Goal: Task Accomplishment & Management: Use online tool/utility

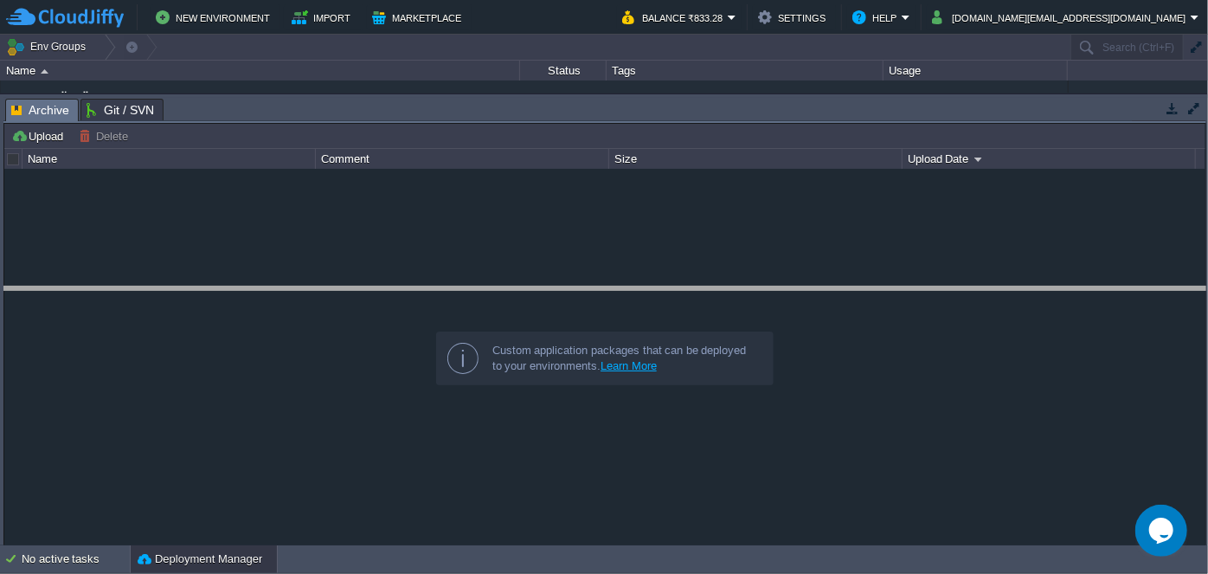
drag, startPoint x: 552, startPoint y: 116, endPoint x: 567, endPoint y: 305, distance: 189.2
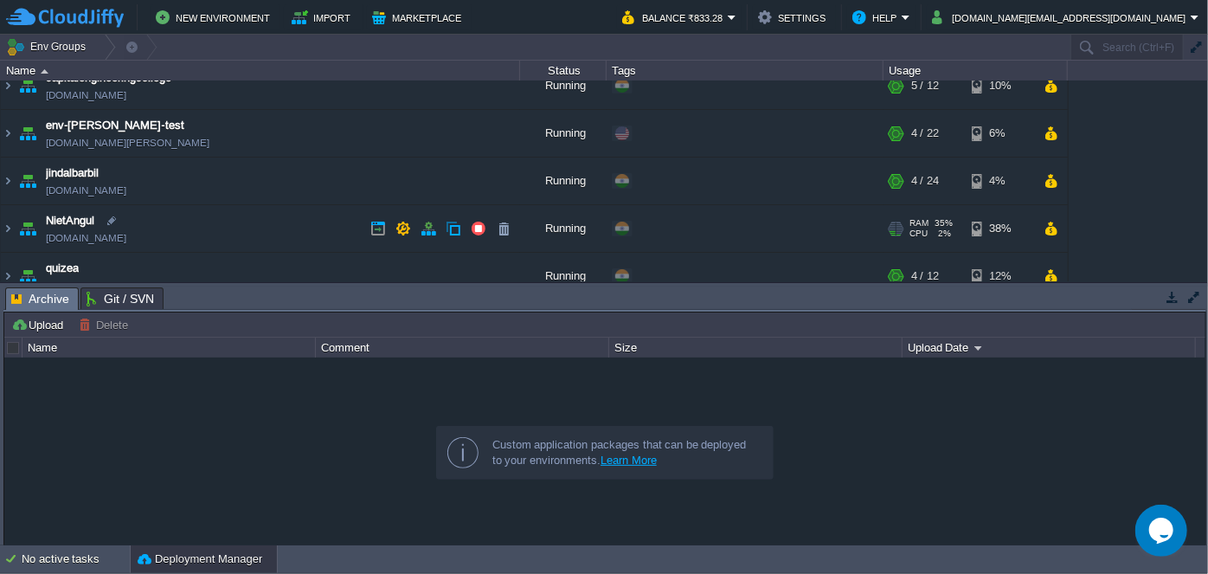
scroll to position [78, 0]
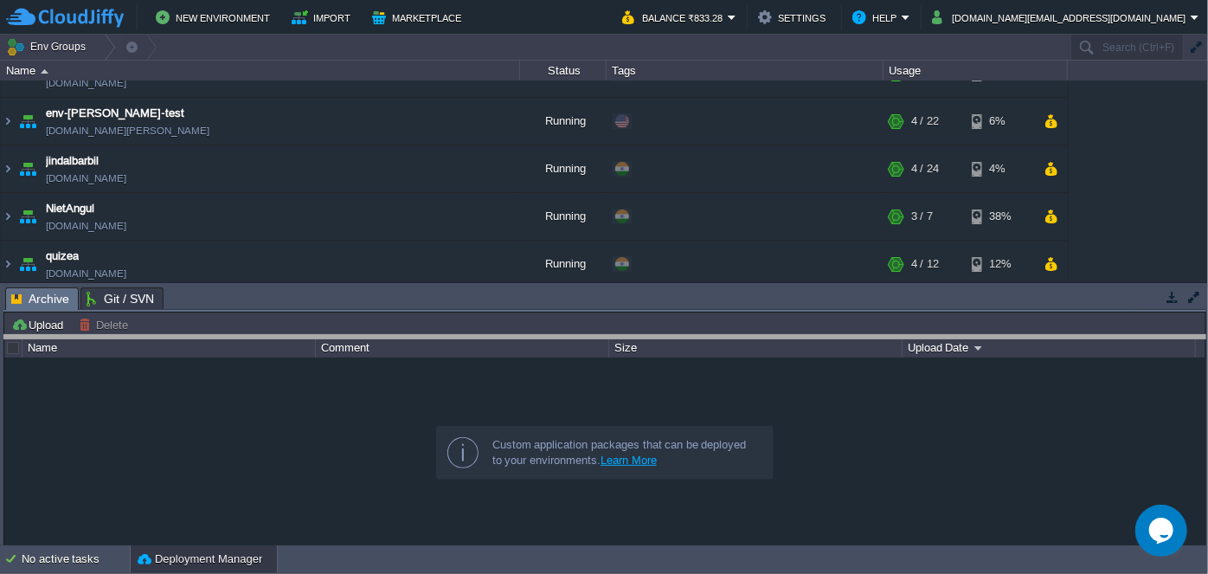
drag, startPoint x: 435, startPoint y: 305, endPoint x: 430, endPoint y: 354, distance: 48.7
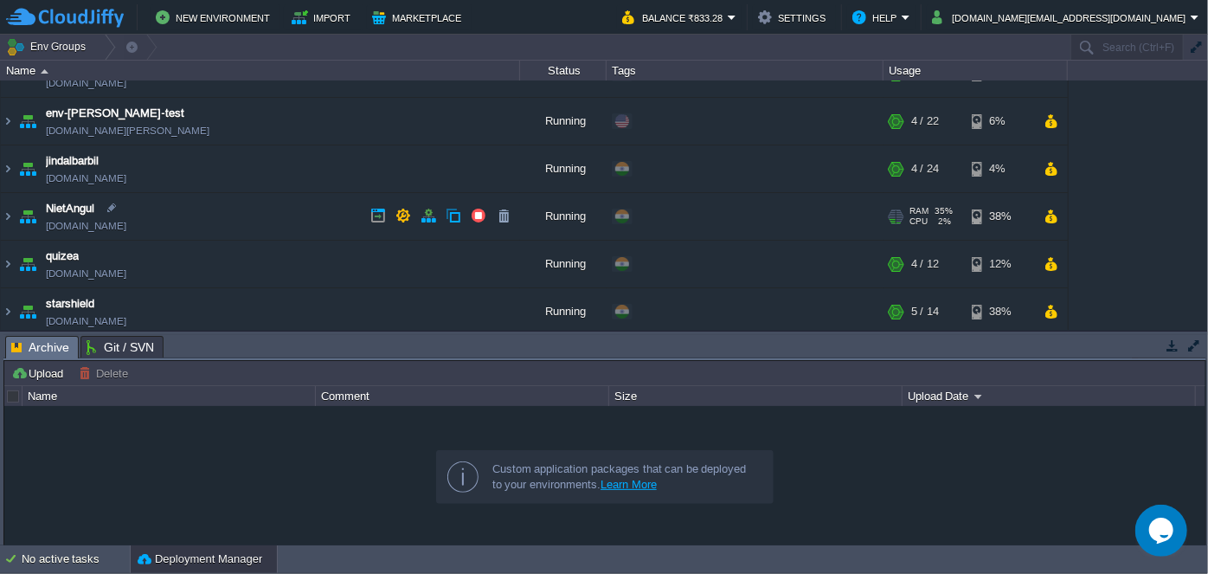
click at [13, 216] on img at bounding box center [8, 216] width 14 height 47
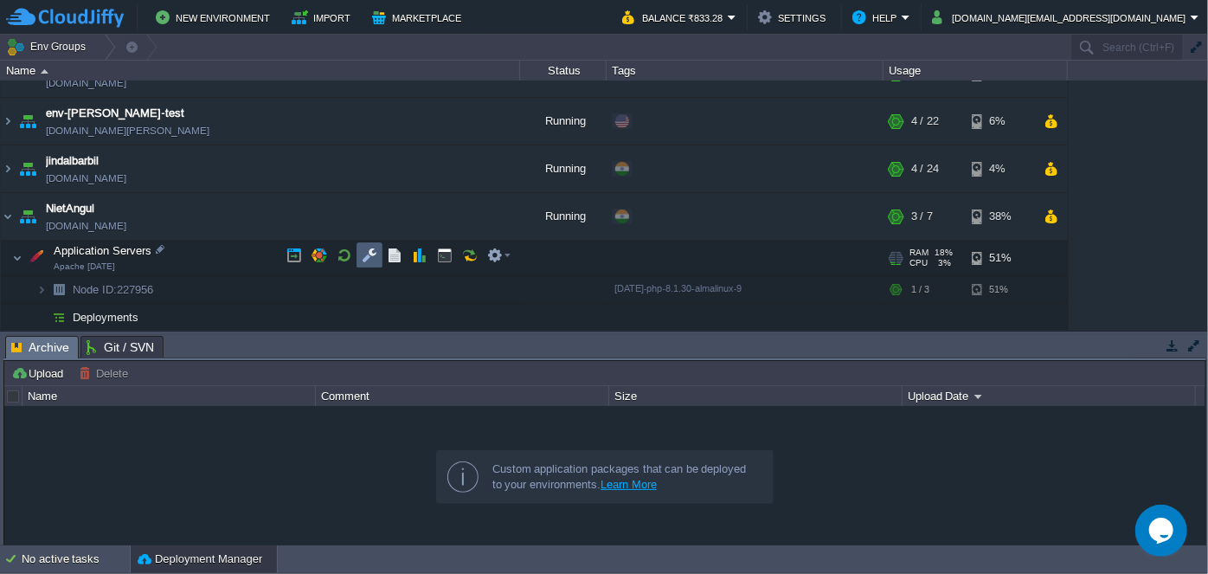
click at [366, 248] on button "button" at bounding box center [370, 255] width 16 height 16
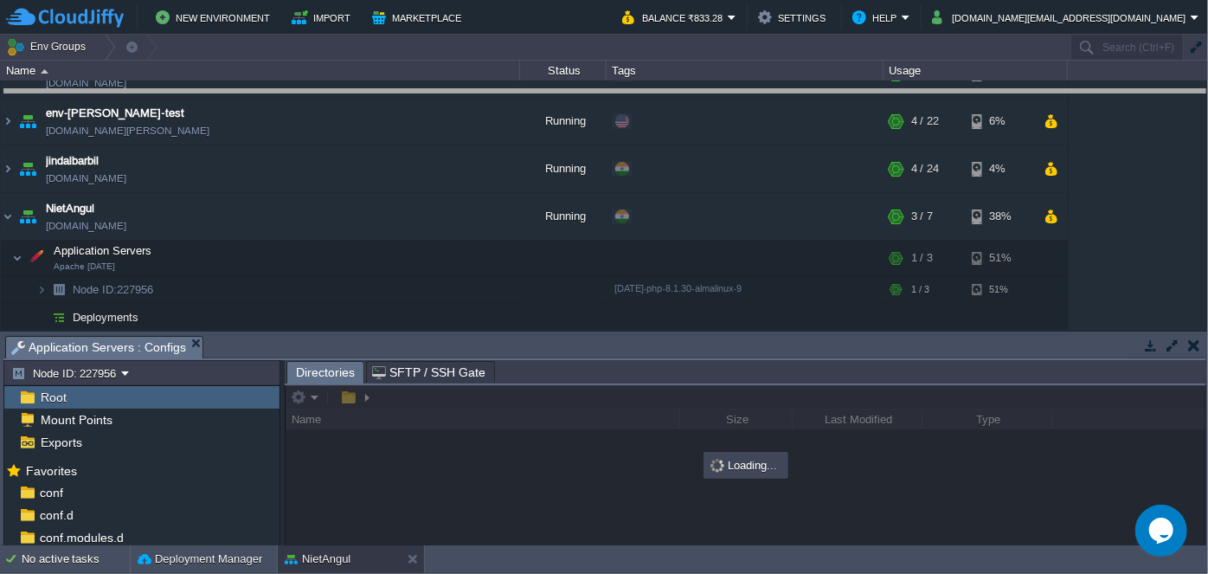
drag, startPoint x: 516, startPoint y: 337, endPoint x: 498, endPoint y: 92, distance: 246.4
click at [498, 92] on body "New Environment Import Marketplace Bonus ₹0.00 Upgrade Account Balance ₹833.28 …" at bounding box center [604, 287] width 1208 height 574
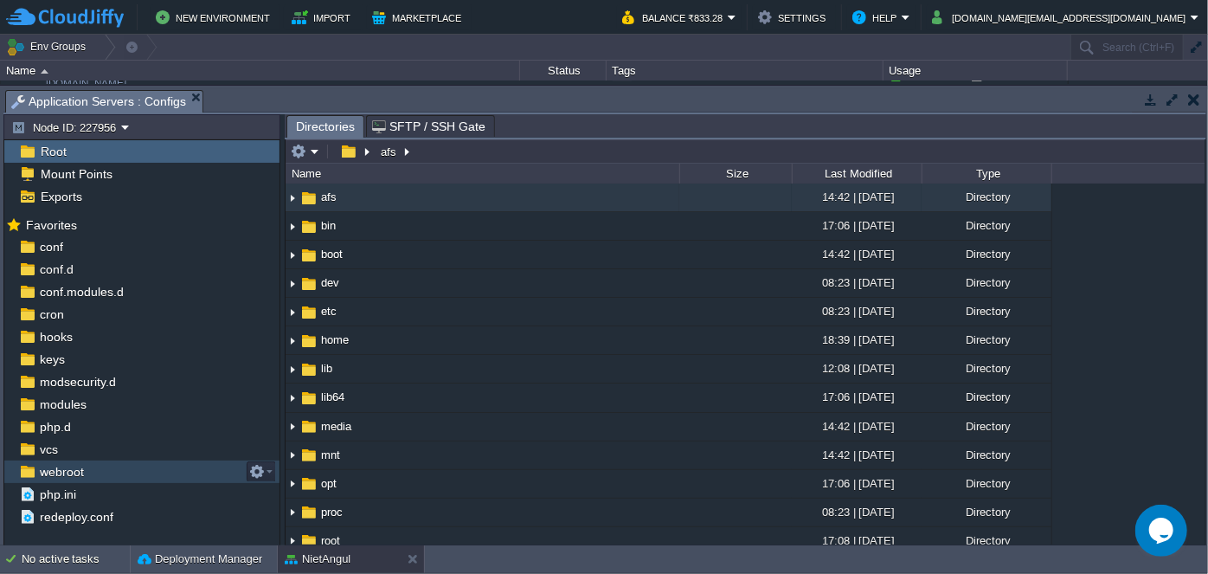
click at [104, 475] on div "webroot" at bounding box center [141, 471] width 275 height 22
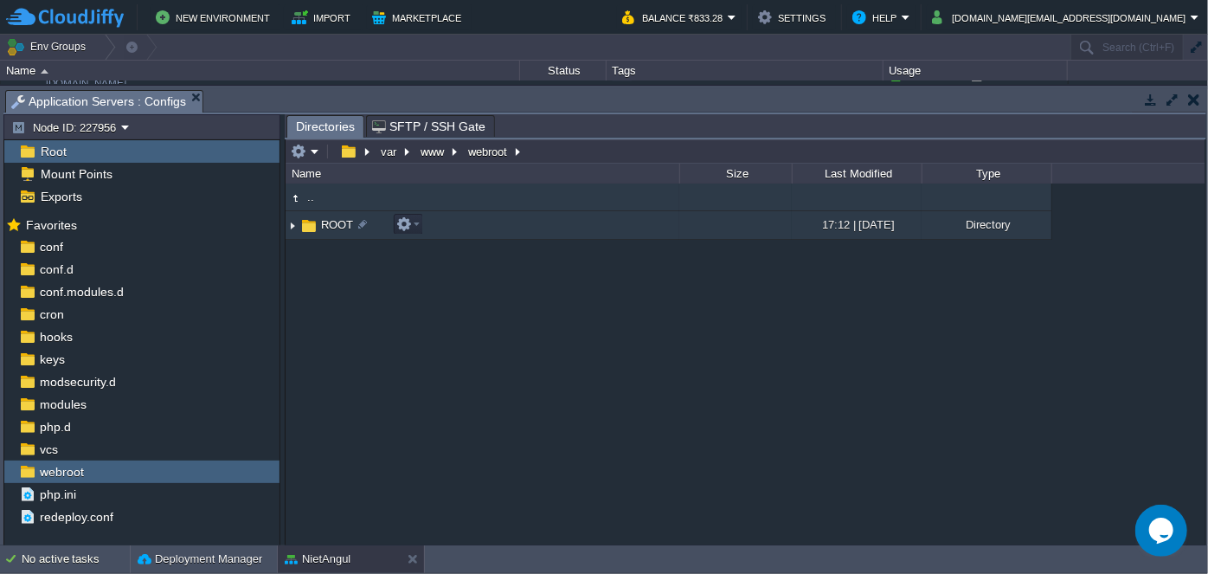
click at [295, 224] on img at bounding box center [293, 225] width 14 height 27
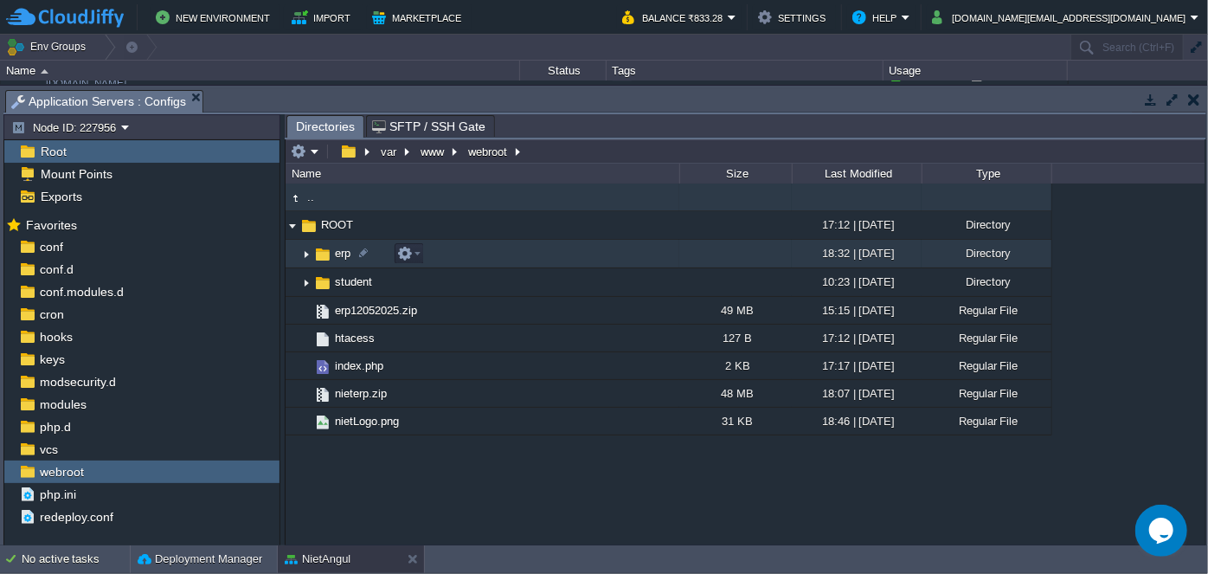
click at [309, 255] on img at bounding box center [306, 254] width 14 height 27
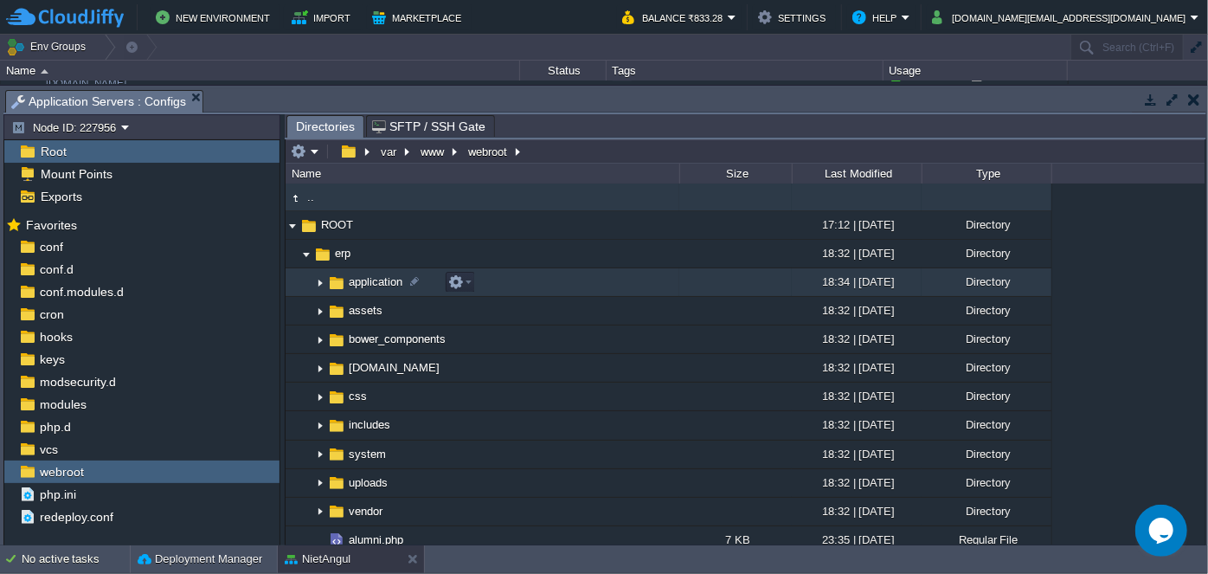
click at [316, 280] on img at bounding box center [320, 282] width 14 height 27
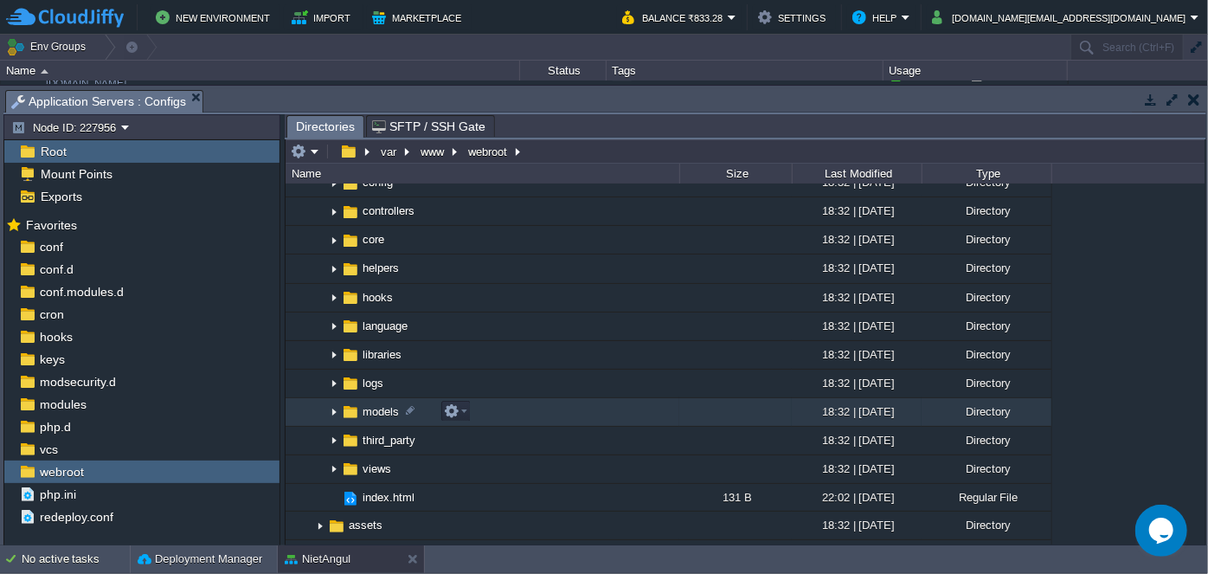
scroll to position [235, 0]
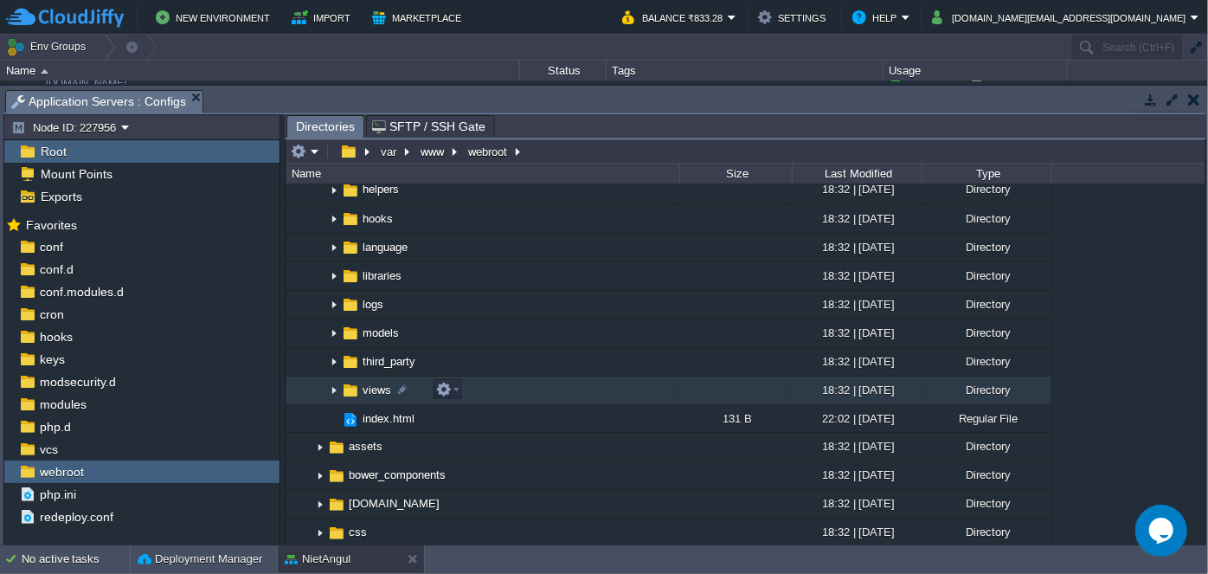
click at [332, 386] on img at bounding box center [334, 390] width 14 height 27
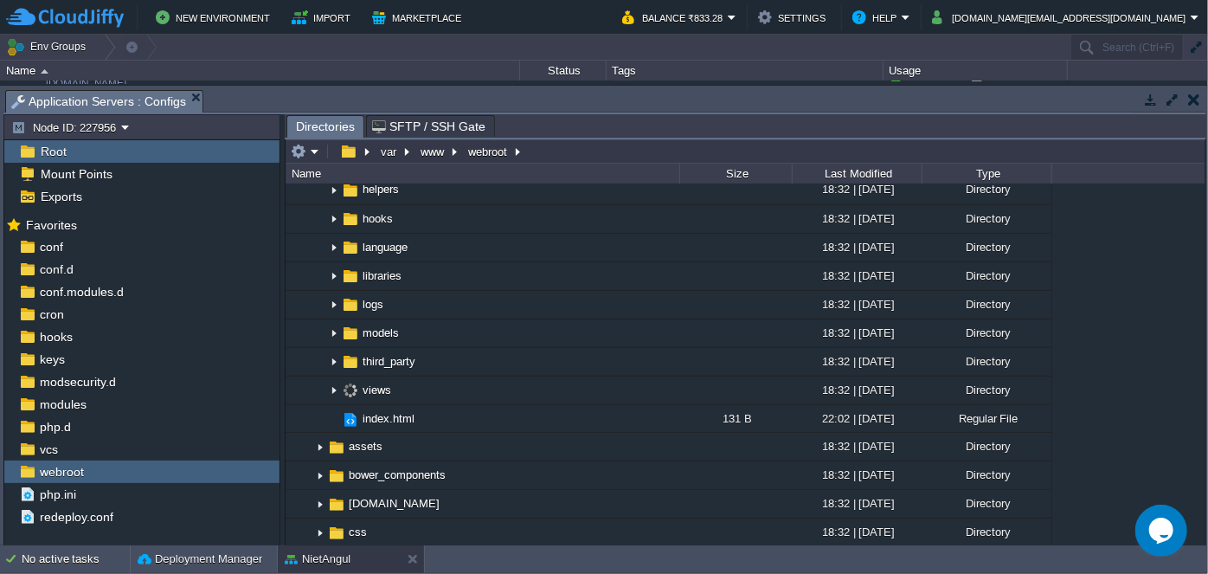
scroll to position [0, 0]
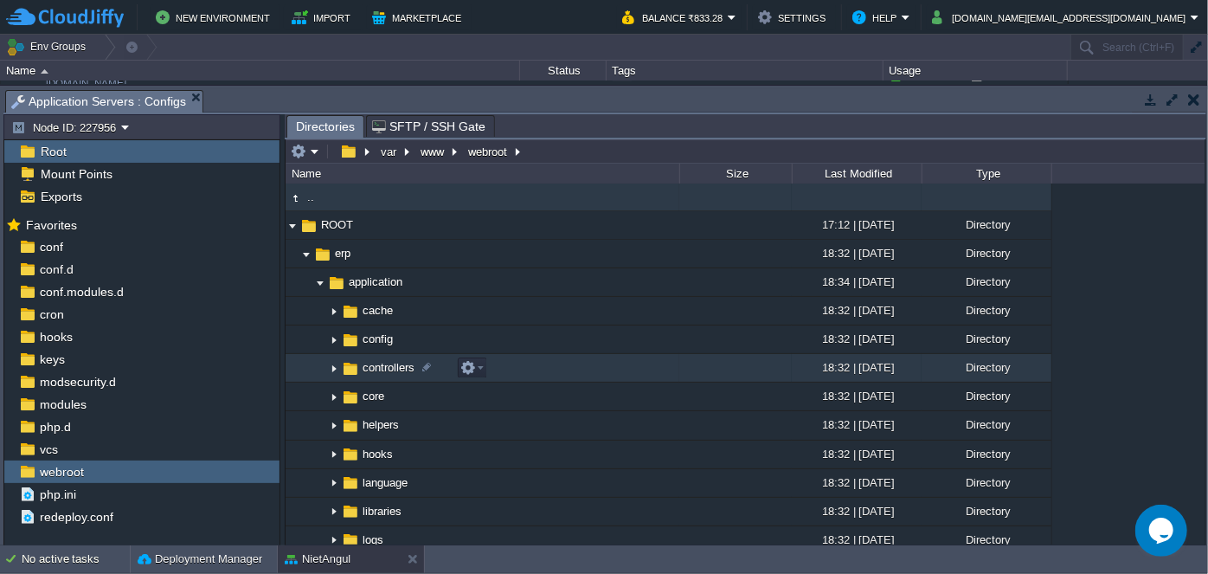
click at [335, 363] on img at bounding box center [334, 368] width 14 height 27
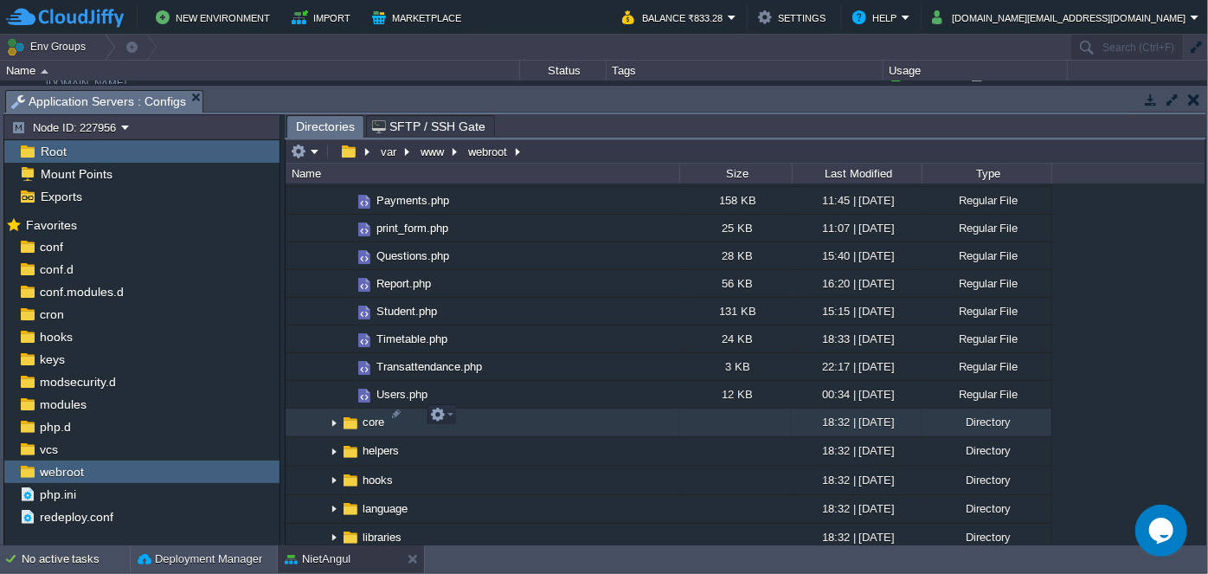
scroll to position [865, 0]
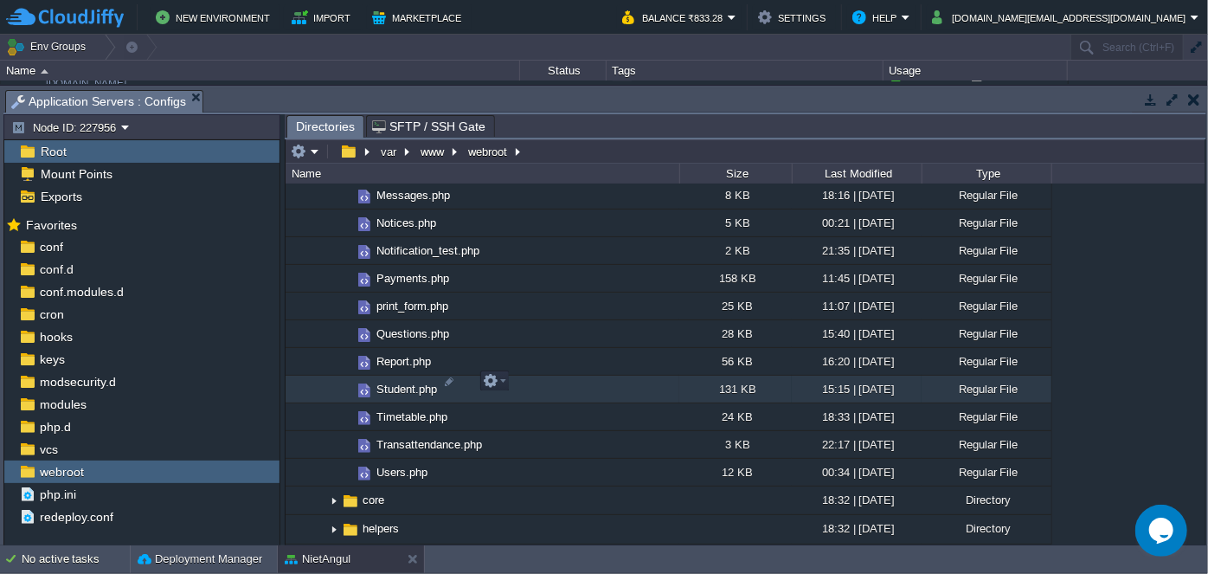
click at [369, 385] on img at bounding box center [364, 390] width 19 height 19
click at [504, 377] on em at bounding box center [494, 381] width 23 height 16
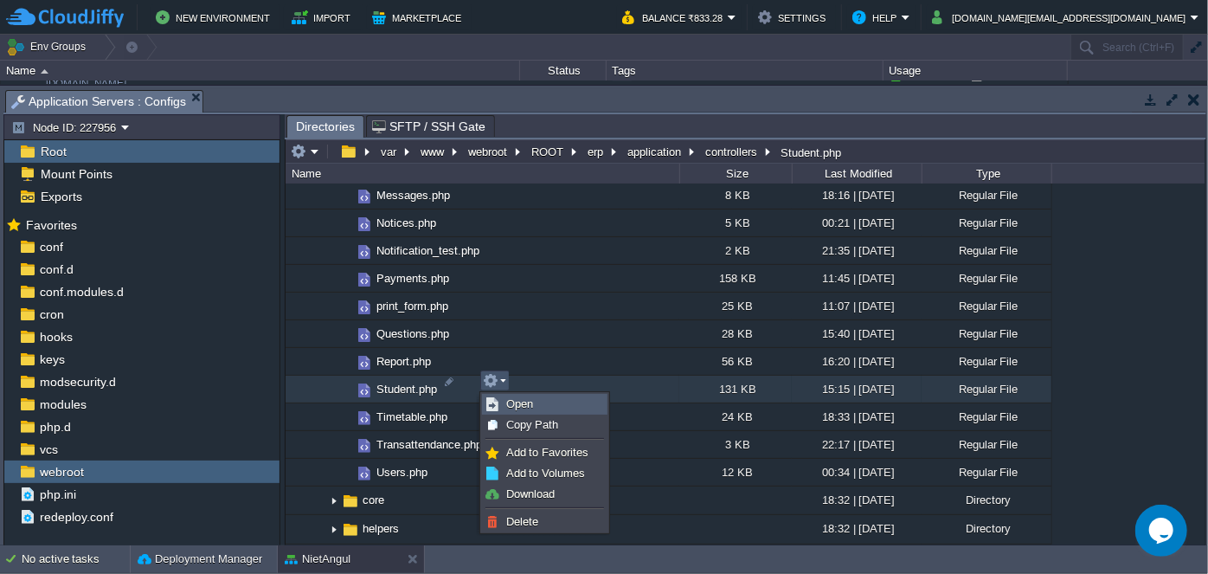
click at [526, 407] on span "Open" at bounding box center [519, 403] width 27 height 13
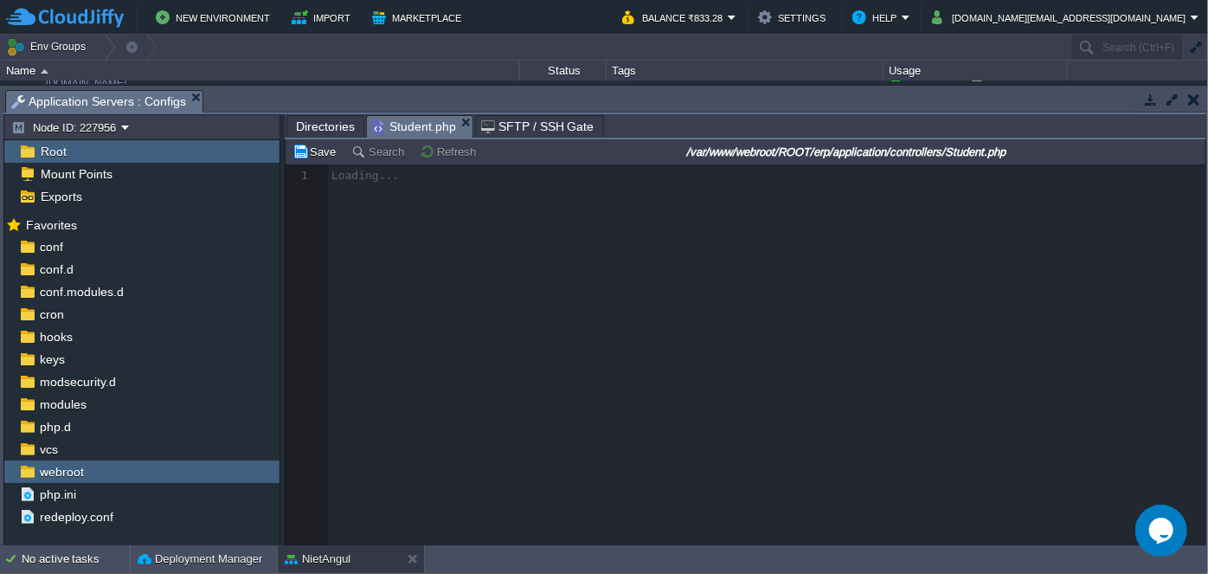
click at [318, 131] on span "Directories" at bounding box center [325, 126] width 59 height 21
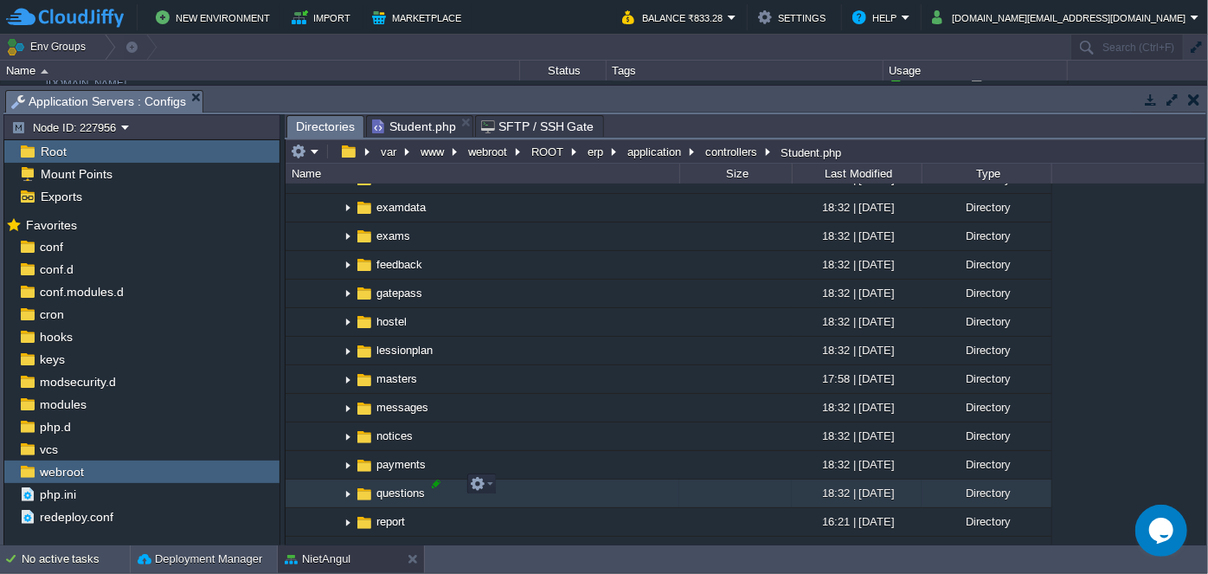
scroll to position [1887, 0]
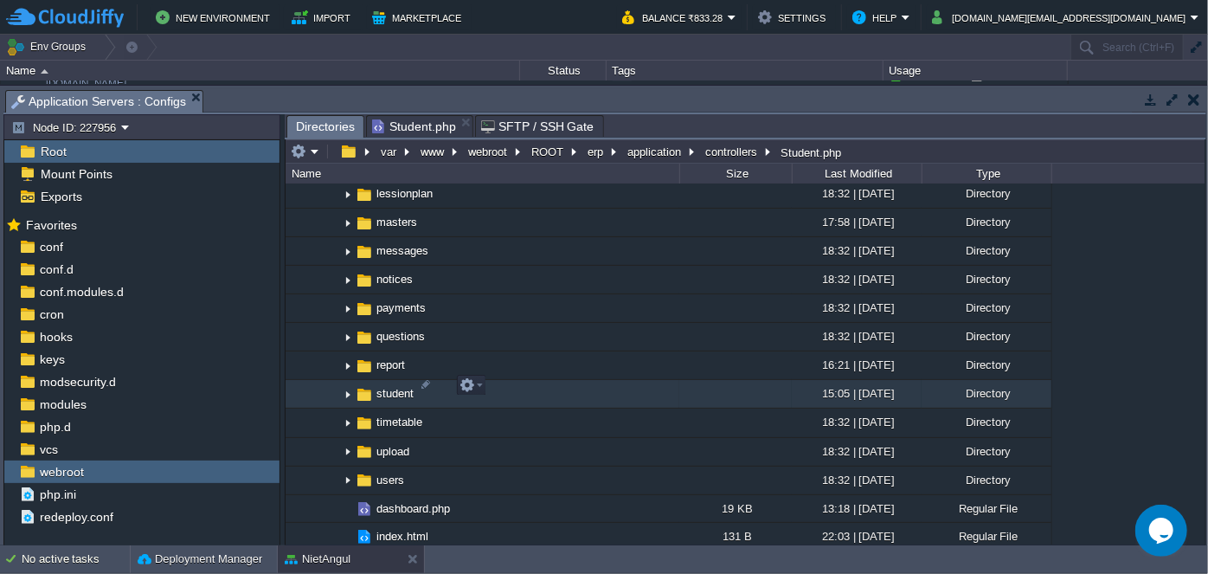
click at [351, 386] on img at bounding box center [348, 394] width 14 height 27
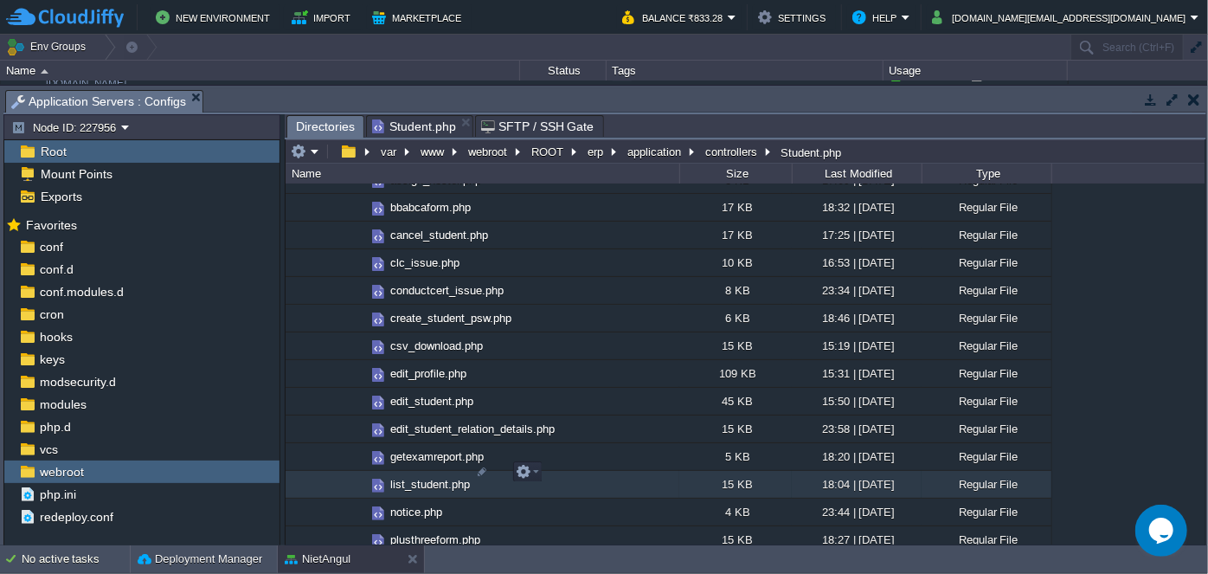
scroll to position [2281, 0]
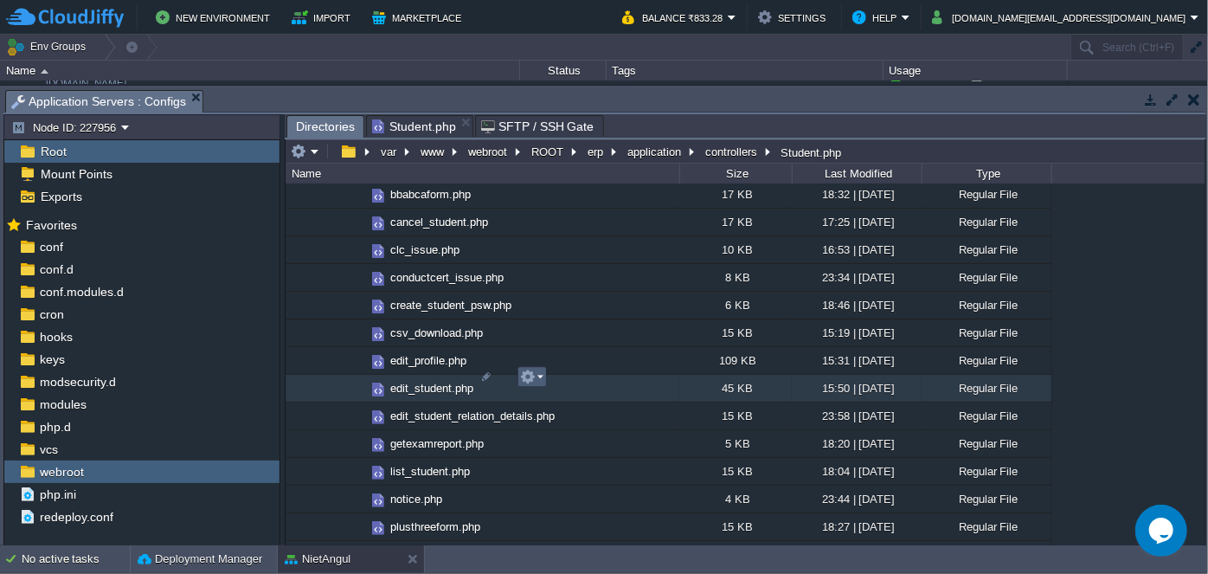
click at [542, 376] on em at bounding box center [531, 377] width 23 height 16
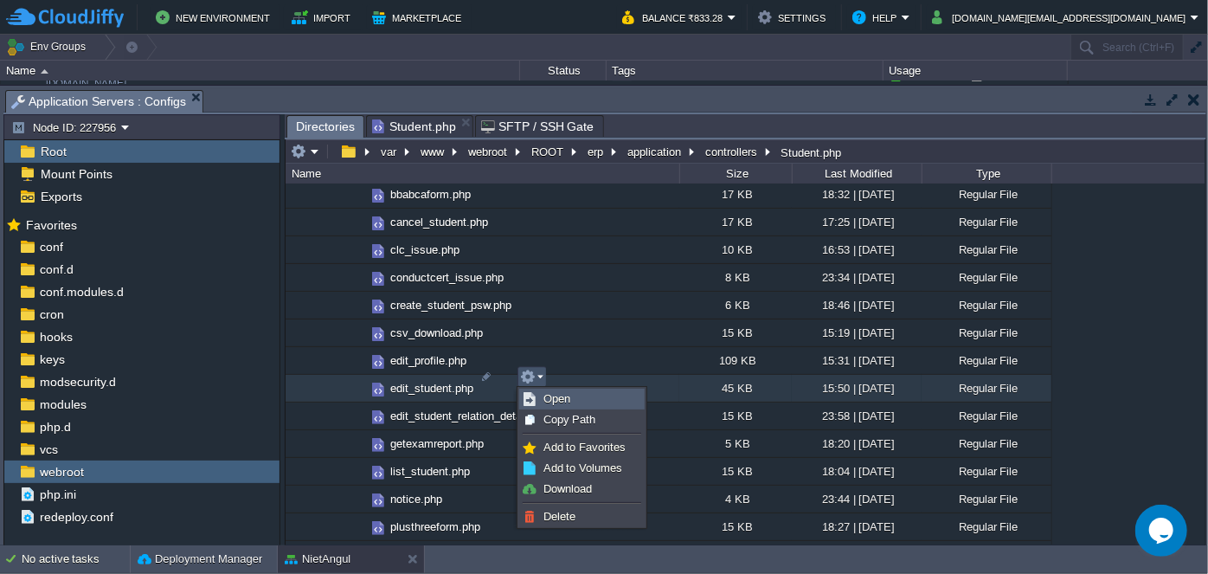
click at [569, 407] on link "Open" at bounding box center [582, 398] width 124 height 19
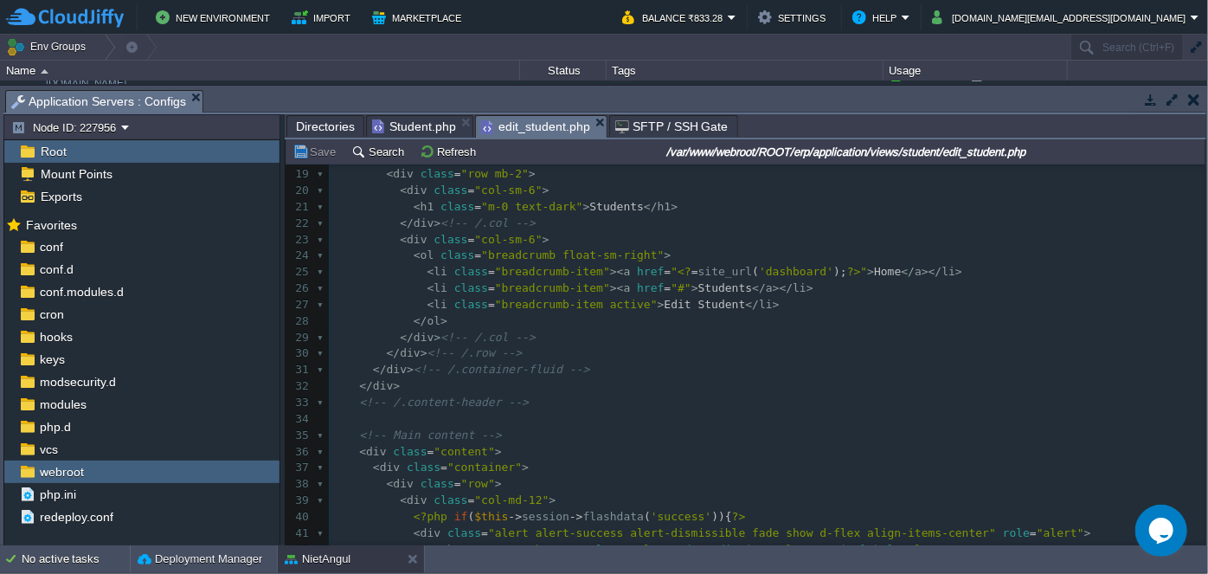
scroll to position [0, 0]
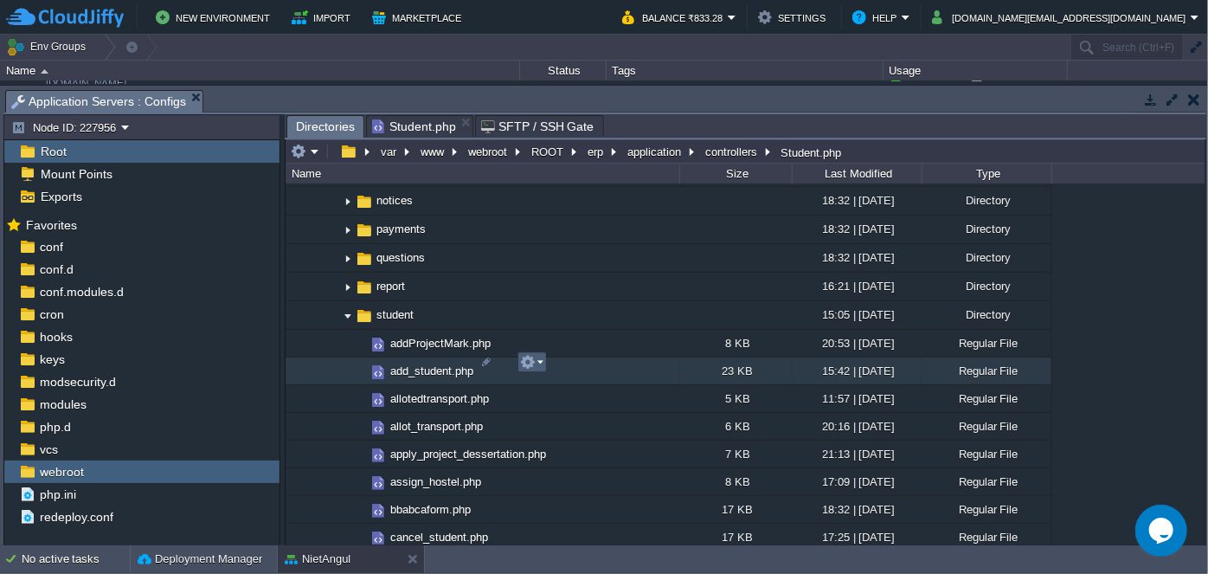
click at [536, 360] on em at bounding box center [531, 362] width 23 height 16
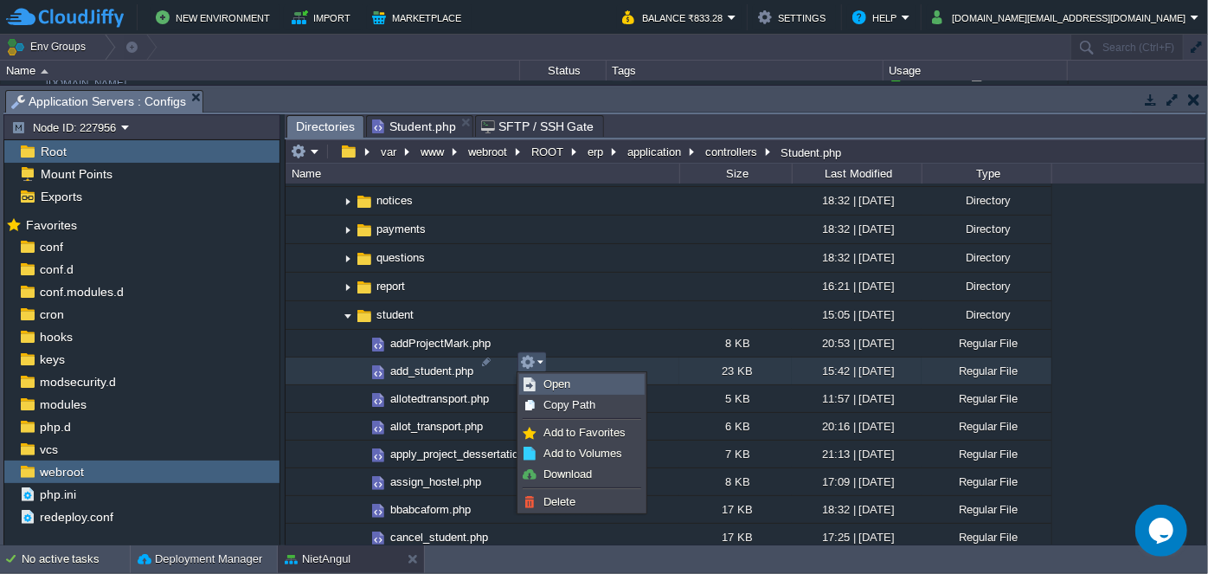
click at [572, 379] on link "Open" at bounding box center [582, 384] width 124 height 19
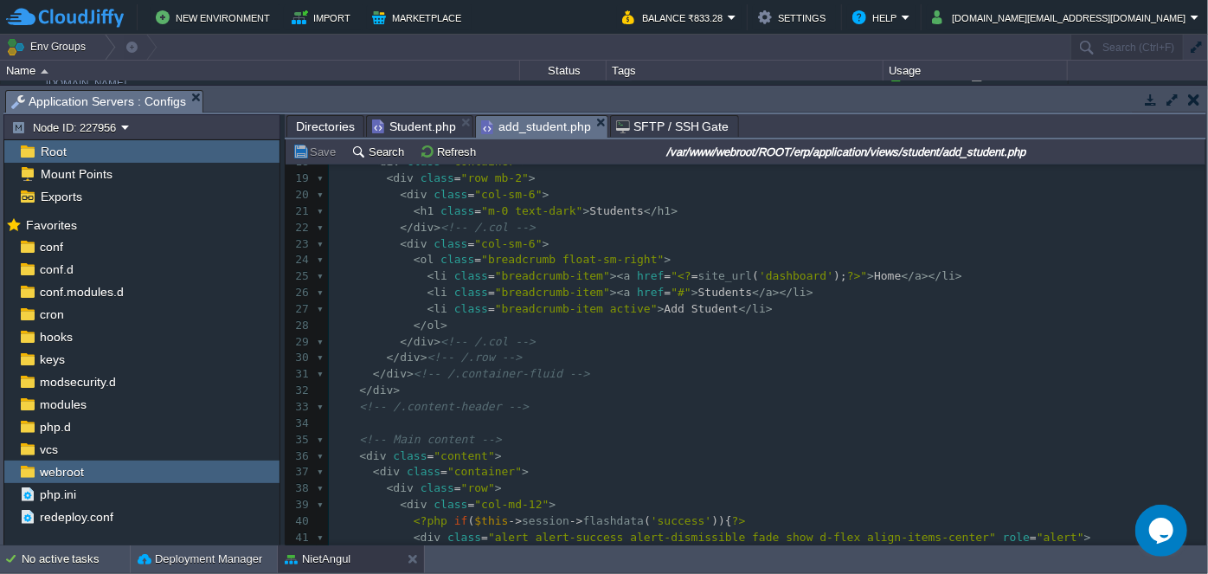
scroll to position [389, 0]
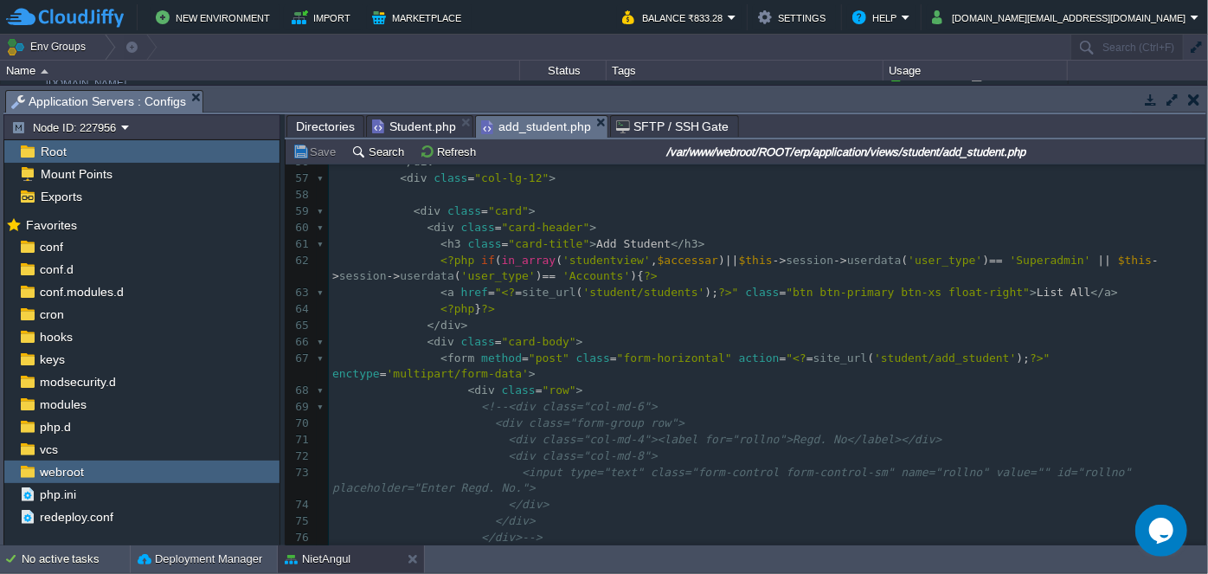
click at [604, 382] on pre "< div class = "row" >" at bounding box center [767, 390] width 877 height 16
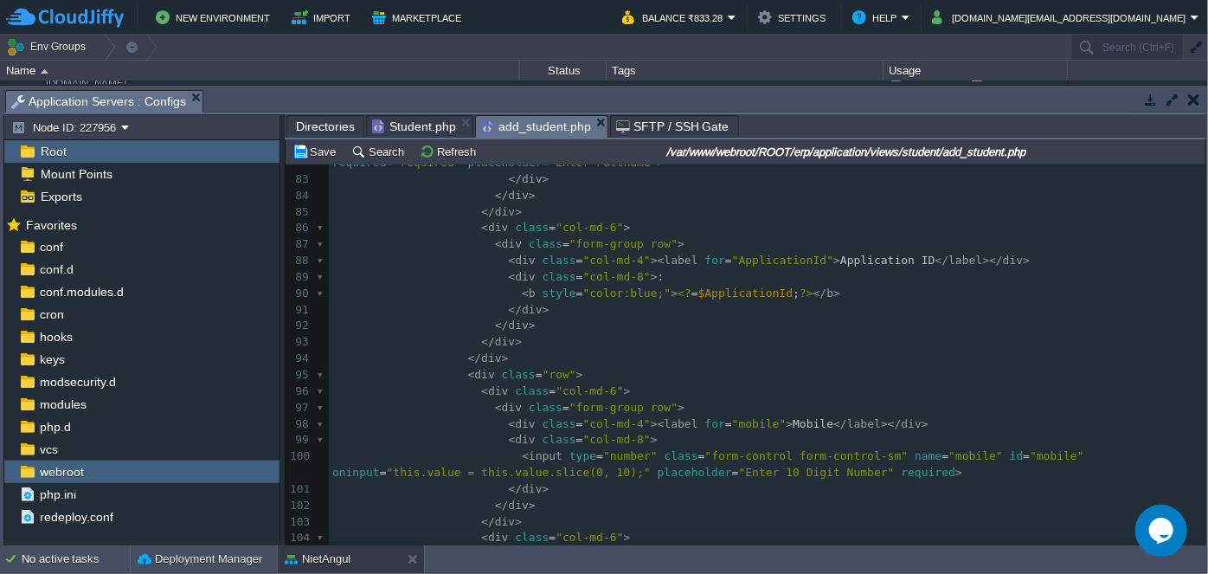
click at [655, 269] on pre "< div class = "col-md-8" > :" at bounding box center [767, 277] width 877 height 16
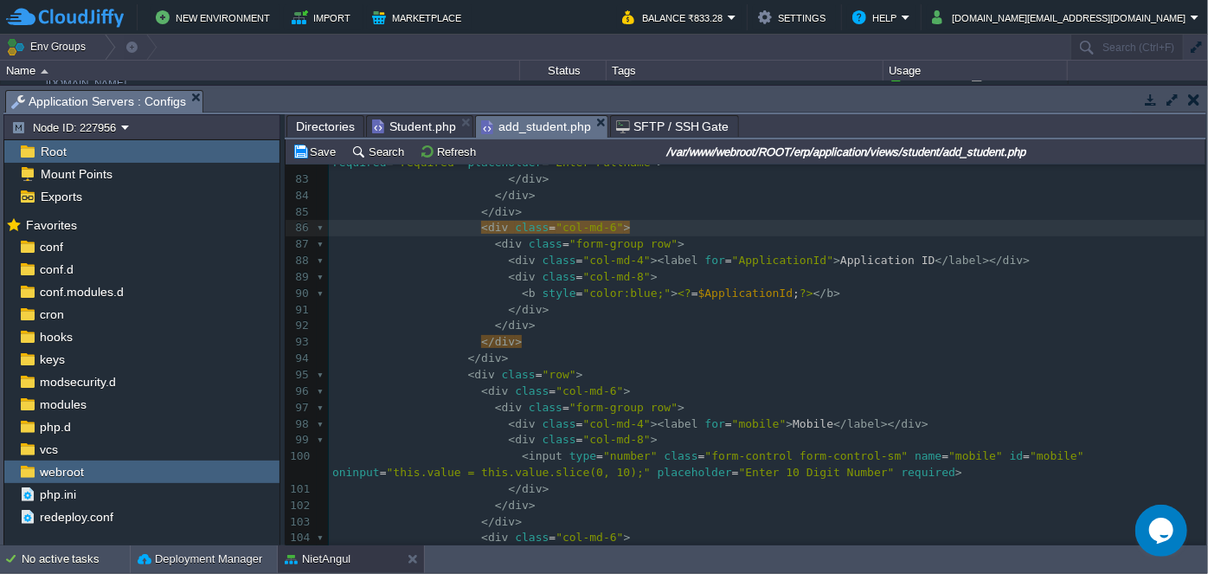
click at [512, 204] on pre "</ div >" at bounding box center [767, 212] width 877 height 16
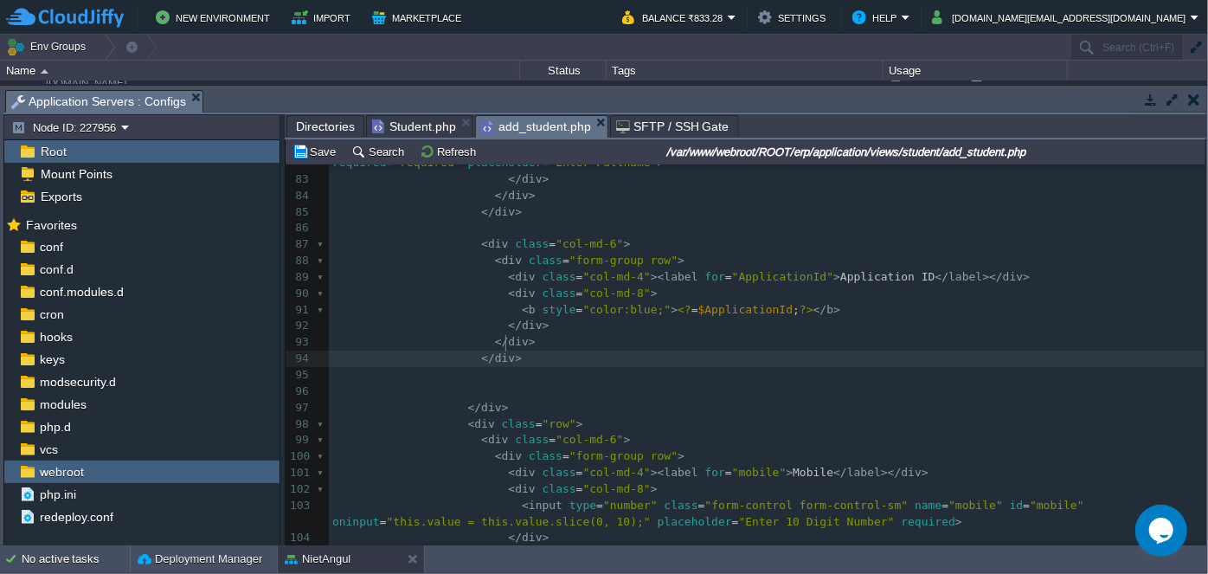
click at [514, 350] on pre "</ div >" at bounding box center [767, 358] width 877 height 16
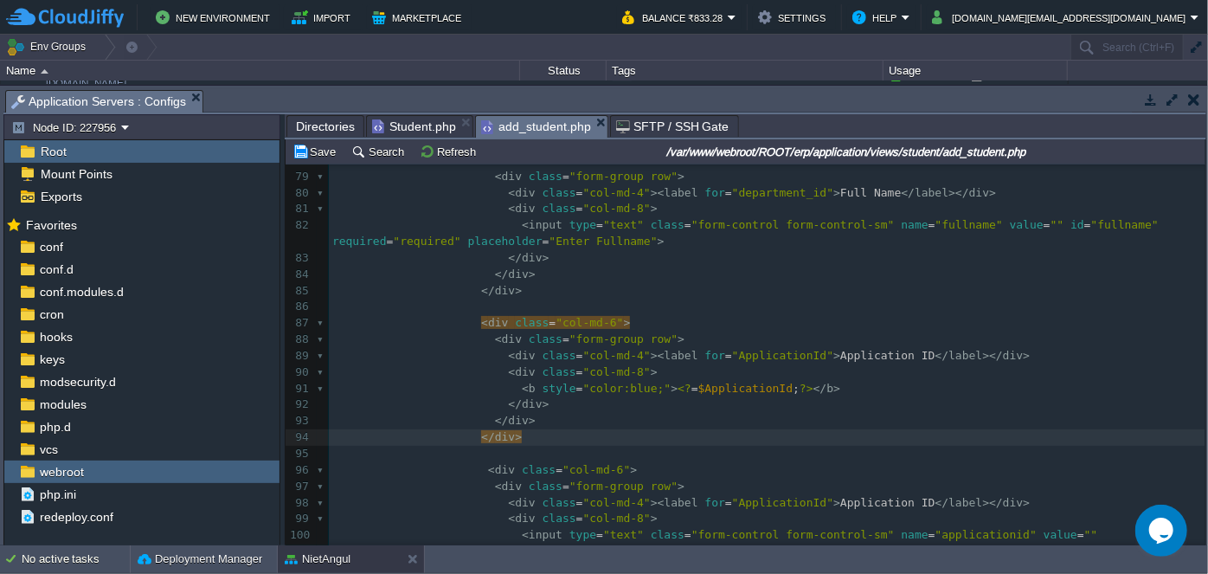
scroll to position [1416, 0]
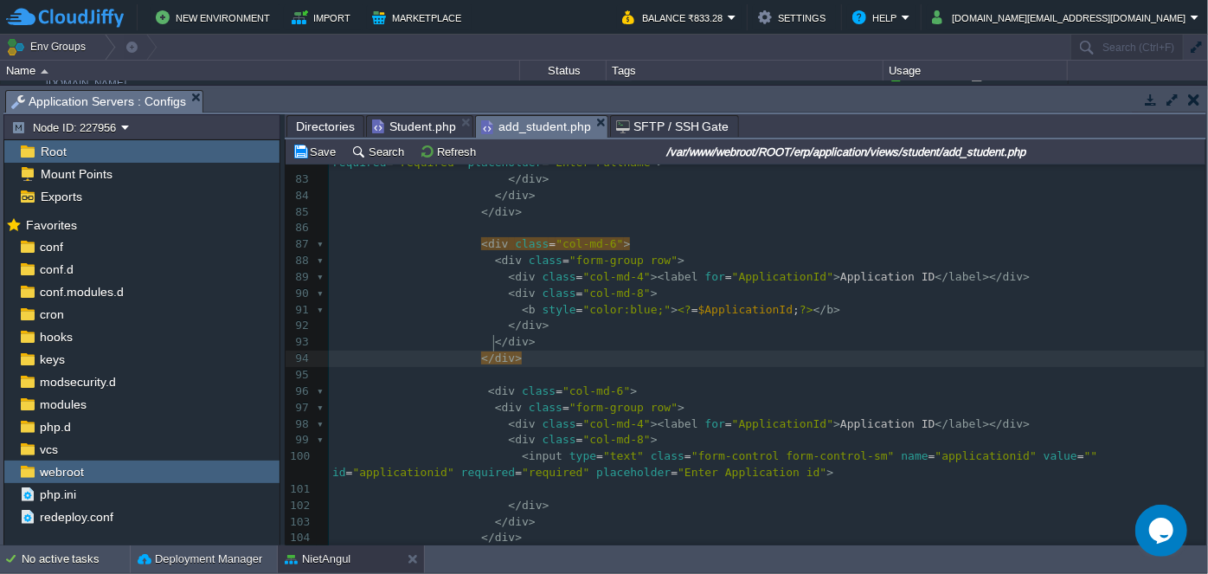
click at [584, 334] on pre "</ div >" at bounding box center [767, 342] width 877 height 16
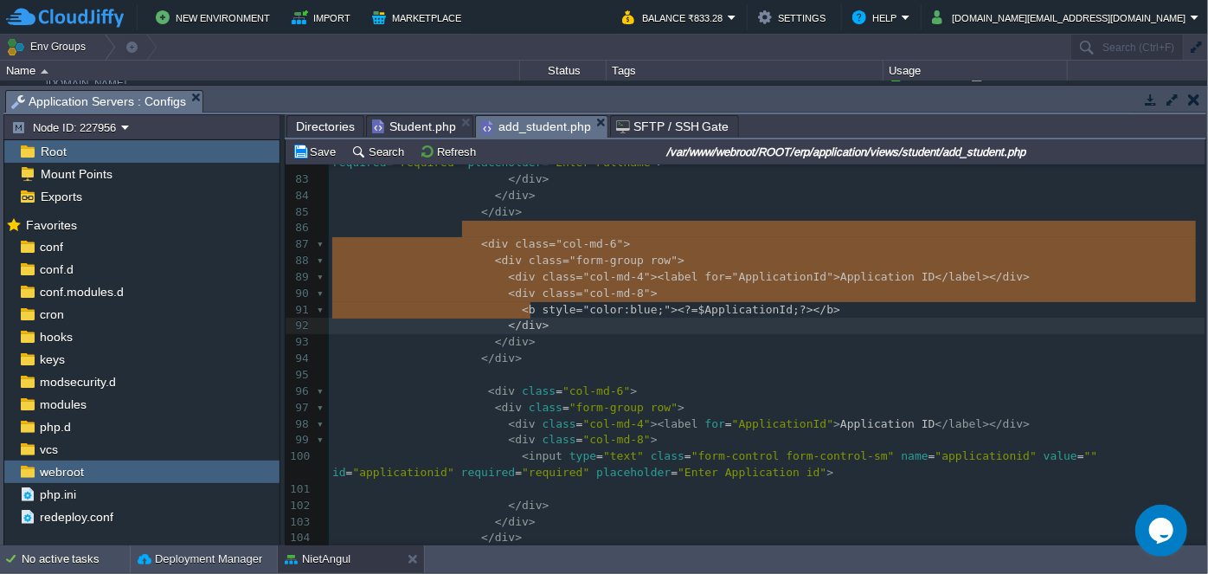
type textarea "<div class="col-md-6"> <div class="form-group row"> <div class="col-md-4"><labe…"
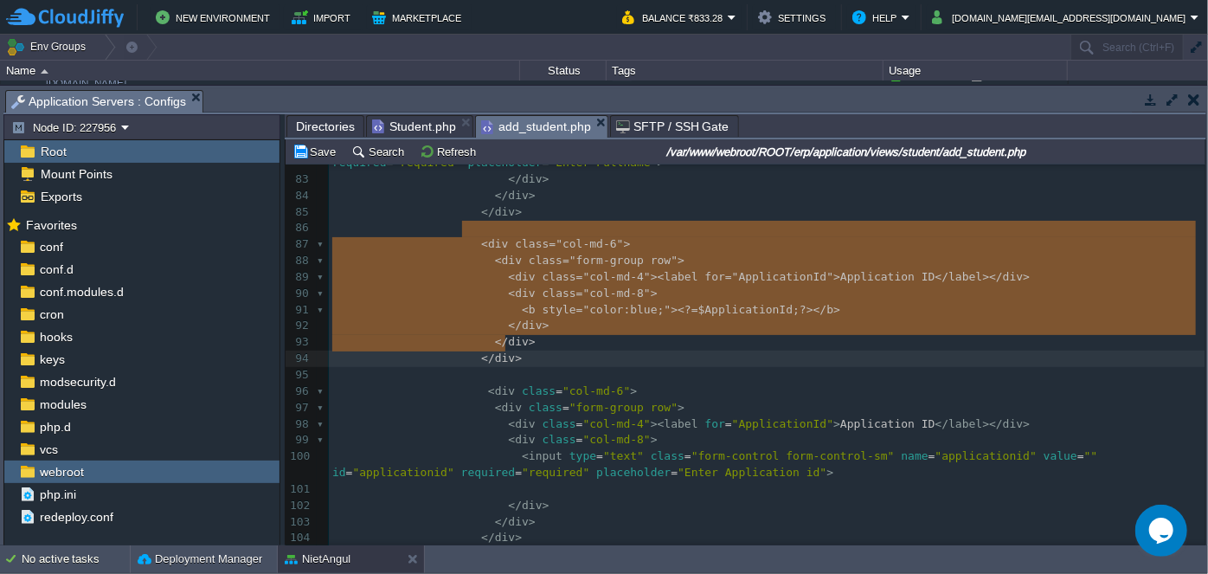
drag, startPoint x: 464, startPoint y: 228, endPoint x: 537, endPoint y: 340, distance: 133.7
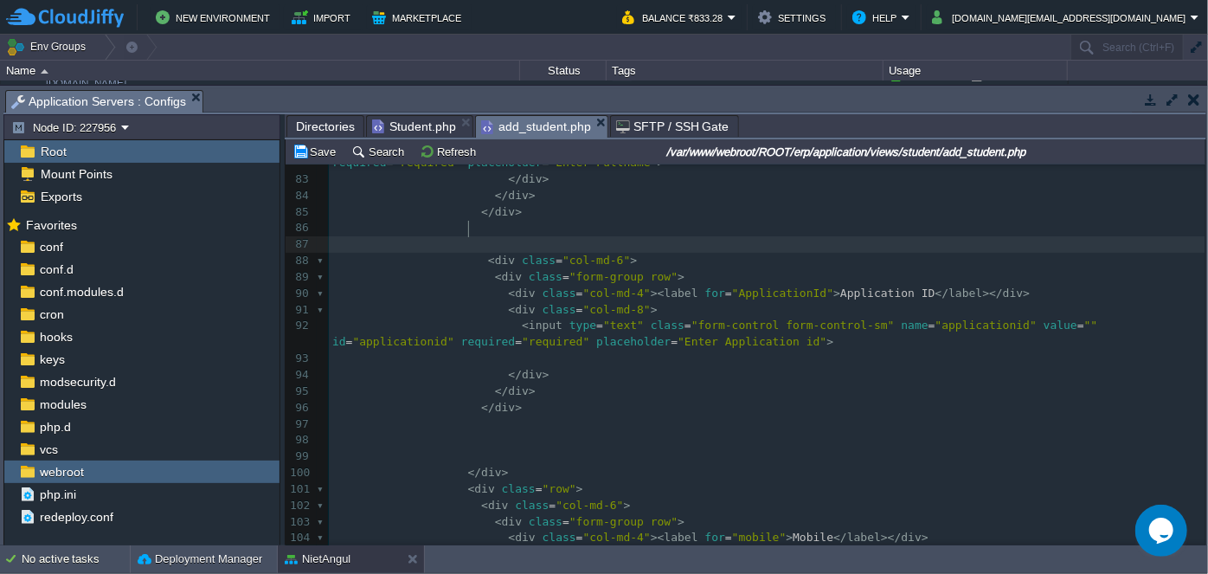
click at [467, 228] on div "x <?php 55 <?php } ?> 56 </ div > 57 < div class = "col-lg-12" > 58 ​ 59 < div …" at bounding box center [767, 245] width 877 height 1191
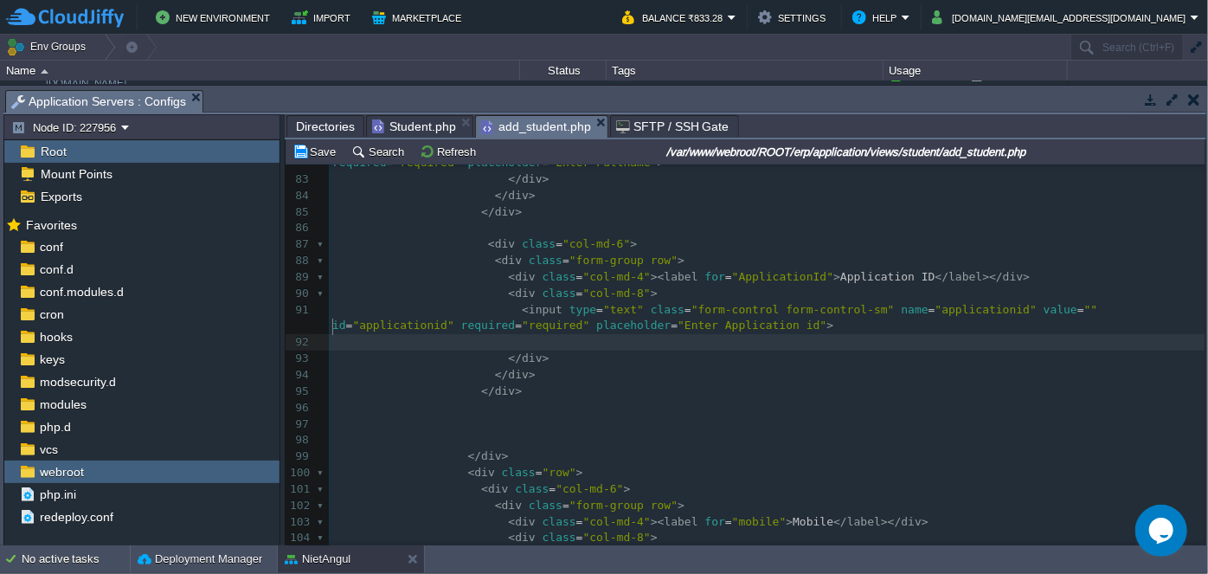
click at [559, 334] on pre "​" at bounding box center [767, 342] width 877 height 16
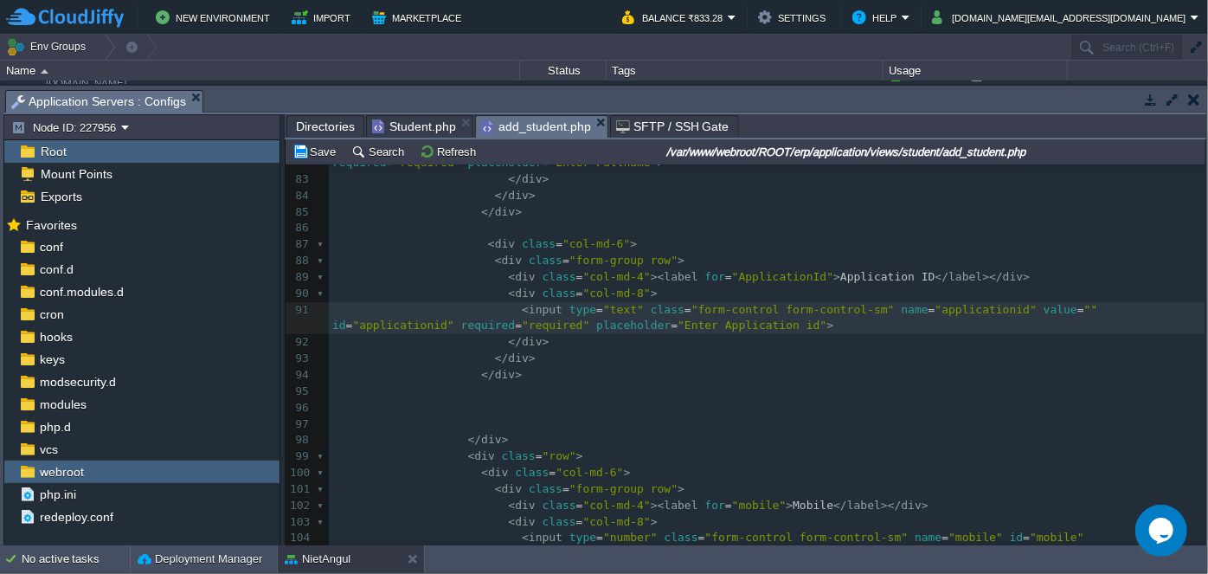
click at [788, 367] on pre "</ div >" at bounding box center [767, 375] width 877 height 16
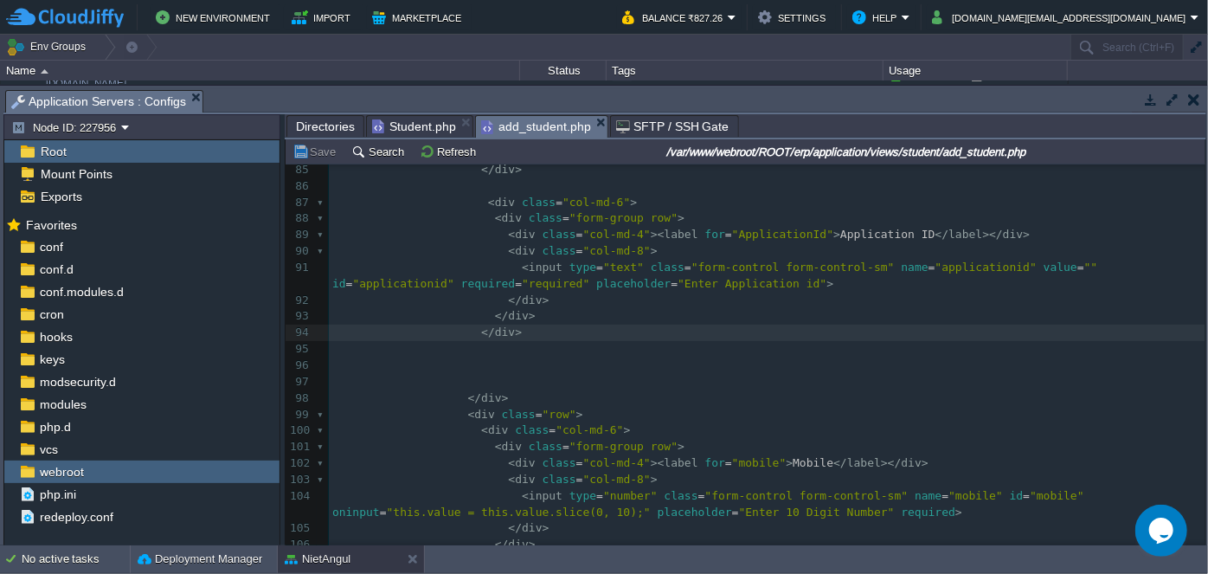
scroll to position [1417, 0]
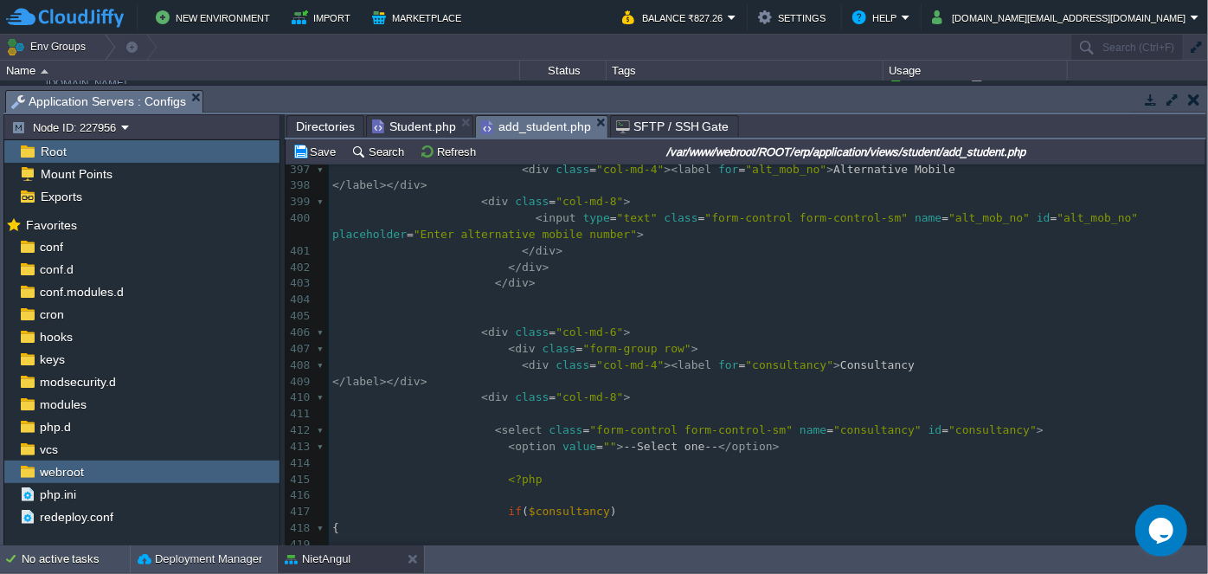
click at [512, 308] on pre at bounding box center [767, 316] width 877 height 16
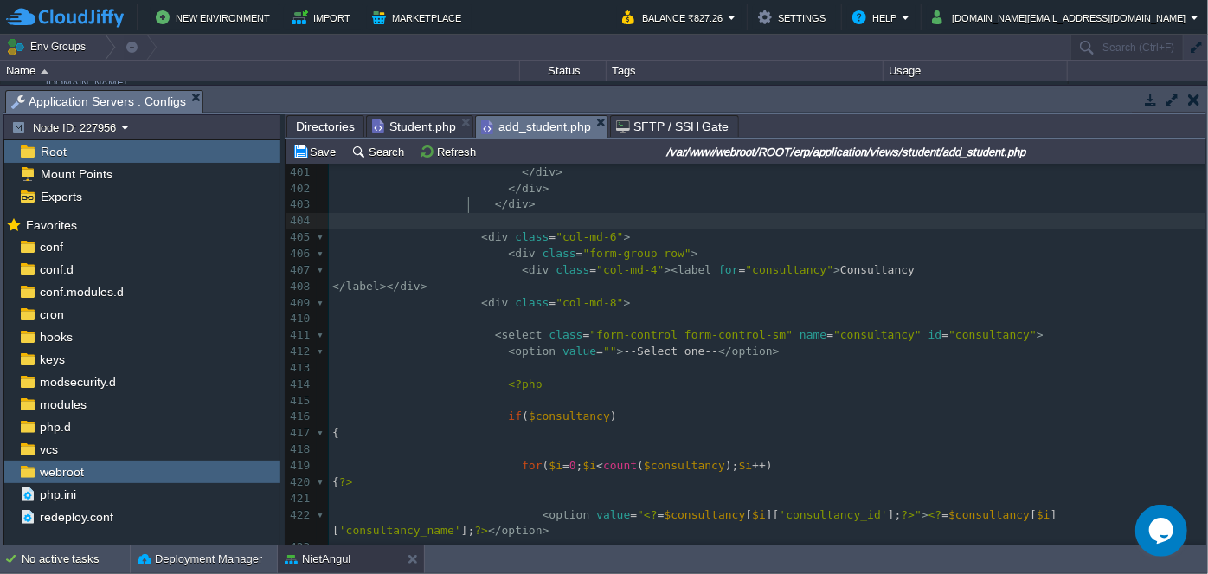
click at [474, 213] on pre at bounding box center [767, 221] width 877 height 16
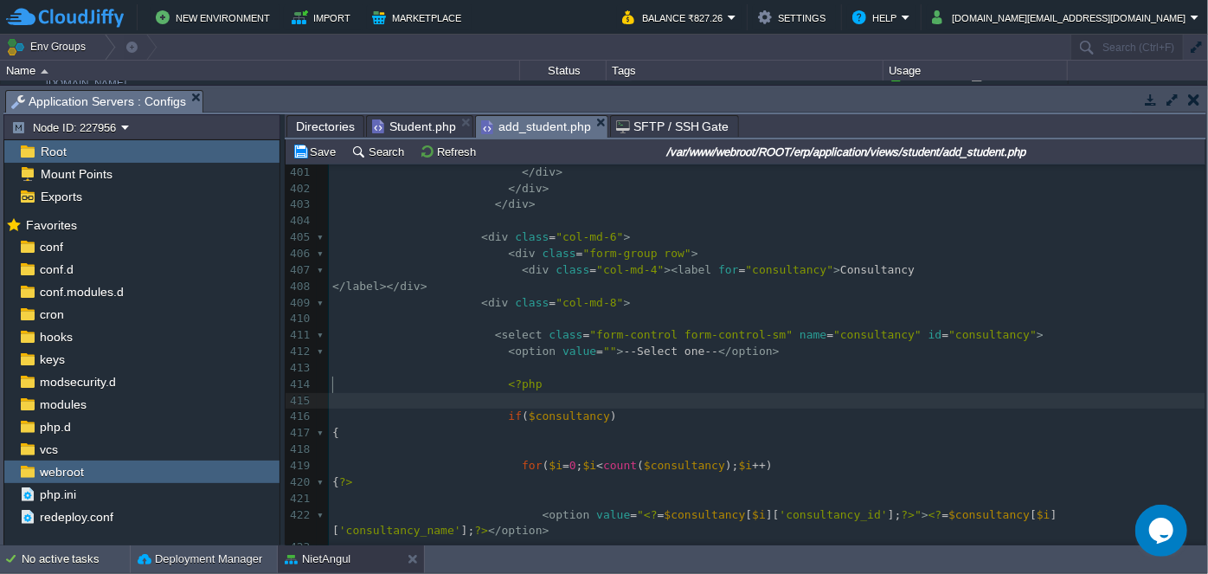
click at [900, 393] on pre "​" at bounding box center [767, 401] width 877 height 16
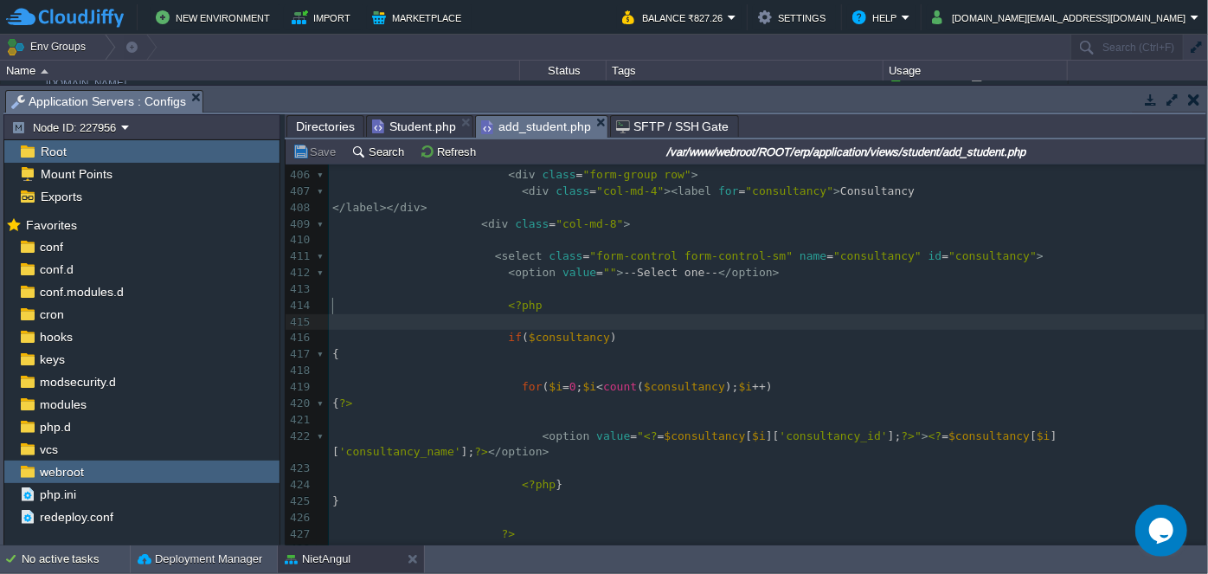
scroll to position [6933, 0]
click at [1022, 281] on pre "​" at bounding box center [767, 289] width 877 height 16
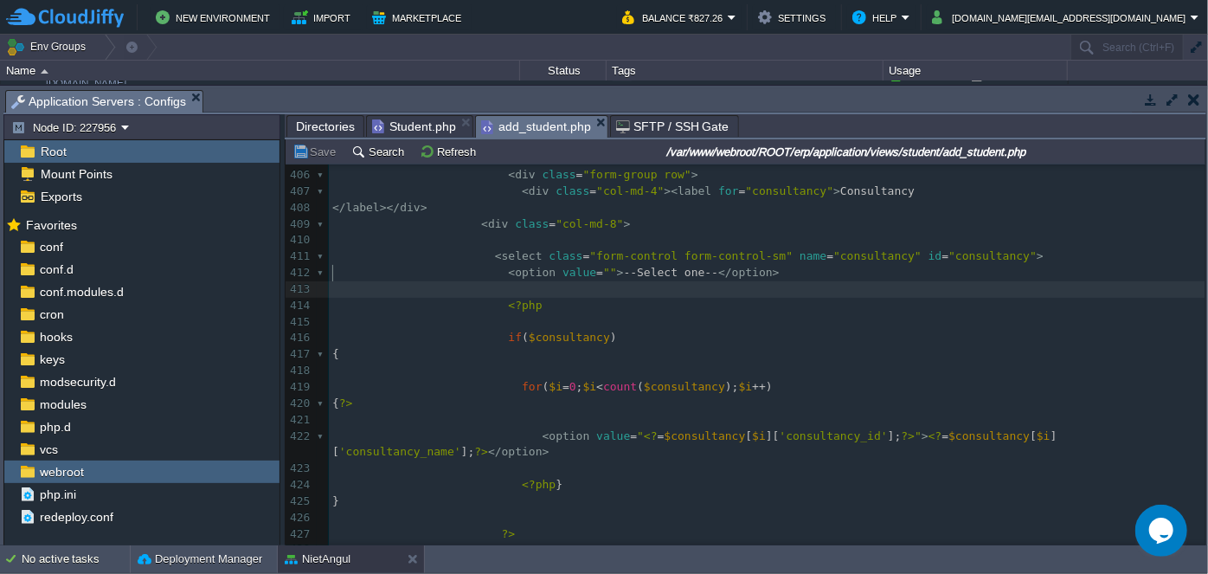
click at [575, 281] on pre "​" at bounding box center [767, 289] width 877 height 16
click at [493, 314] on pre "​" at bounding box center [767, 322] width 877 height 16
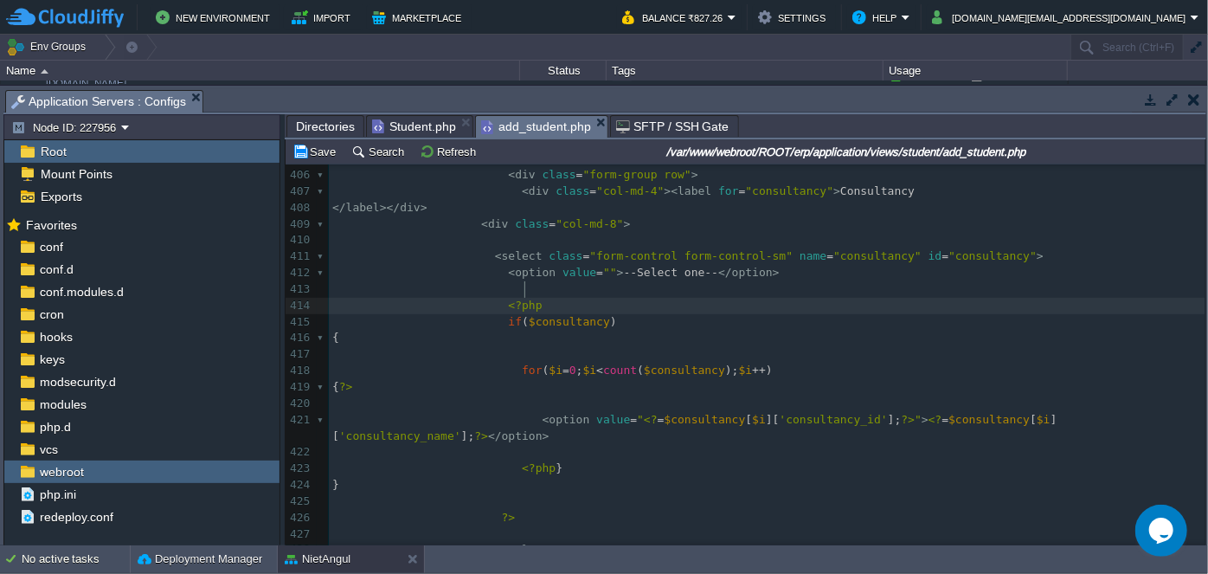
click at [519, 372] on div "x 385 < div class = "col-md-4" >< label for = "pin" > Pin 386 </ label ></ div …" at bounding box center [767, 265] width 877 height 946
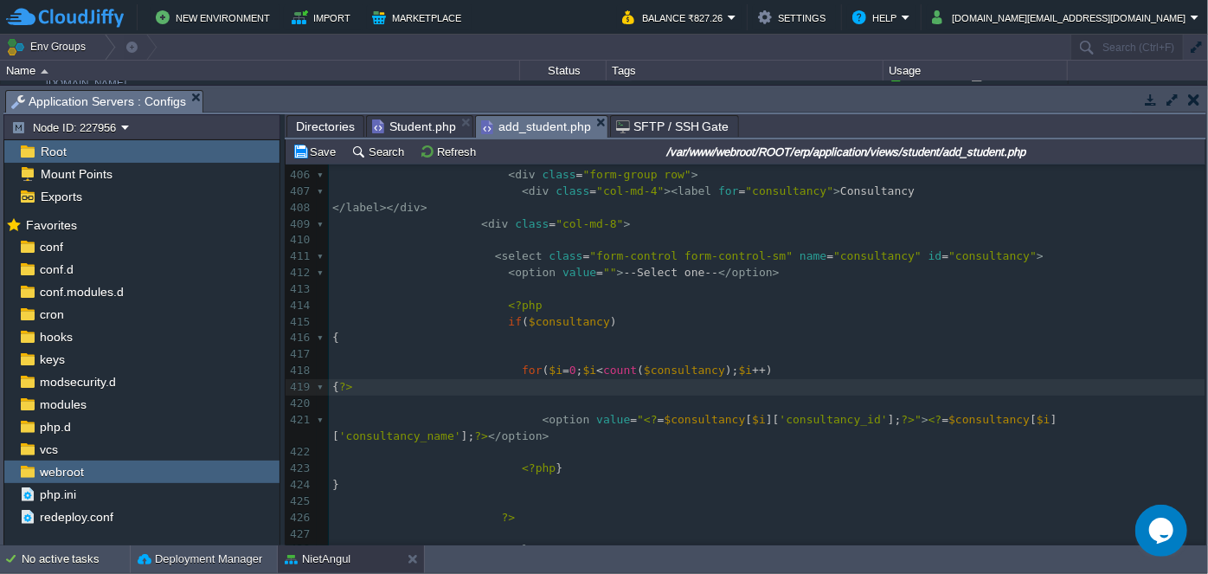
click at [530, 395] on pre "​" at bounding box center [767, 403] width 877 height 16
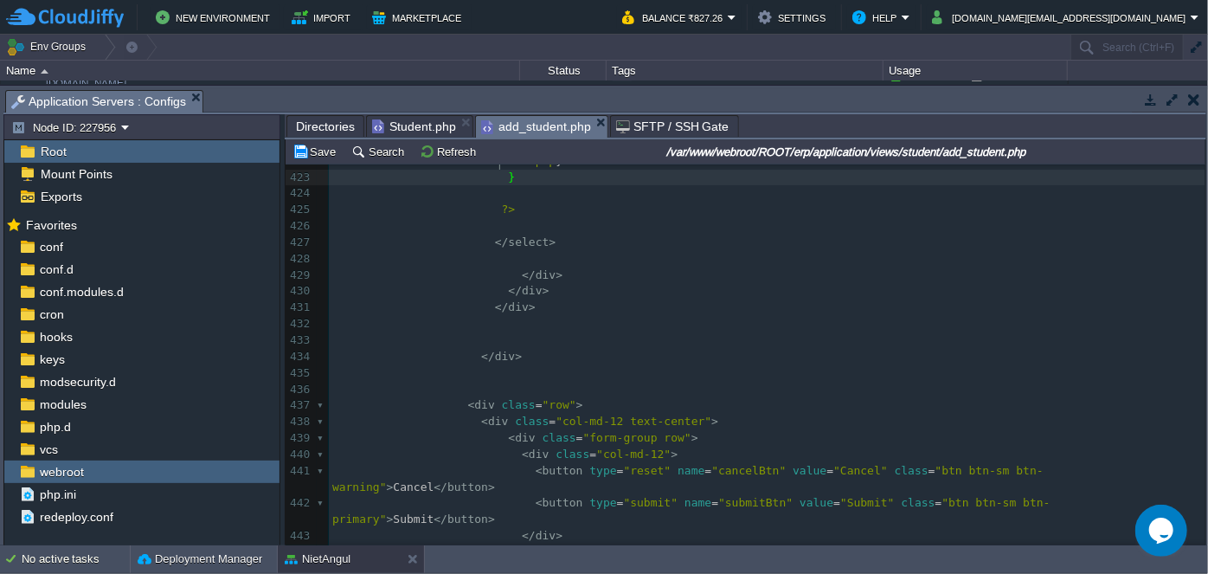
scroll to position [7283, 0]
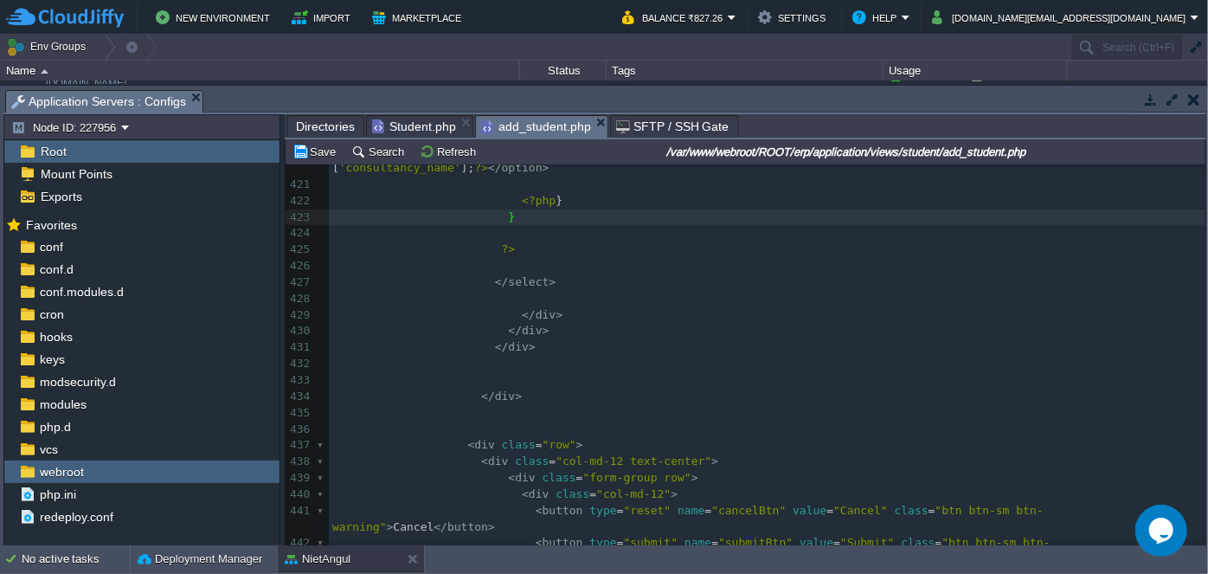
click at [474, 372] on pre at bounding box center [767, 380] width 877 height 16
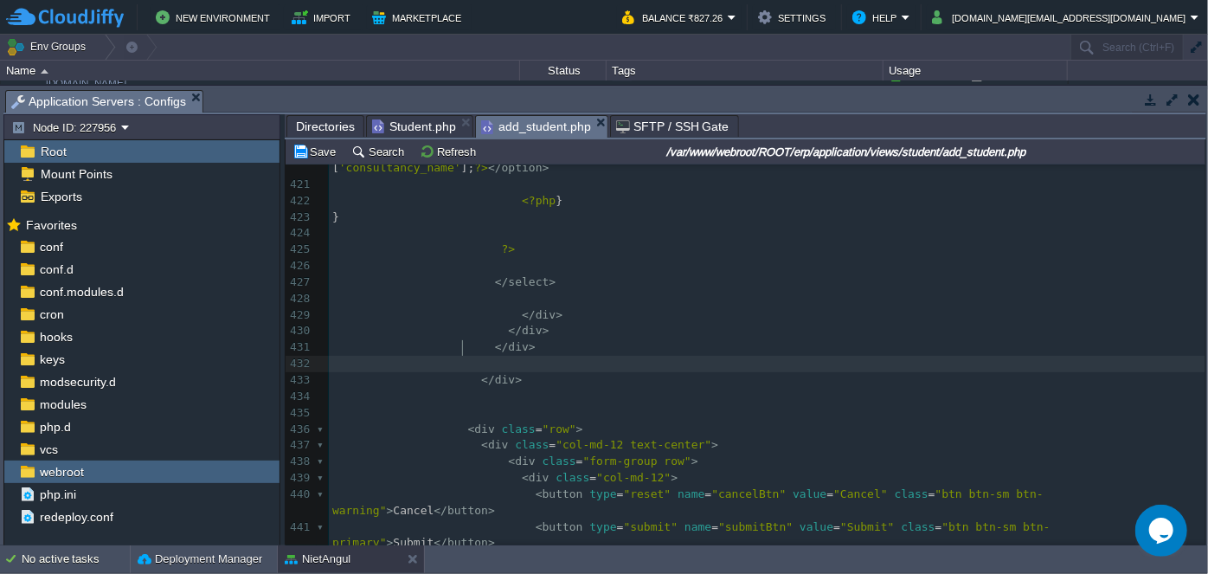
click at [461, 346] on div "x 406 < div class = "form-group row" > 407 < div class = "col-md-4" >< label fo…" at bounding box center [767, 347] width 877 height 864
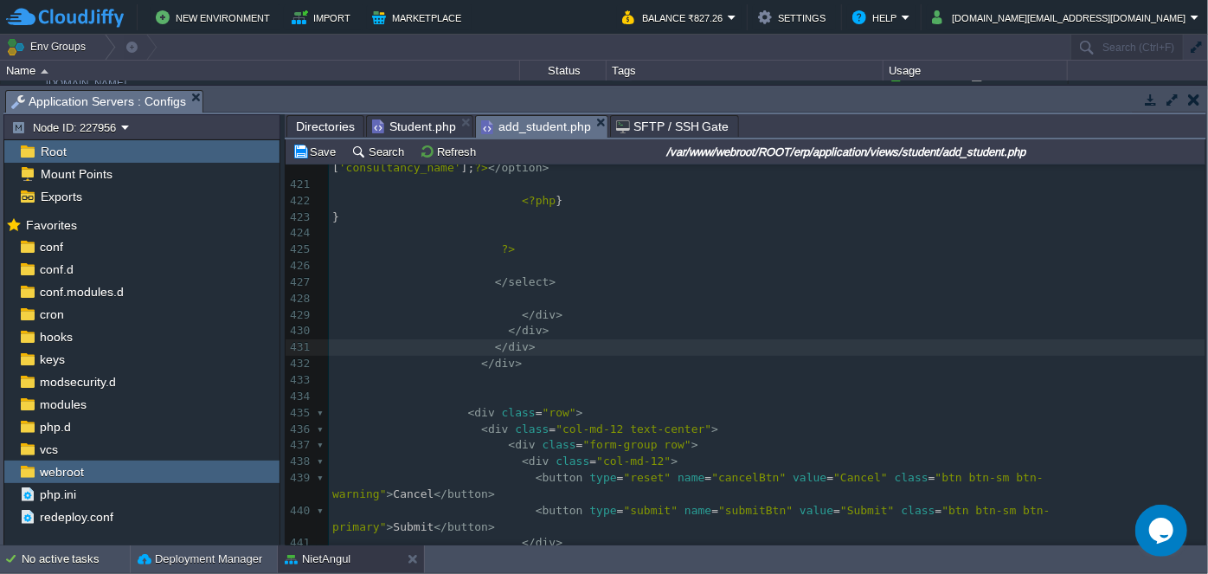
click at [498, 389] on pre at bounding box center [767, 397] width 877 height 16
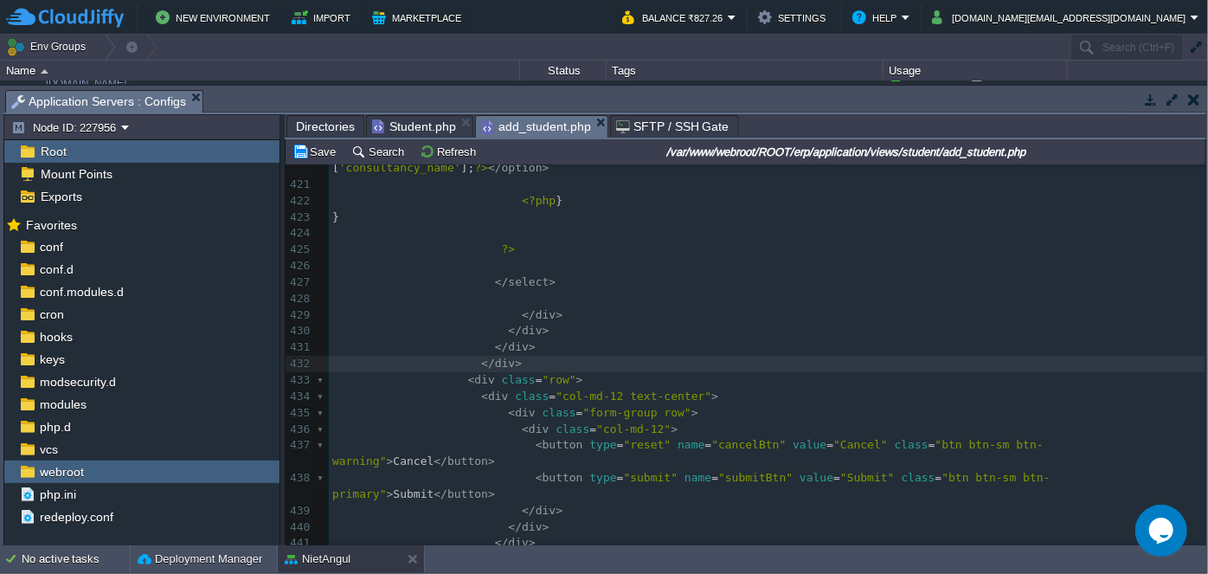
click at [531, 291] on pre "​" at bounding box center [767, 299] width 877 height 16
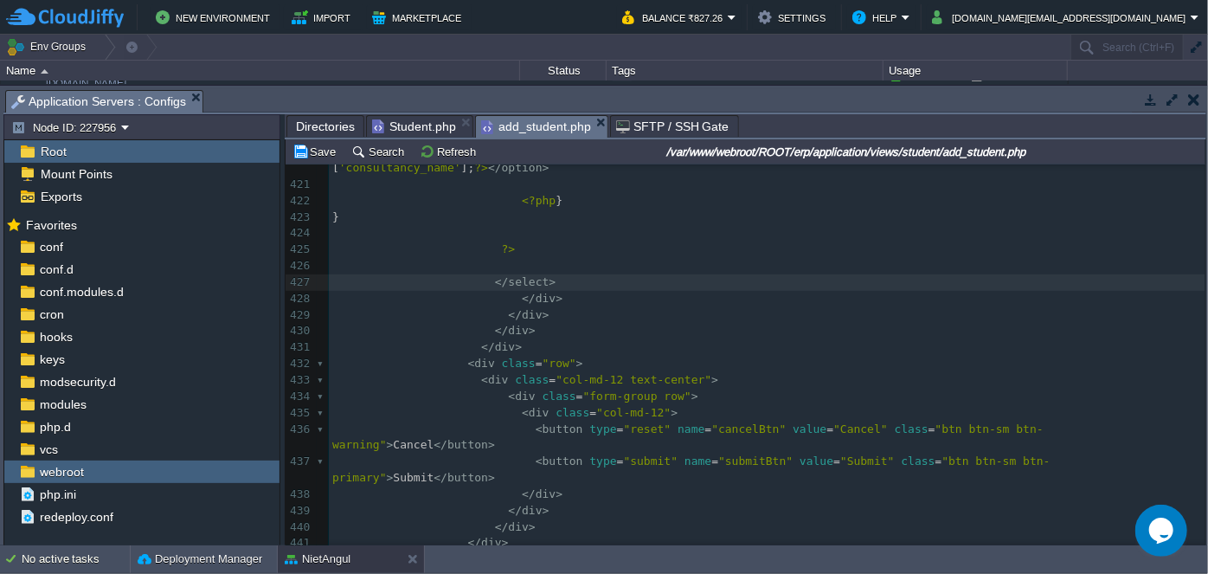
click at [512, 241] on pre "?>" at bounding box center [767, 249] width 877 height 16
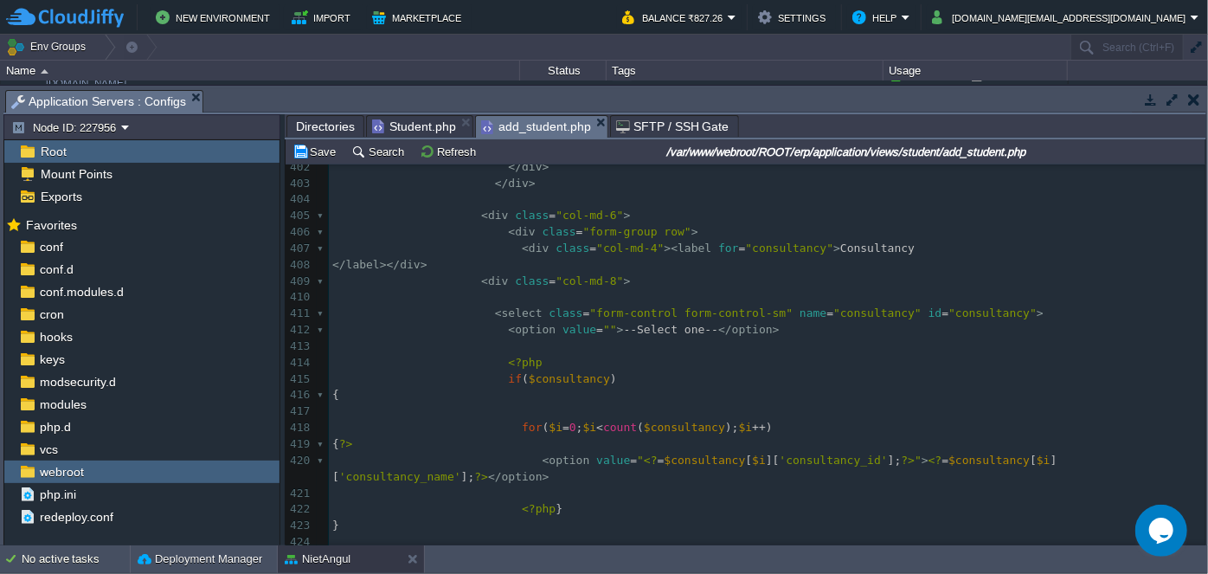
scroll to position [6933, 0]
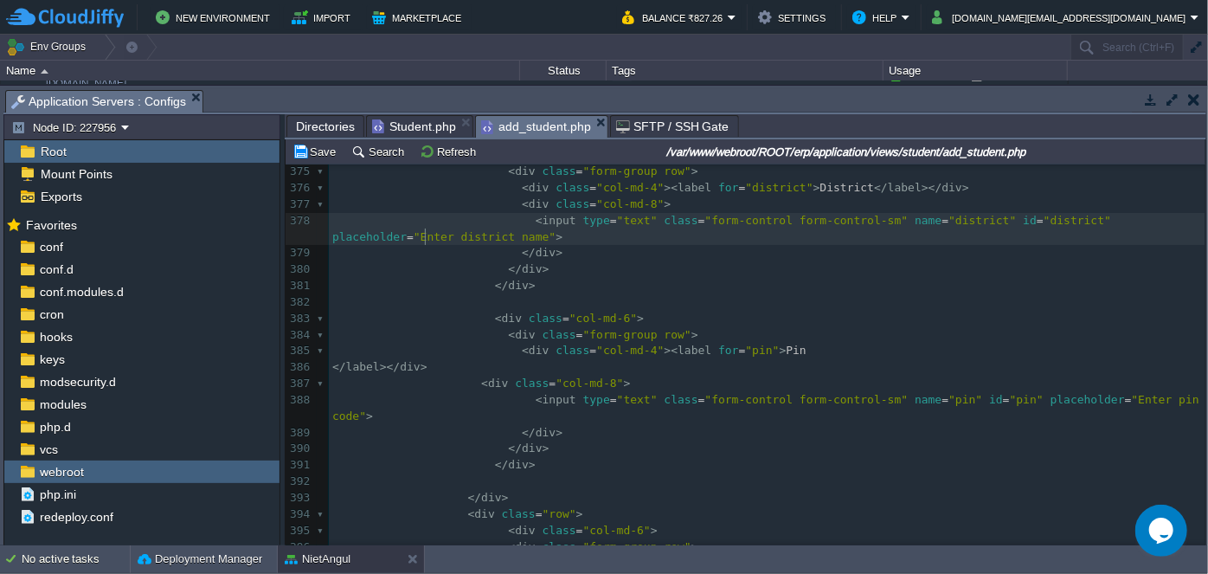
click at [581, 242] on pre "< input type = "text" class = "form-control form-control-sm" name = "district" …" at bounding box center [767, 229] width 877 height 33
click at [705, 292] on pre "</ div >" at bounding box center [767, 286] width 877 height 16
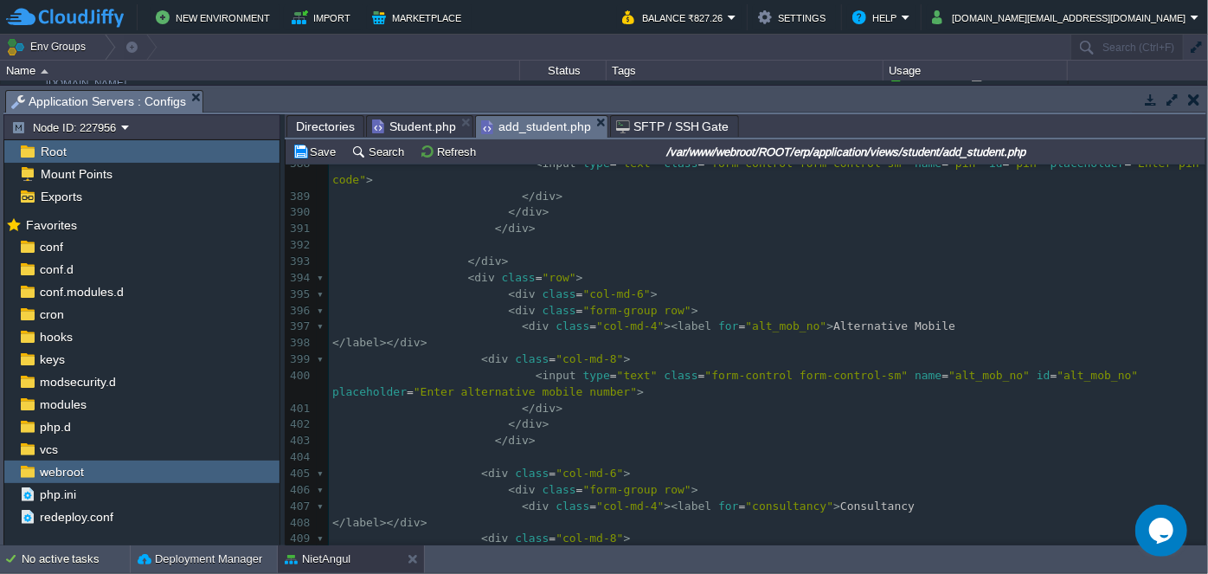
click at [607, 254] on pre "</ div >" at bounding box center [767, 262] width 877 height 16
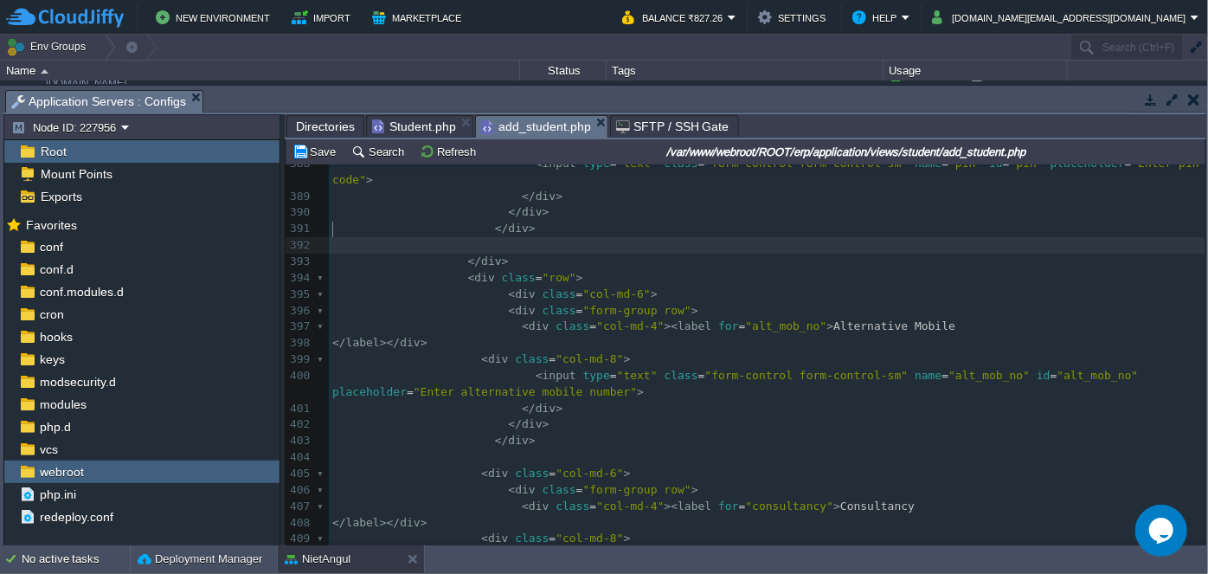
click at [511, 237] on pre "​" at bounding box center [767, 245] width 877 height 16
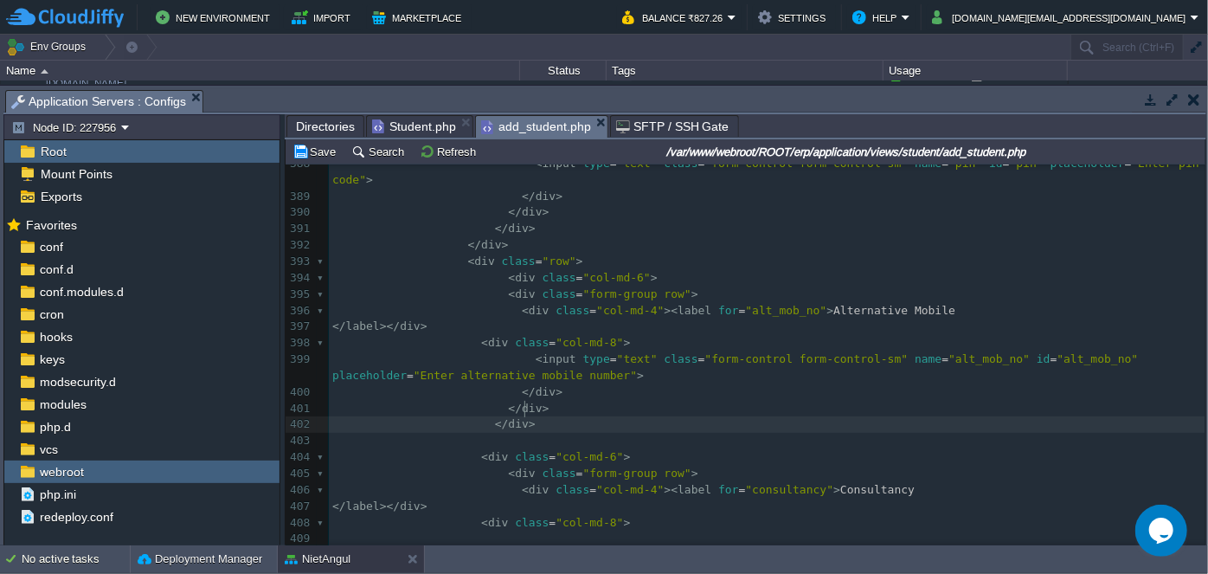
click at [938, 433] on pre at bounding box center [767, 441] width 877 height 16
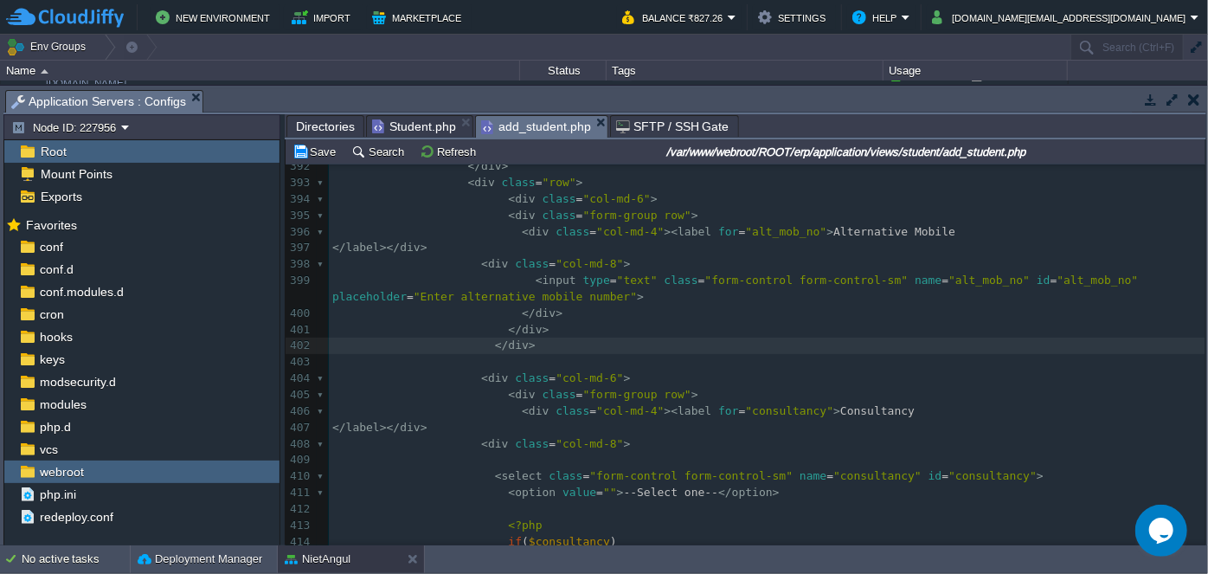
click at [467, 342] on div "x ?> 365 </ label ></ div > 366 < div class = "col-md-8" > 367 < input type = "…" at bounding box center [767, 158] width 877 height 979
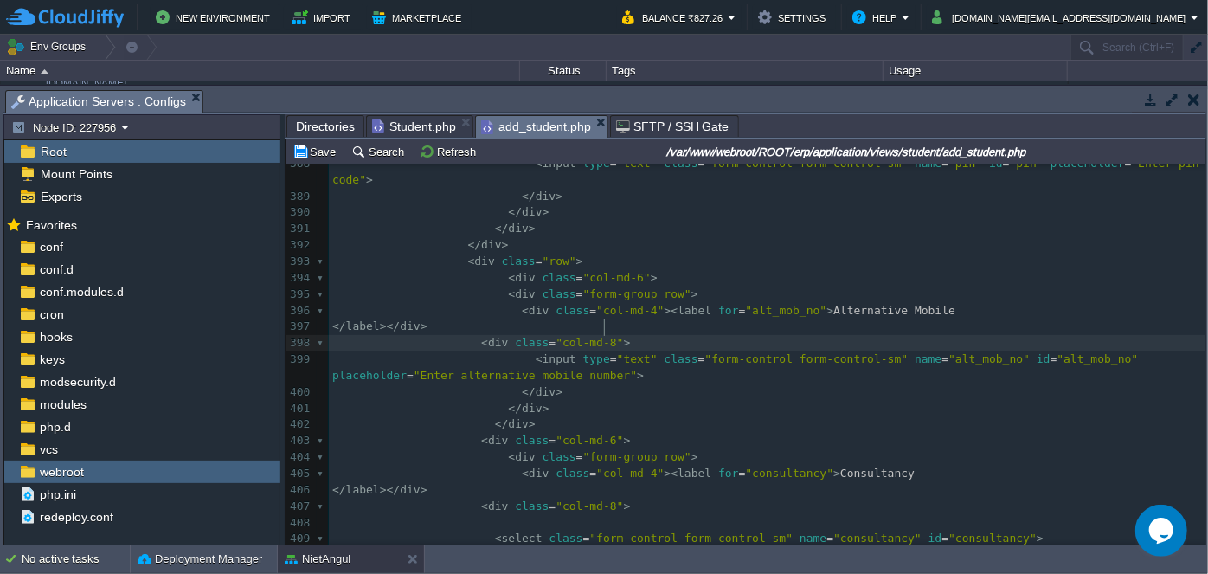
click at [782, 335] on pre "< div class = "col-md-8" >" at bounding box center [767, 343] width 877 height 16
click at [846, 318] on pre "</ label ></ div >" at bounding box center [767, 326] width 877 height 16
click at [399, 119] on span "Student.php" at bounding box center [414, 126] width 84 height 21
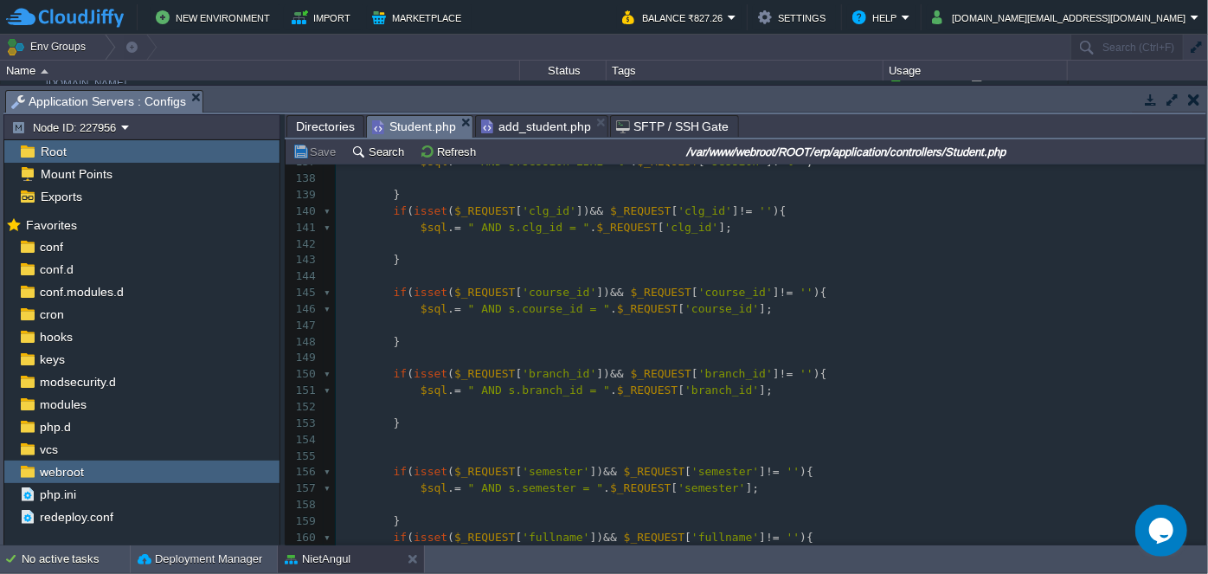
scroll to position [2045, 0]
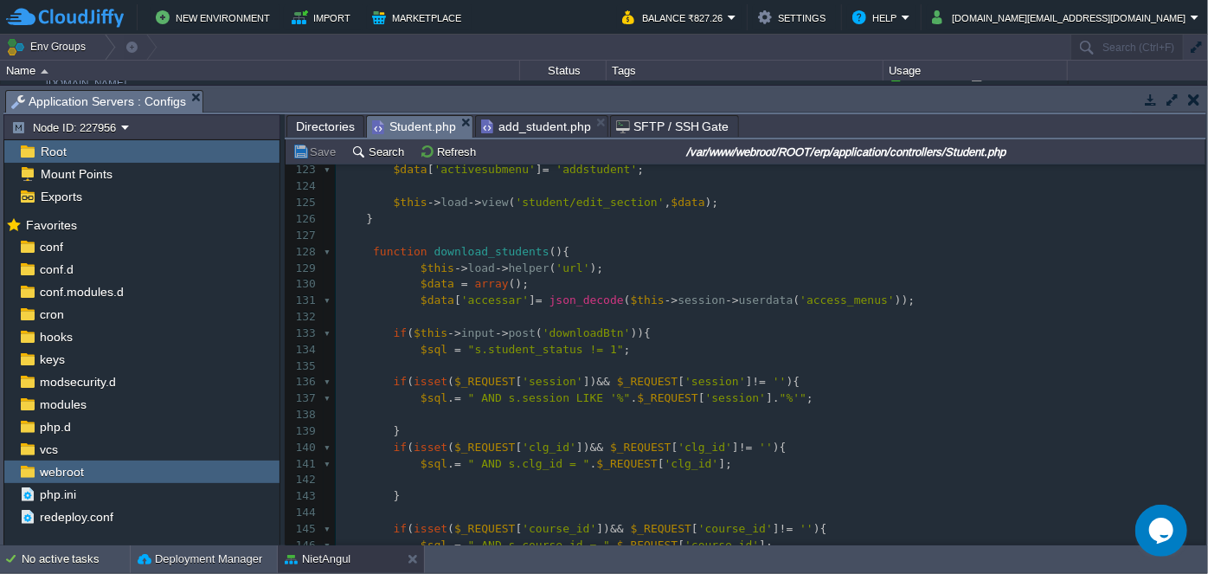
click at [911, 397] on pre "$sql . = " AND s.session LIKE '%" . $_REQUEST [ 'session' ]. "%'" ;" at bounding box center [771, 398] width 870 height 16
click at [906, 342] on pre "$sql = "s.student_status != 1" ;" at bounding box center [771, 350] width 870 height 16
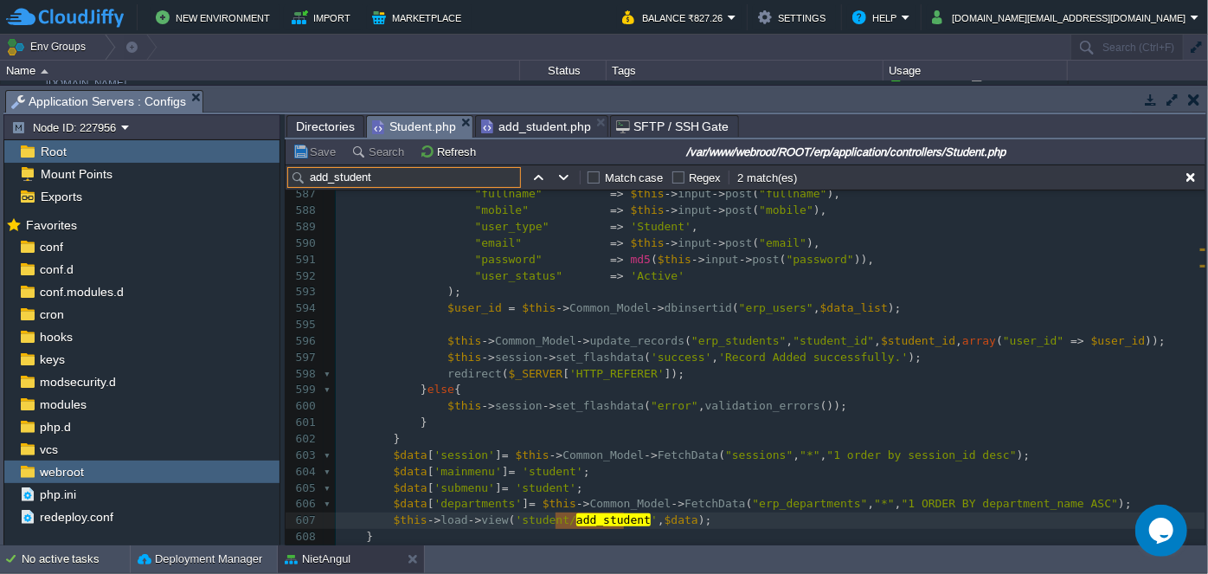
scroll to position [9409, 0]
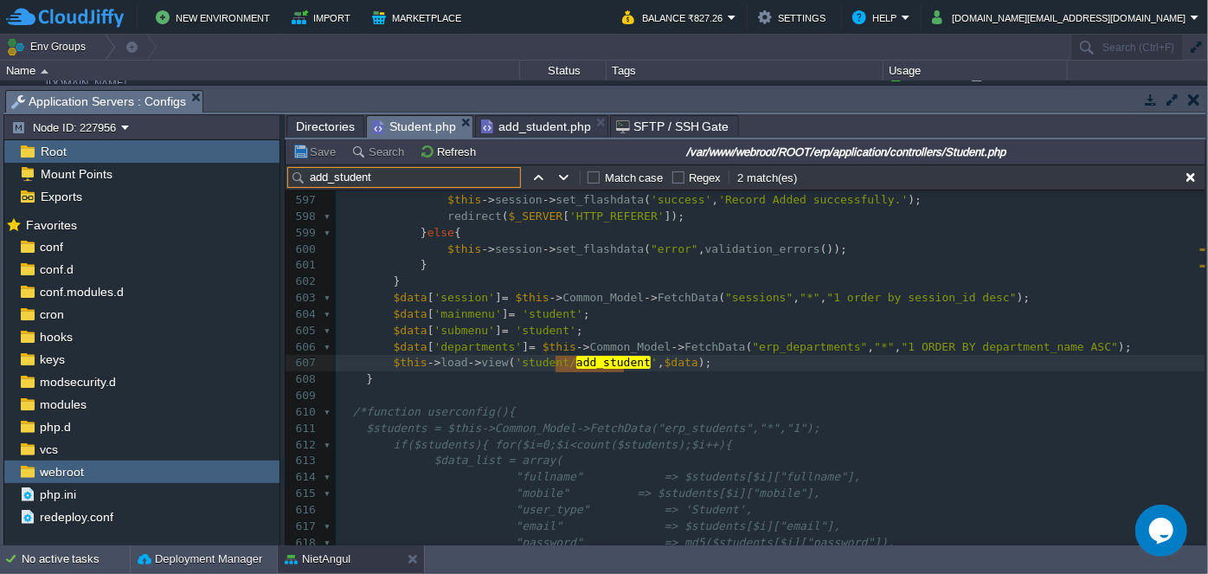
type input "add_student"
click at [1083, 342] on div "x 572 "conveyance_type" => $this -> input -> post ( 'conveyance_type' ), 573 "a…" at bounding box center [771, 249] width 870 height 929
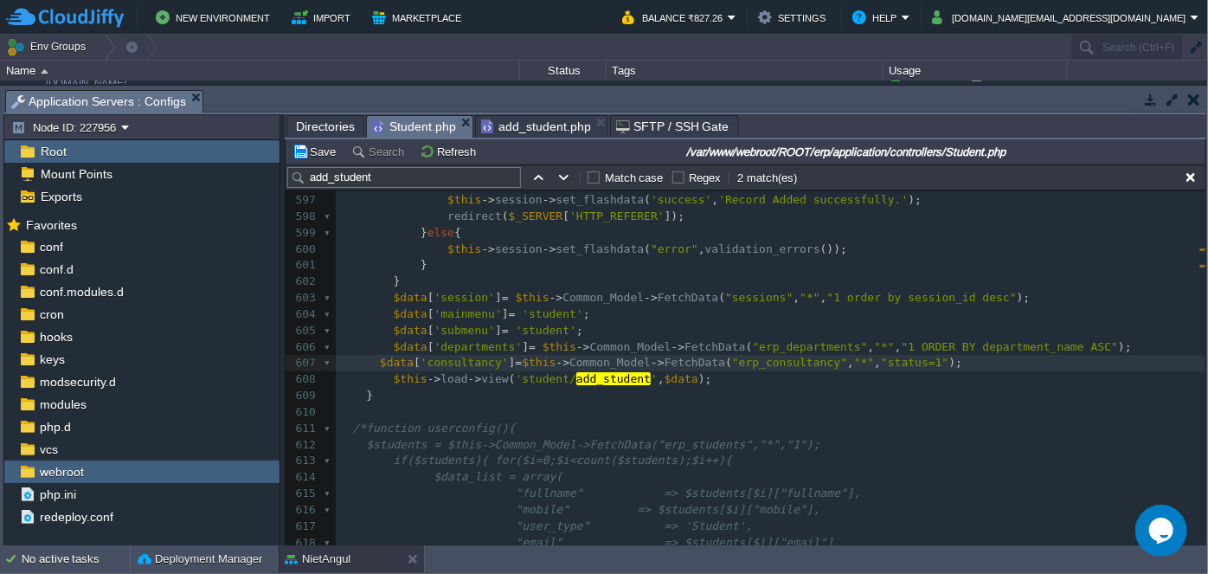
click at [858, 408] on pre at bounding box center [771, 412] width 870 height 16
click at [374, 360] on span at bounding box center [359, 362] width 41 height 13
click at [951, 373] on pre "$this -> load -> view ( 'student/ add_student ' , $data );" at bounding box center [771, 379] width 870 height 16
click at [1049, 254] on pre "$this -> session -> set_flashdata ( "error" , validation_errors ());" at bounding box center [771, 249] width 870 height 16
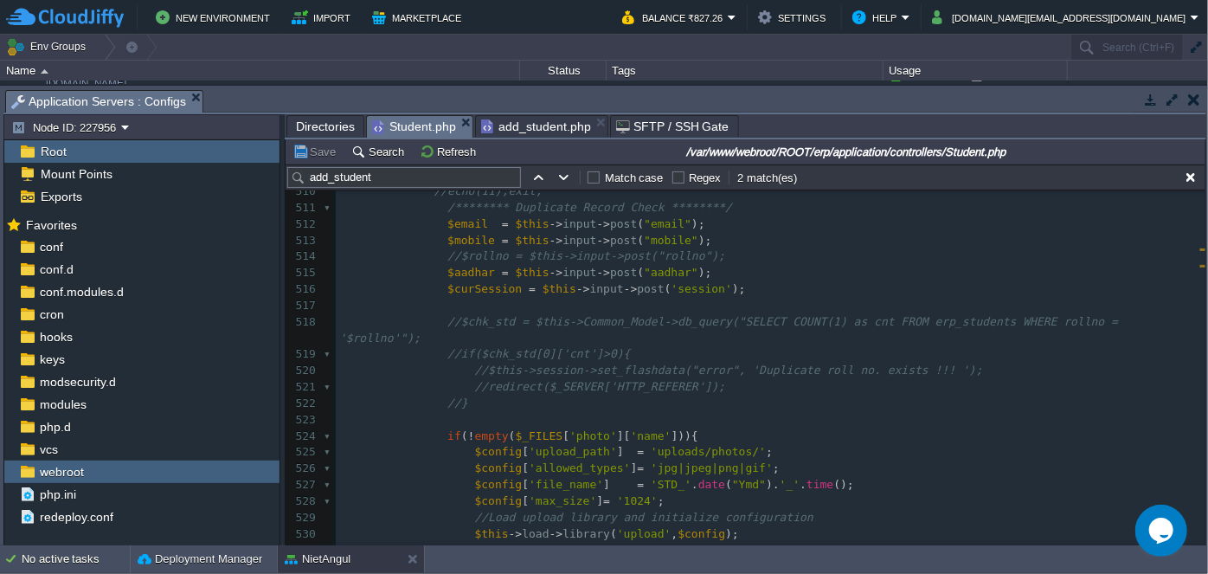
scroll to position [8523, 0]
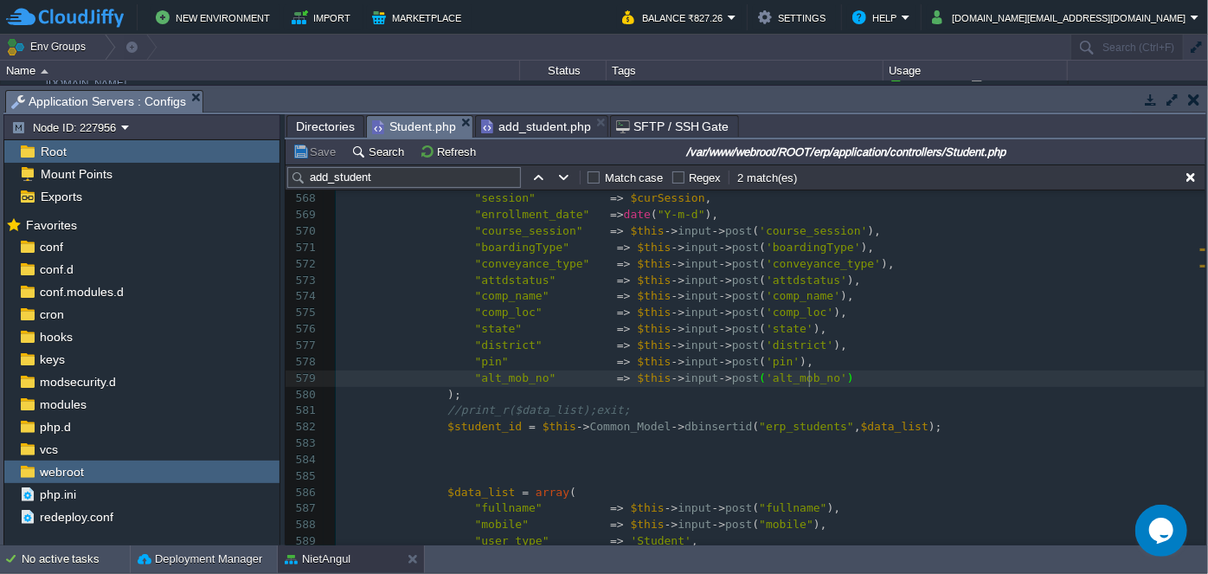
type textarea ","
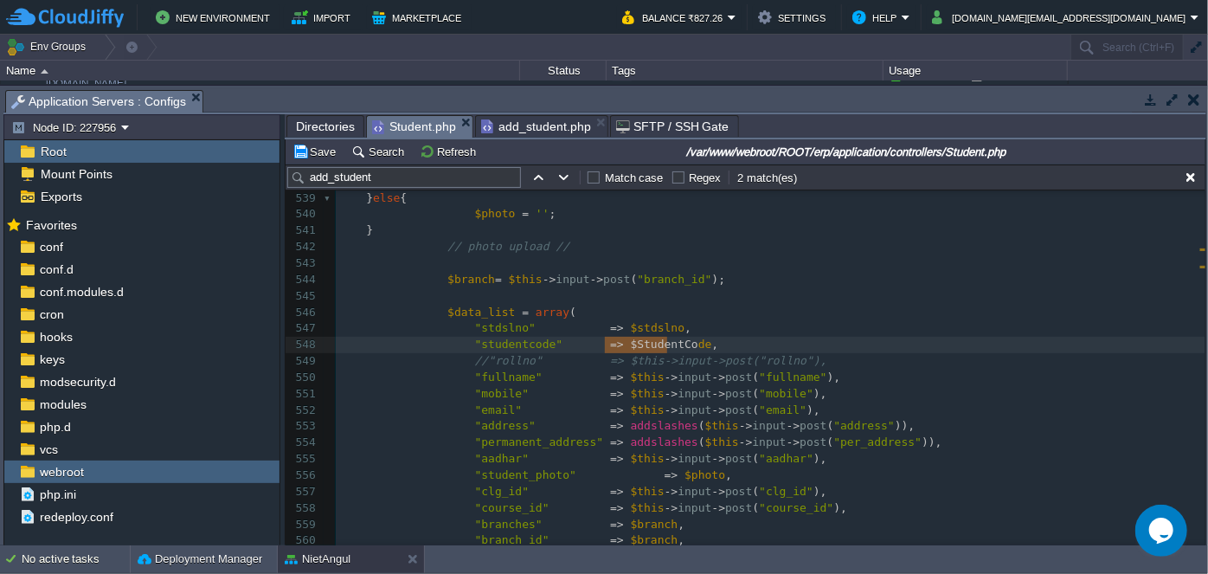
type textarea "$StudentCode"
drag, startPoint x: 606, startPoint y: 344, endPoint x: 679, endPoint y: 344, distance: 73.6
paste textarea
click at [858, 293] on pre at bounding box center [771, 296] width 870 height 16
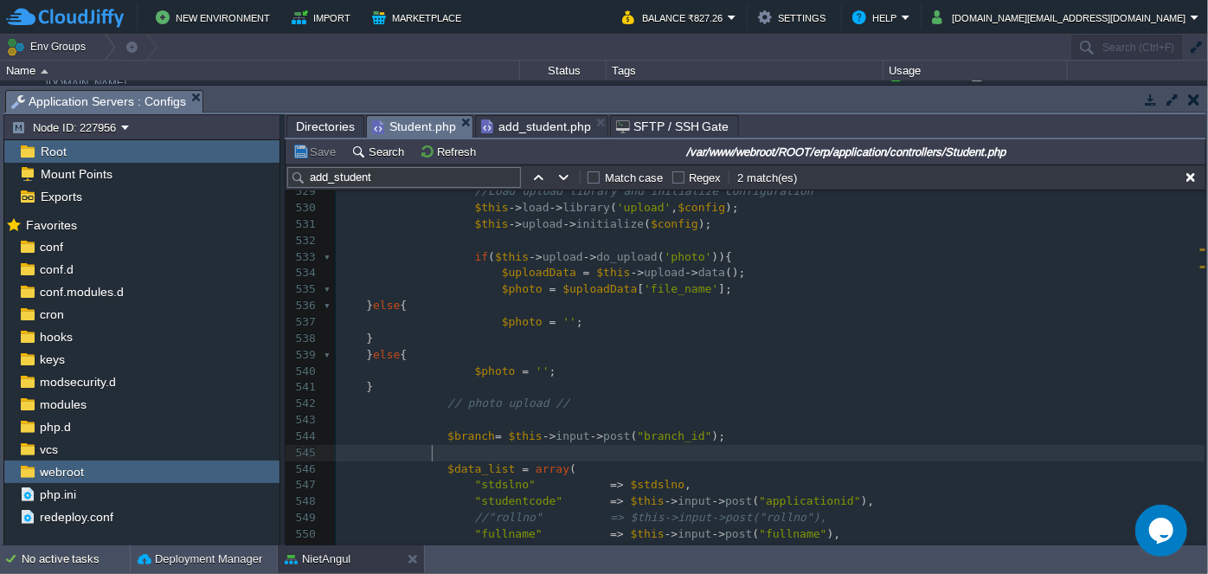
scroll to position [9073, 0]
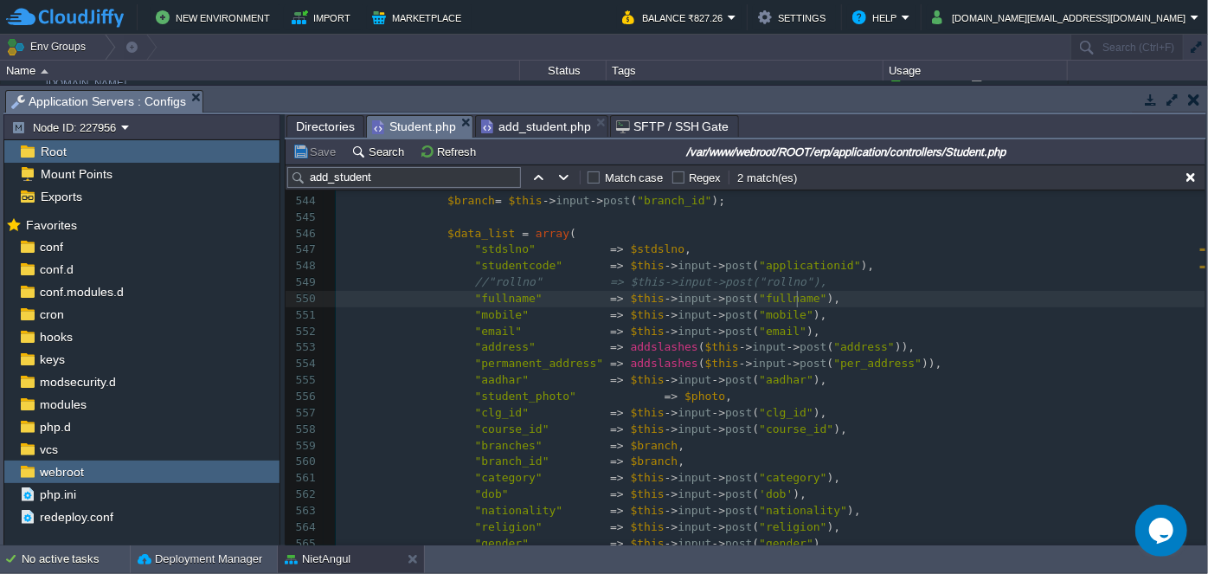
click at [897, 296] on pre ""fullname" => $this -> input -> post ( "fullname" )," at bounding box center [771, 299] width 870 height 16
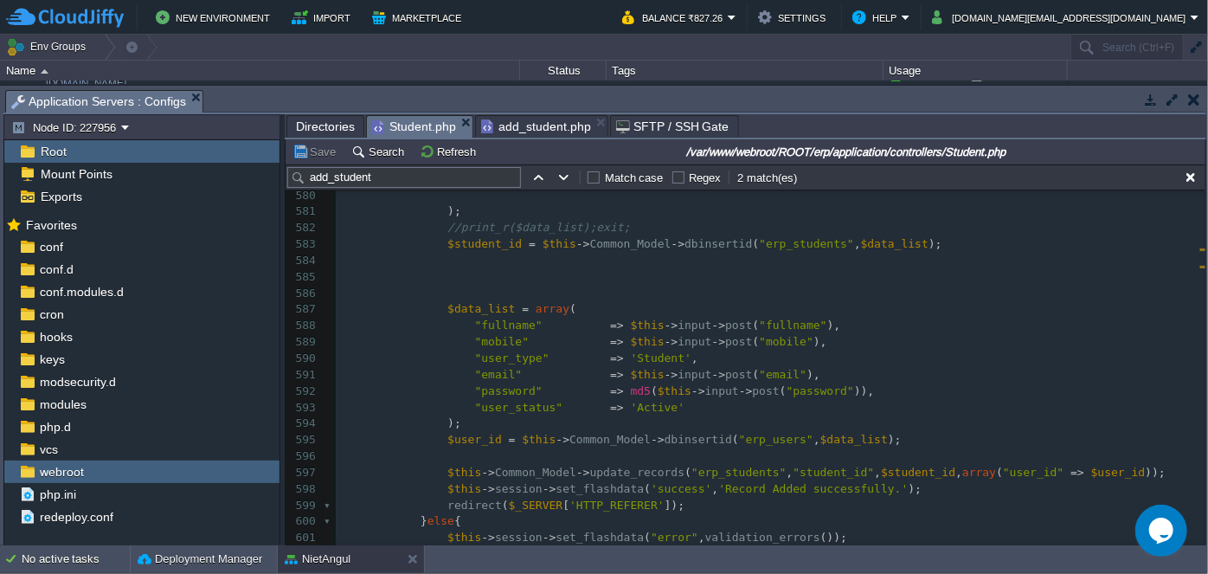
scroll to position [9468, 0]
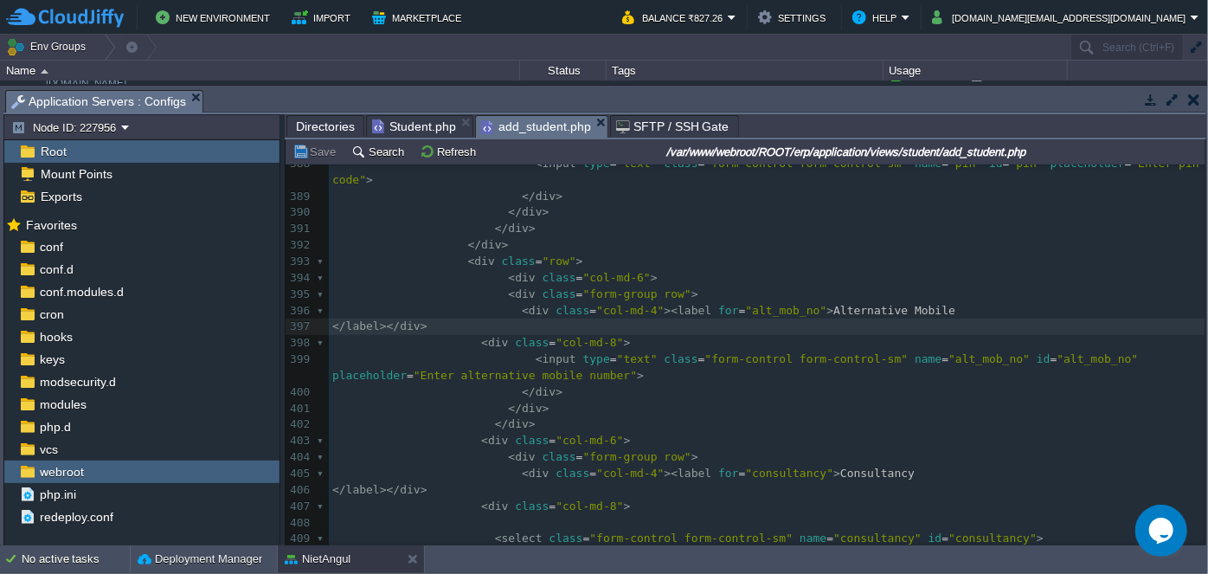
click at [532, 126] on span "add_student.php" at bounding box center [536, 127] width 110 height 22
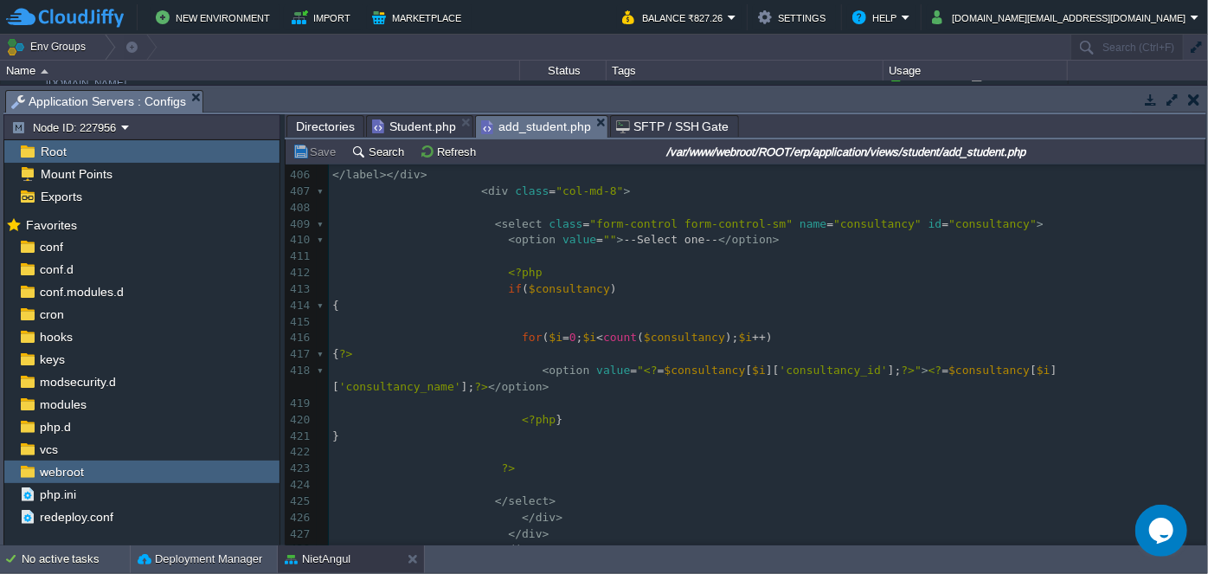
scroll to position [6777, 0]
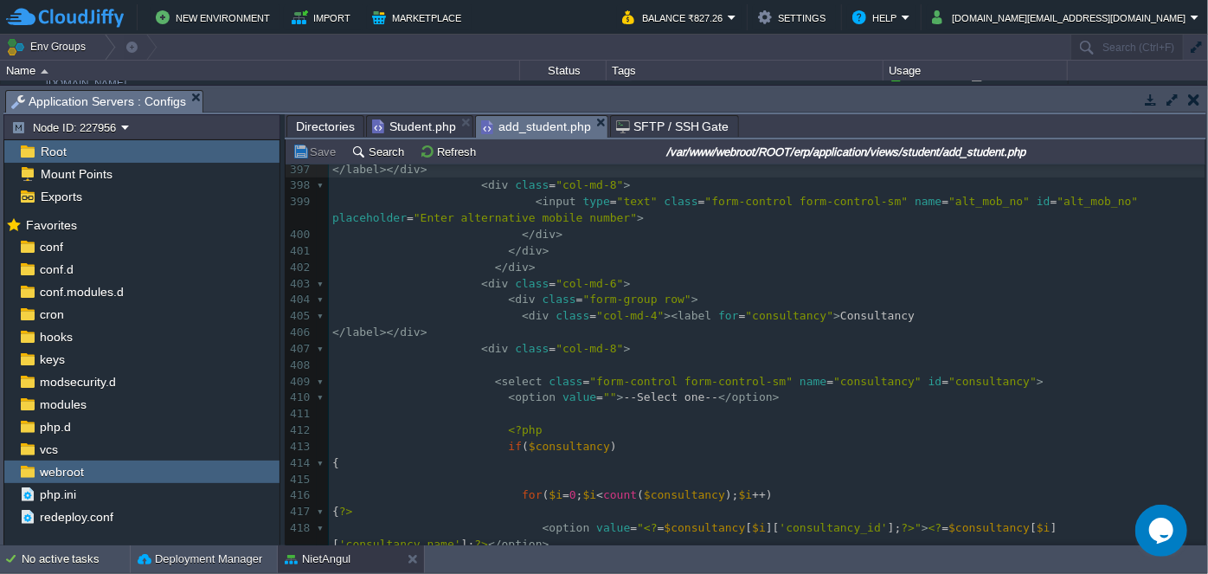
click at [417, 127] on span "Student.php" at bounding box center [414, 126] width 84 height 21
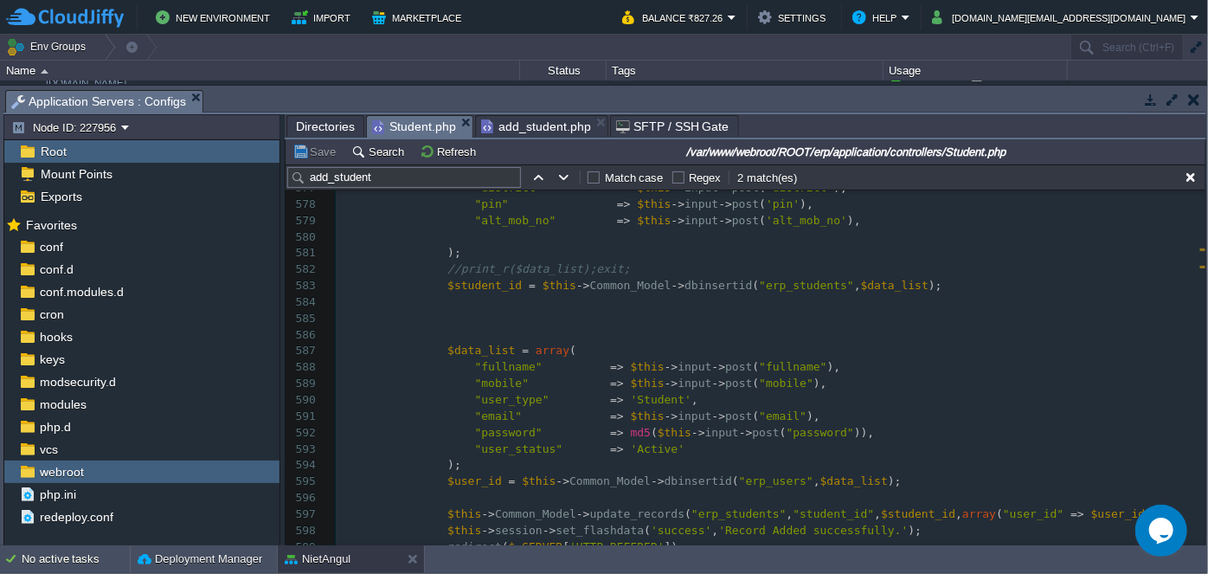
scroll to position [9467, 0]
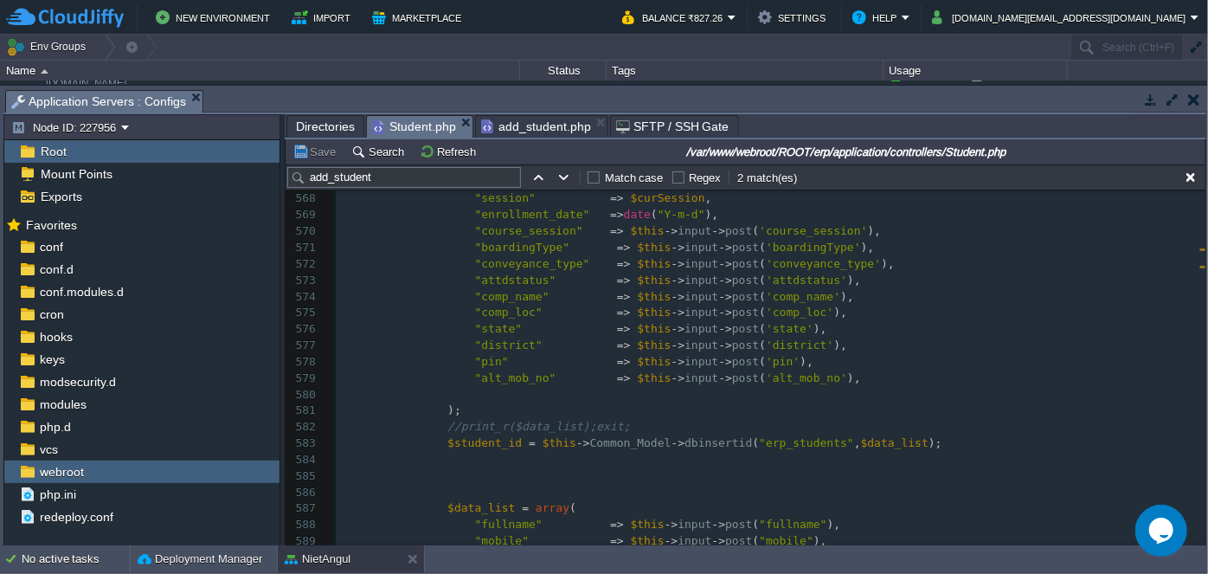
click at [842, 376] on pre ""alt_mob_no" => $this -> input -> post ( 'alt_mob_no' )," at bounding box center [771, 378] width 870 height 16
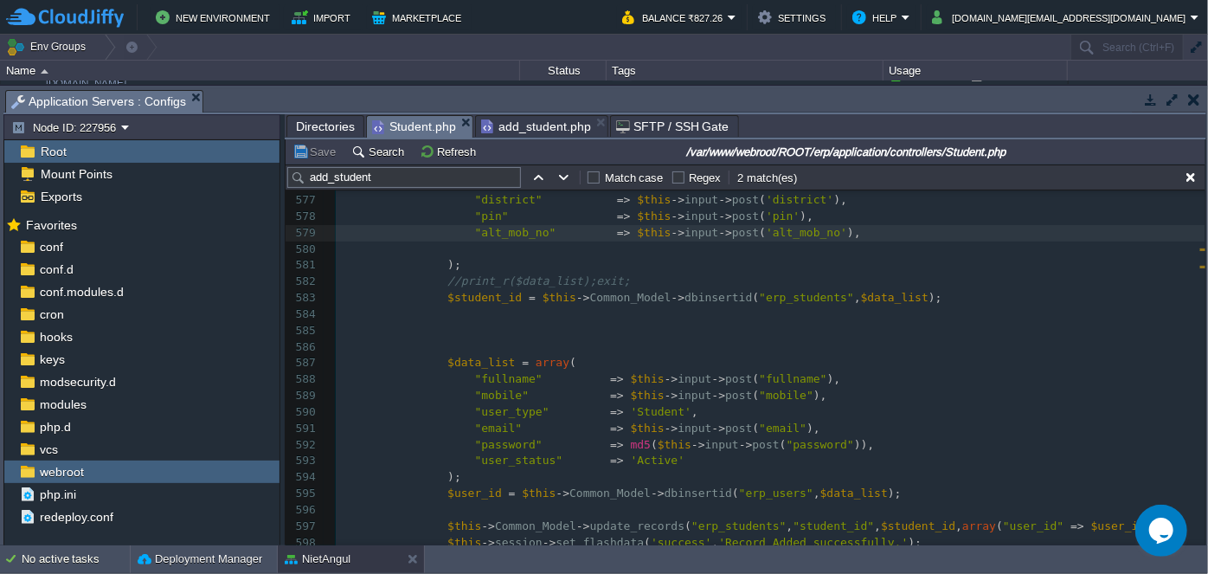
scroll to position [9546, 0]
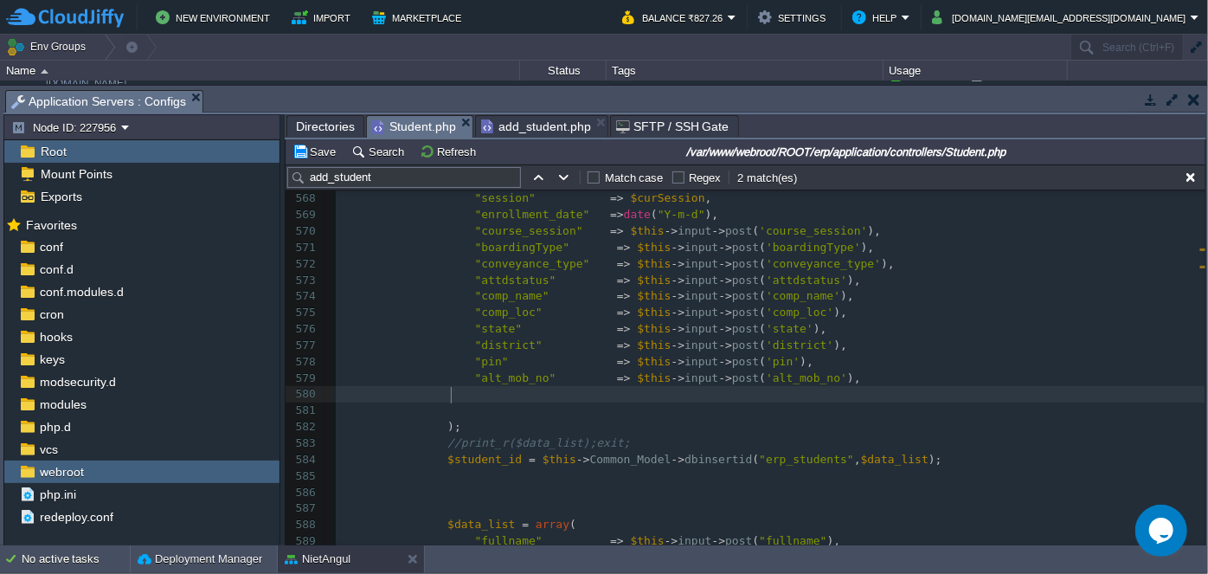
paste textarea
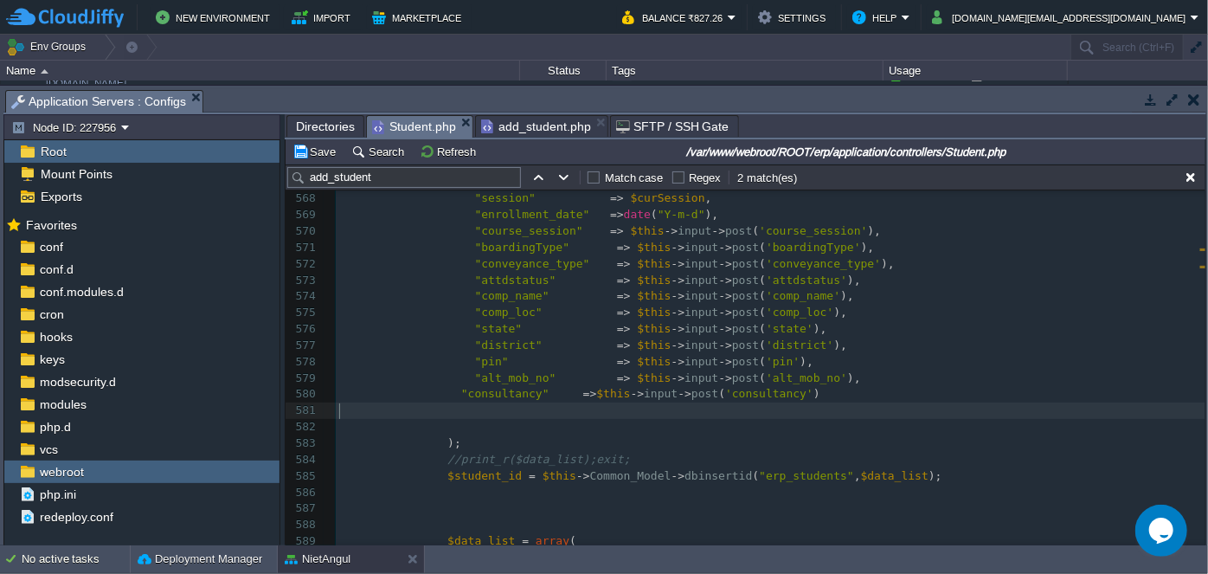
click at [444, 394] on div "xxxxxxxxxx "fullname" => $this -> input -> post ( "fullname" ), 554 "permanent_…" at bounding box center [771, 338] width 870 height 750
click at [457, 408] on pre "​" at bounding box center [771, 410] width 870 height 16
click at [463, 427] on pre at bounding box center [771, 427] width 870 height 16
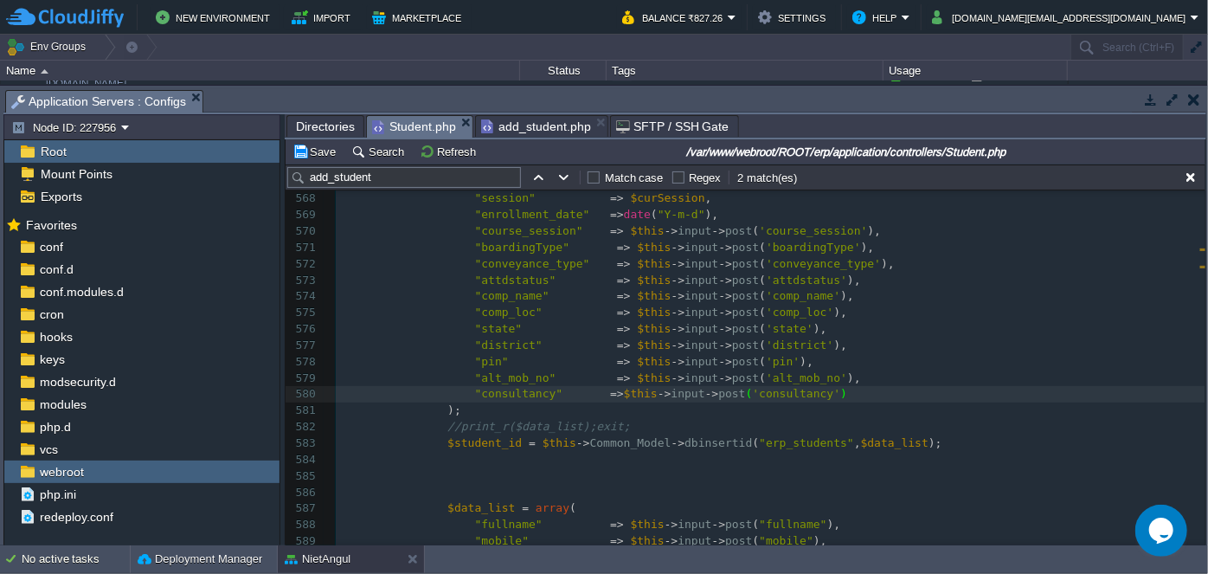
click at [874, 294] on pre ""comp_name" => $this -> input -> post ( 'comp_name' )," at bounding box center [771, 296] width 870 height 16
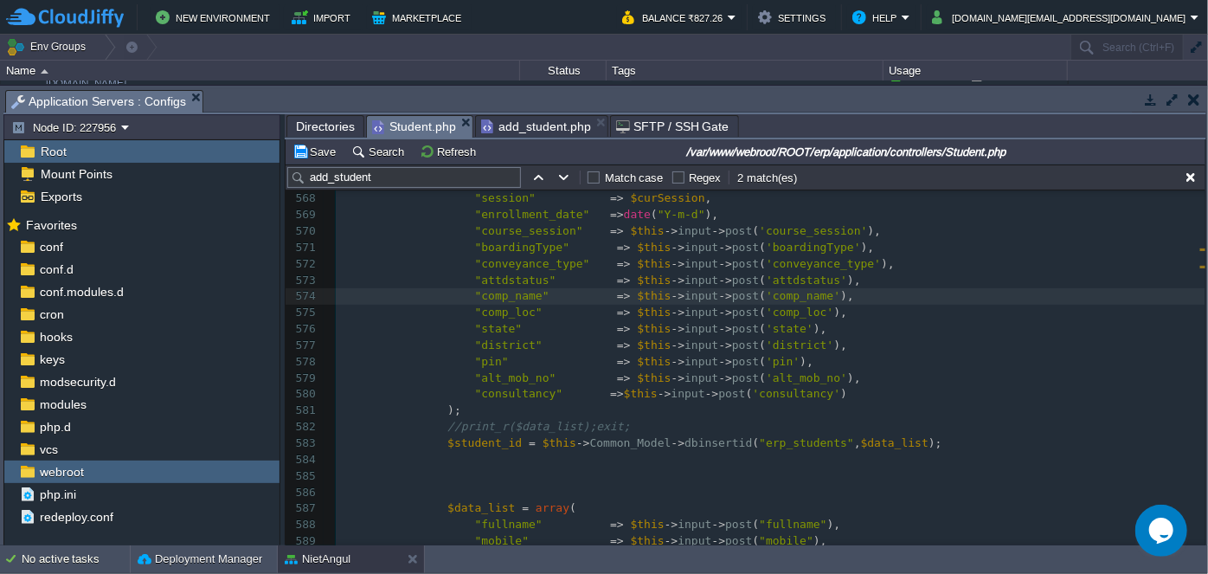
click at [983, 332] on pre ""state" => $this -> input -> post ( 'state' )," at bounding box center [771, 329] width 870 height 16
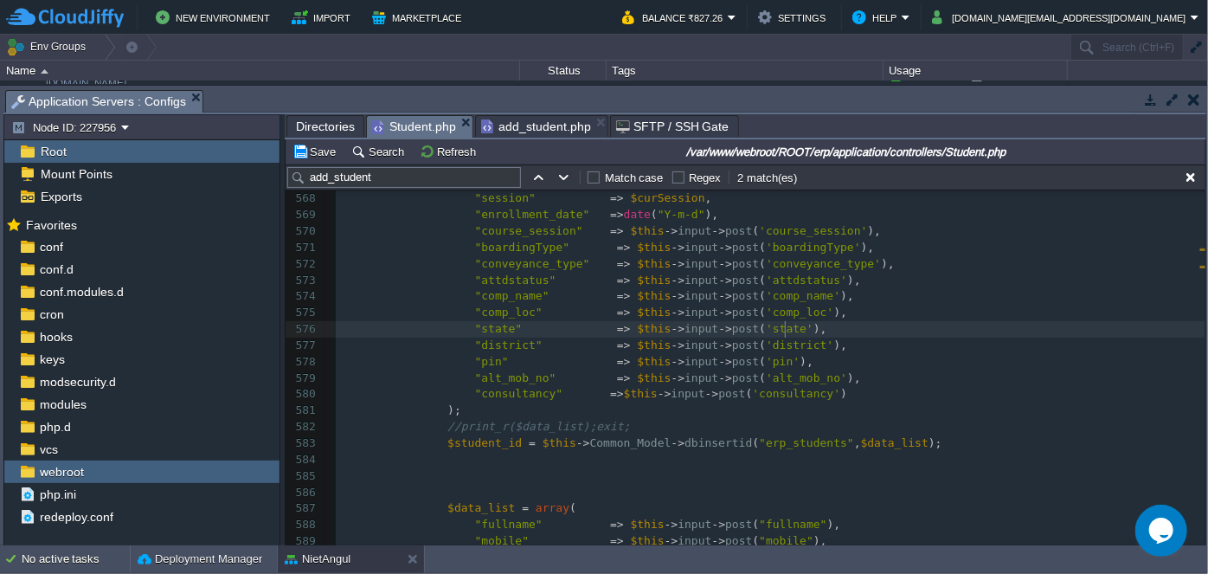
click at [1011, 282] on pre ""attdstatus" => $this -> input -> post ( 'attdstatus' )," at bounding box center [771, 281] width 870 height 16
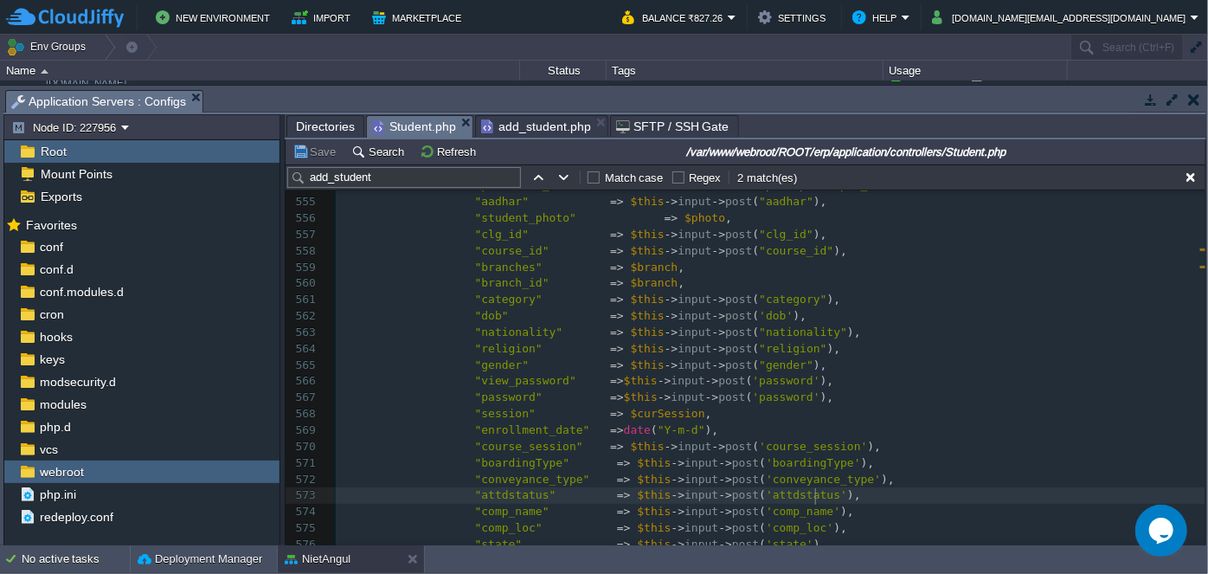
scroll to position [9152, 0]
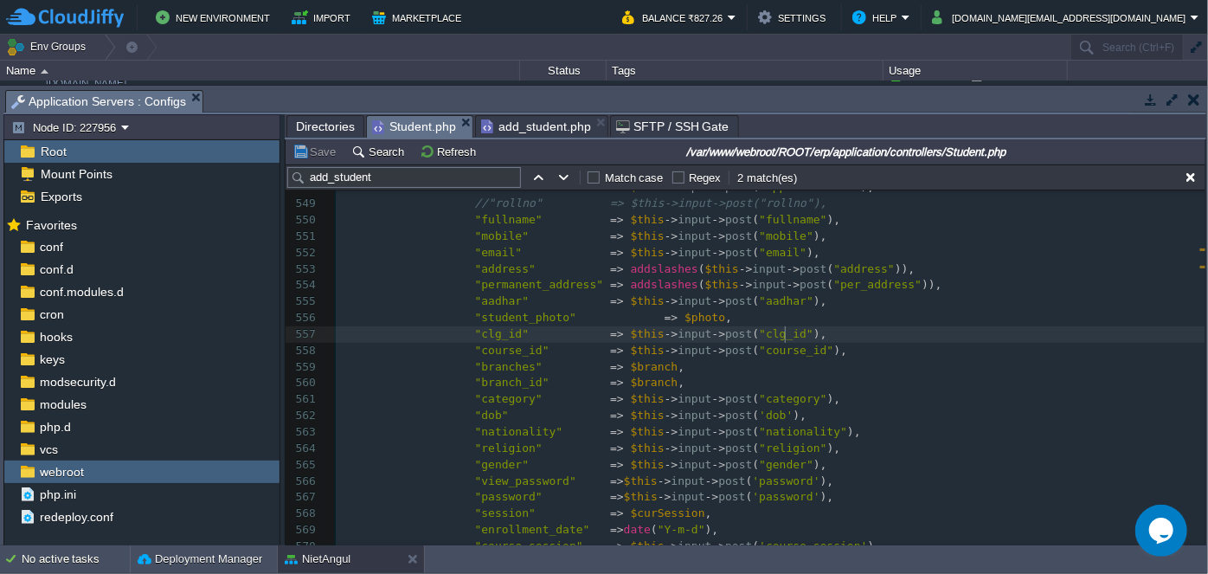
click at [901, 332] on pre ""clg_id" => $this -> input -> post ( "clg_id" )," at bounding box center [771, 334] width 870 height 16
click at [552, 121] on span "add_student.php" at bounding box center [536, 126] width 110 height 21
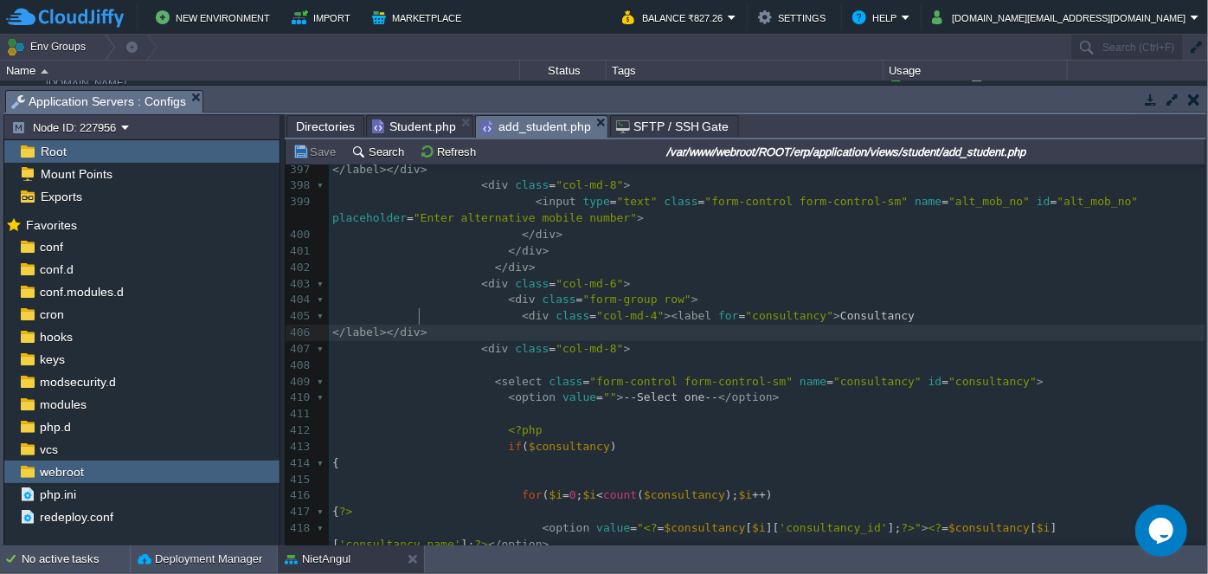
click at [1059, 325] on pre "</ label ></ div >" at bounding box center [767, 333] width 877 height 16
click at [735, 422] on pre "<?php" at bounding box center [767, 430] width 877 height 16
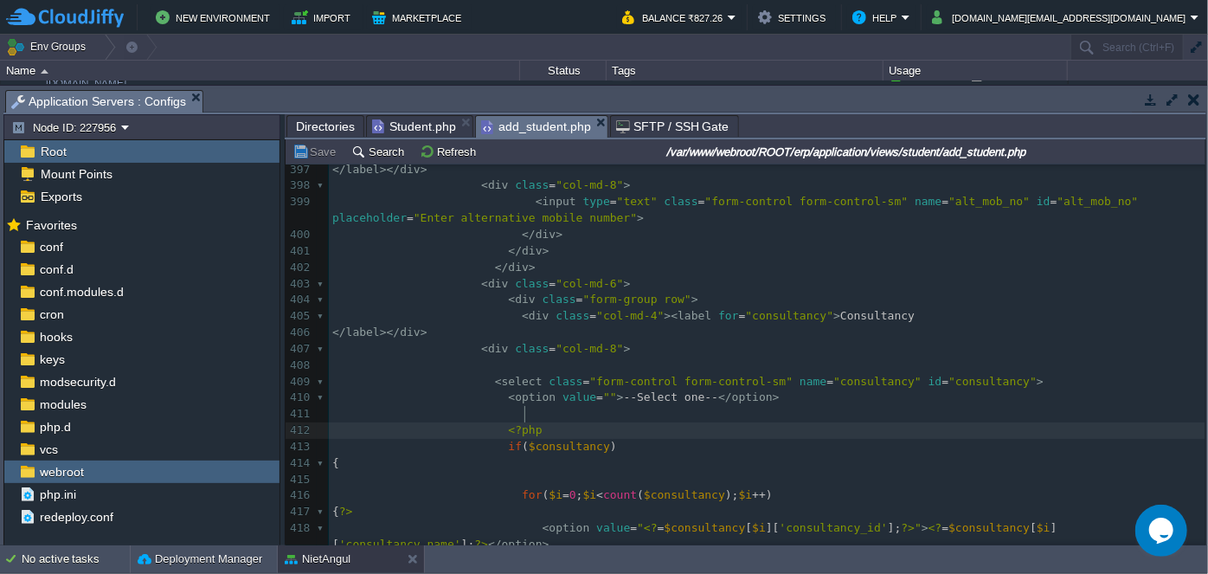
click at [421, 120] on span "Student.php" at bounding box center [414, 126] width 84 height 21
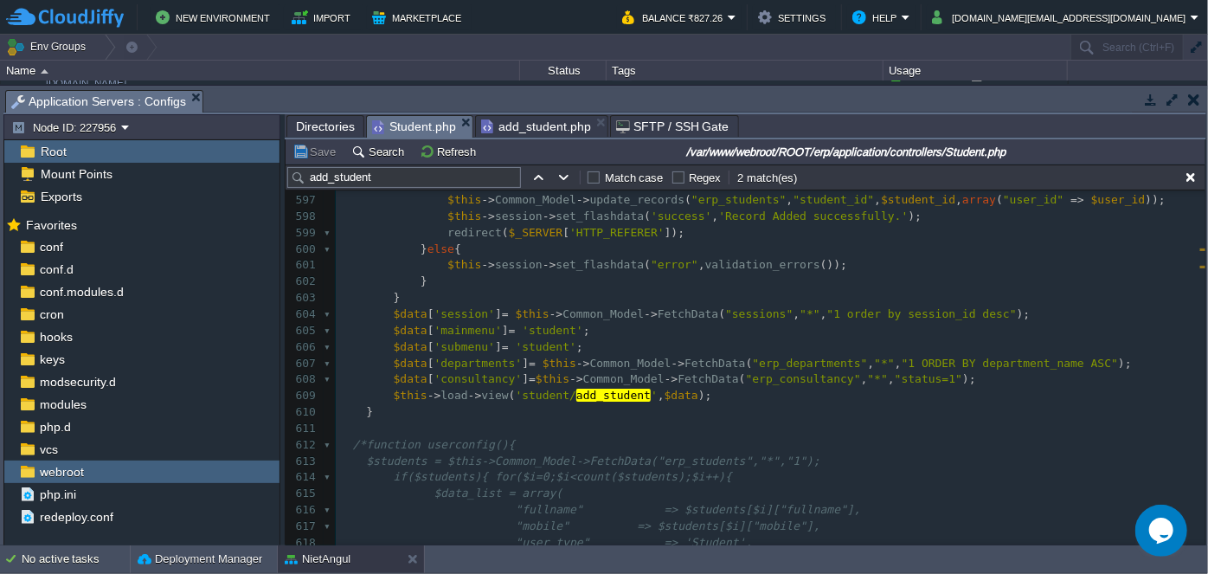
scroll to position [5, 0]
click at [935, 371] on pre "$data [ 'consultancy' ] = $this -> Common_Model -> FetchData ( "erp_consultancy…" at bounding box center [771, 379] width 870 height 16
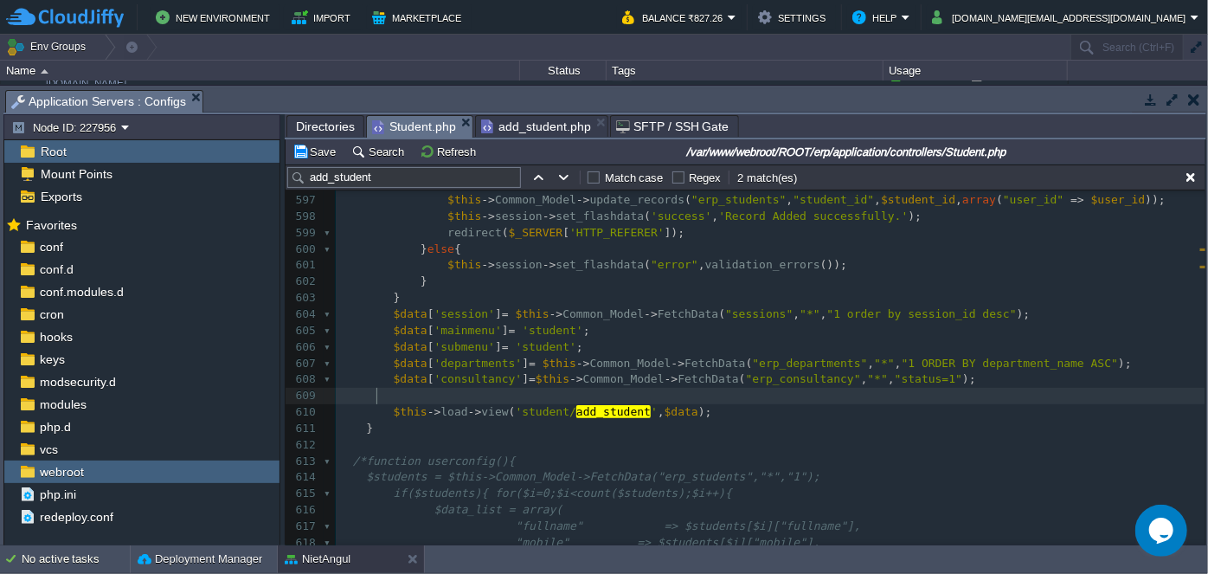
click at [921, 393] on pre at bounding box center [771, 396] width 870 height 16
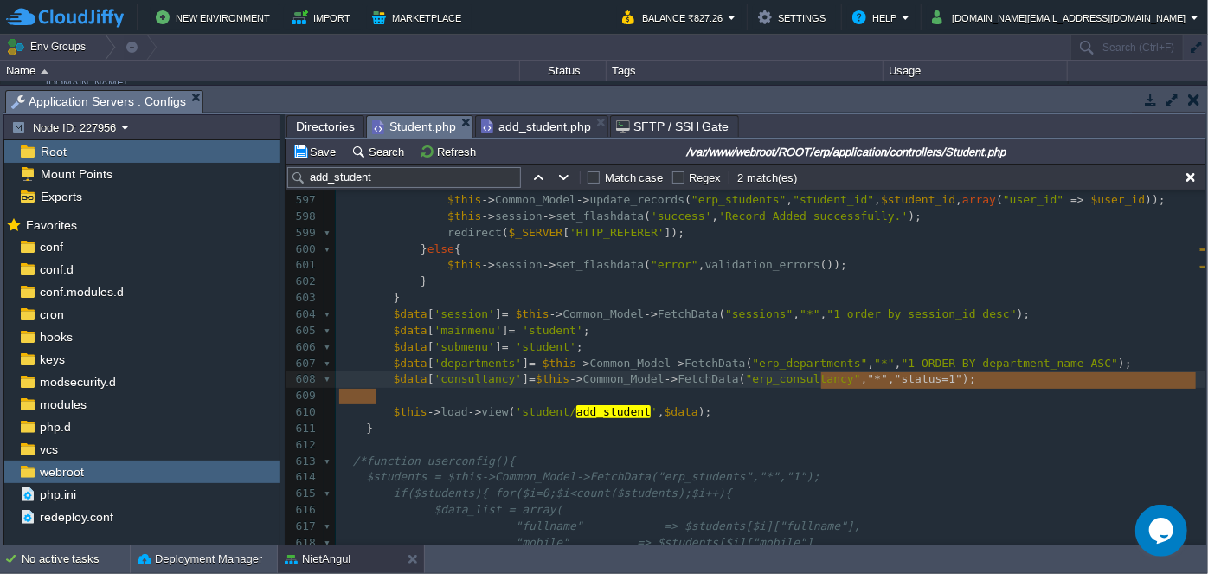
type textarea "consultancy","*","status=1");"
drag, startPoint x: 965, startPoint y: 390, endPoint x: 738, endPoint y: 379, distance: 227.0
click at [819, 421] on pre "}" at bounding box center [771, 429] width 870 height 16
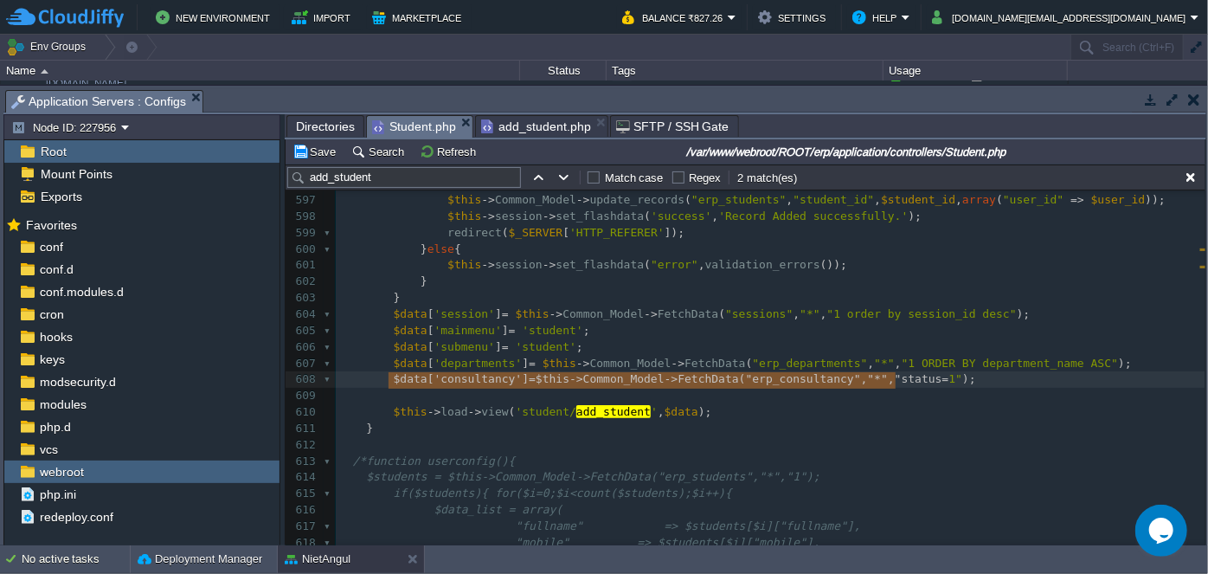
type textarea "$data['consultancy']=$this->Common_Model->FetchData("erp_consultancy","*","stat…"
drag, startPoint x: 388, startPoint y: 374, endPoint x: 910, endPoint y: 383, distance: 522.8
click at [907, 396] on pre at bounding box center [771, 396] width 870 height 16
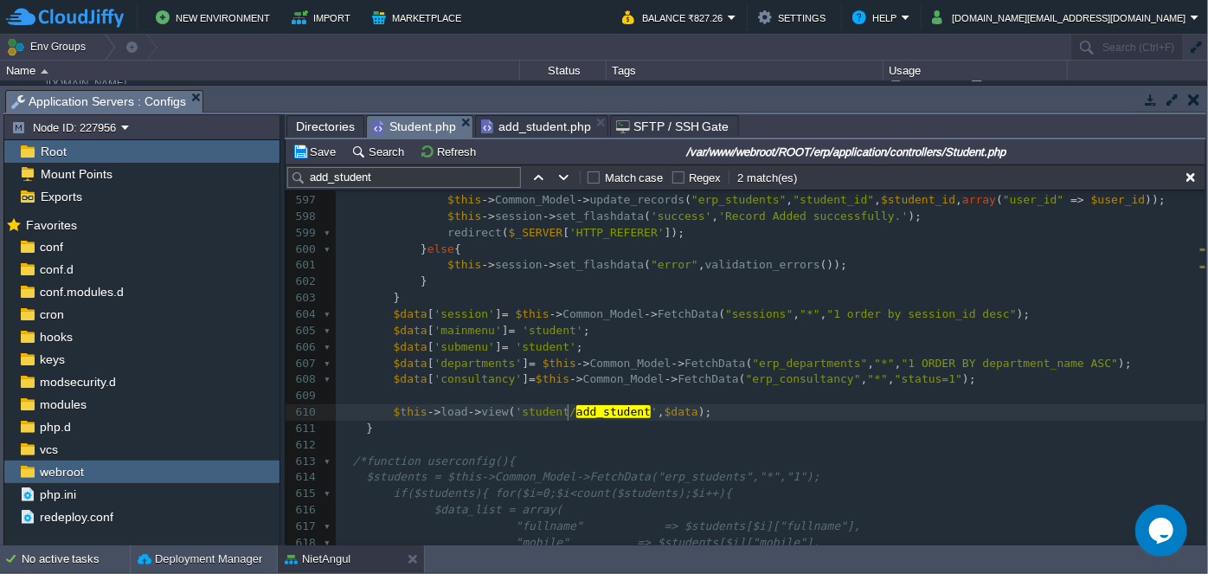
click at [568, 408] on div "xxxxxxxxxx "clg_id" => $this -> input -> post ( "clg_id" ), 586 587 $data_list …" at bounding box center [771, 445] width 870 height 864
click at [782, 400] on pre at bounding box center [771, 396] width 870 height 16
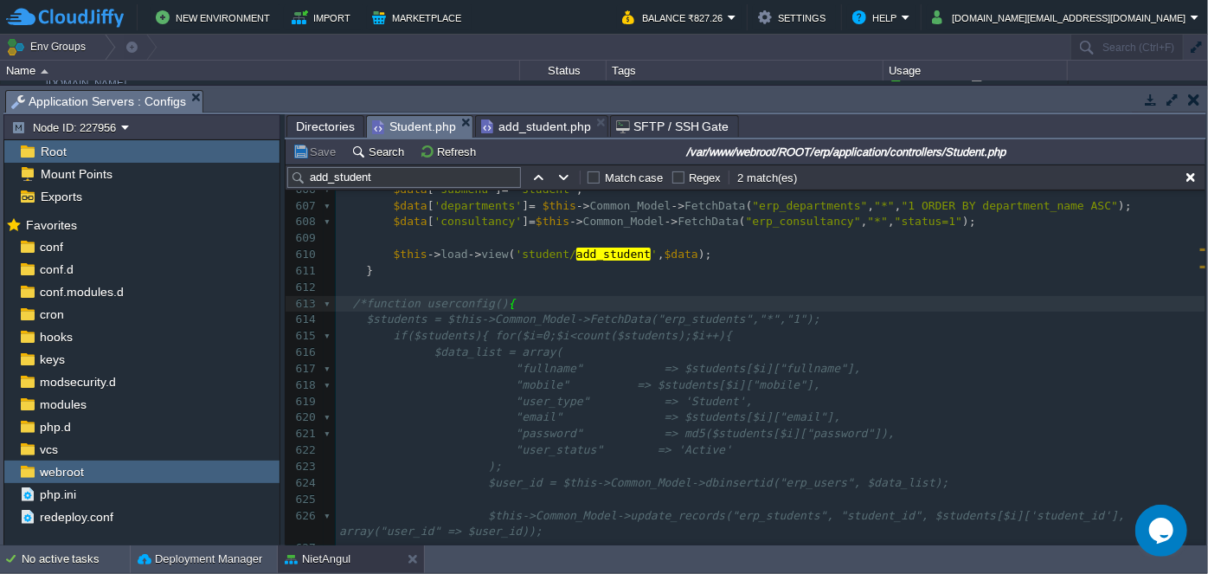
scroll to position [10097, 0]
click at [635, 432] on div "xxxxxxxxxx "clg_id" => $this -> input -> post ( "clg_id" ), 586 587 $data_list …" at bounding box center [771, 287] width 870 height 864
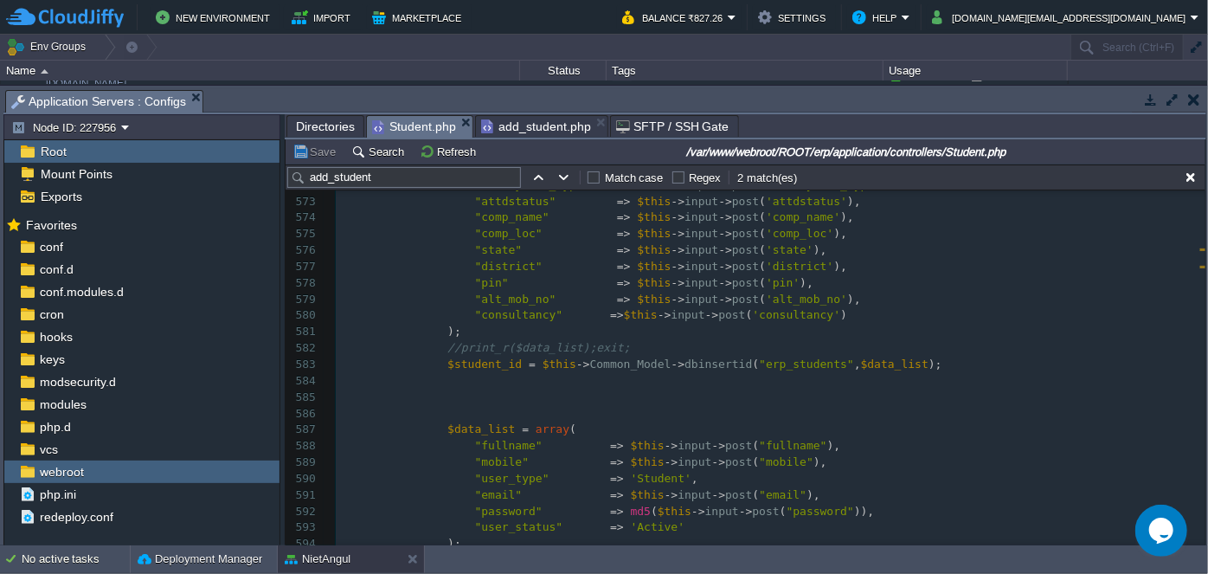
scroll to position [9718, 0]
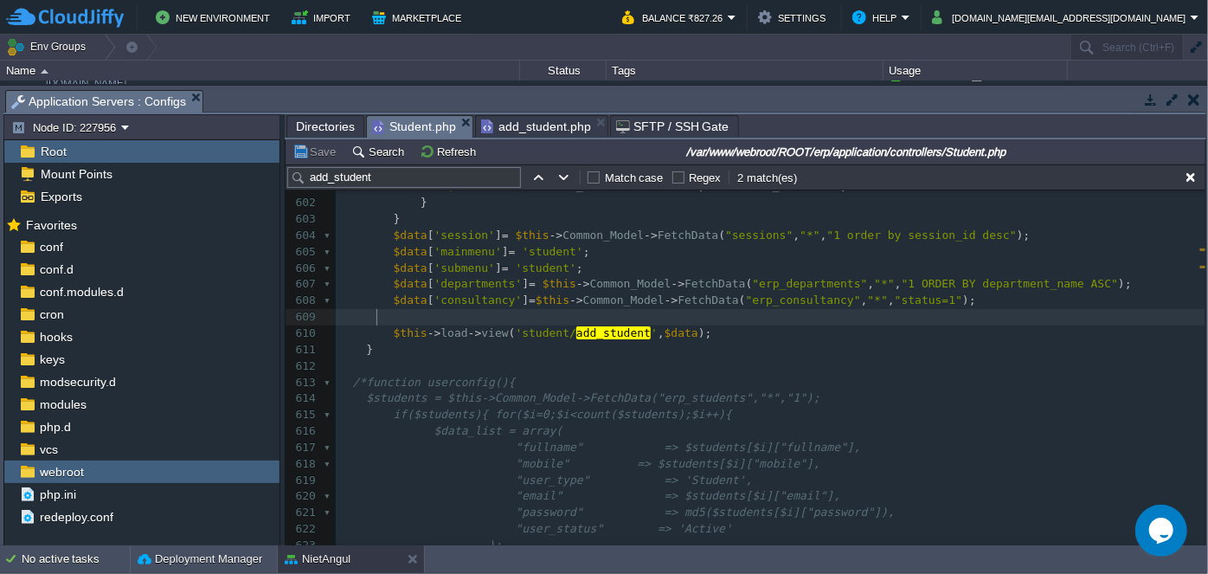
click at [434, 312] on pre at bounding box center [771, 317] width 870 height 16
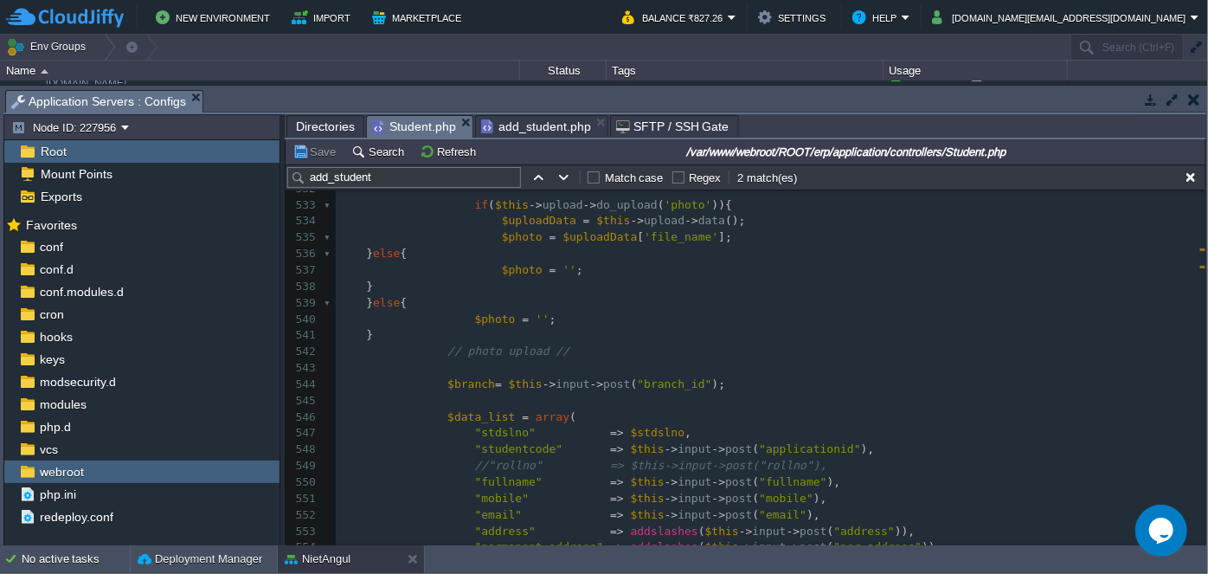
scroll to position [8680, 0]
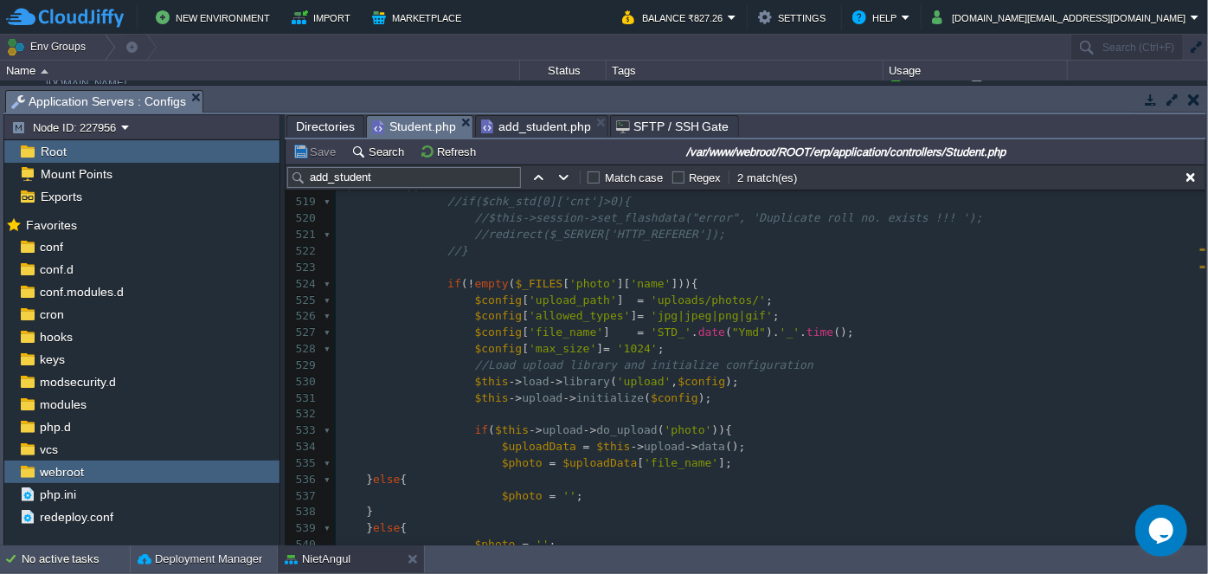
click at [318, 118] on span "Directories" at bounding box center [325, 126] width 59 height 21
click at [434, 130] on span "Student.php" at bounding box center [414, 127] width 84 height 22
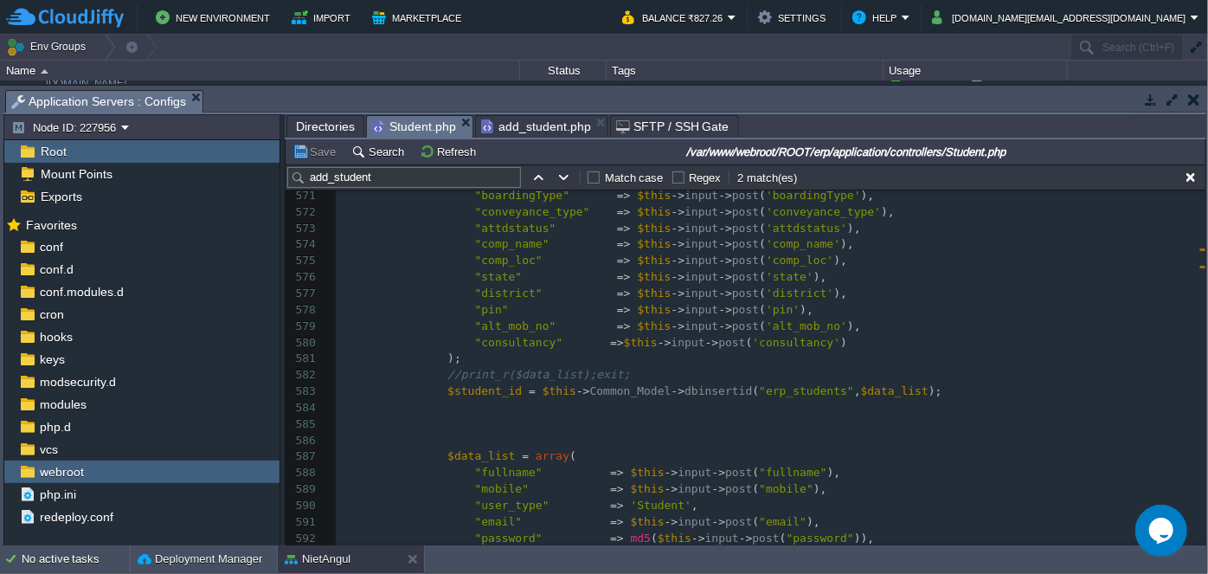
scroll to position [9545, 0]
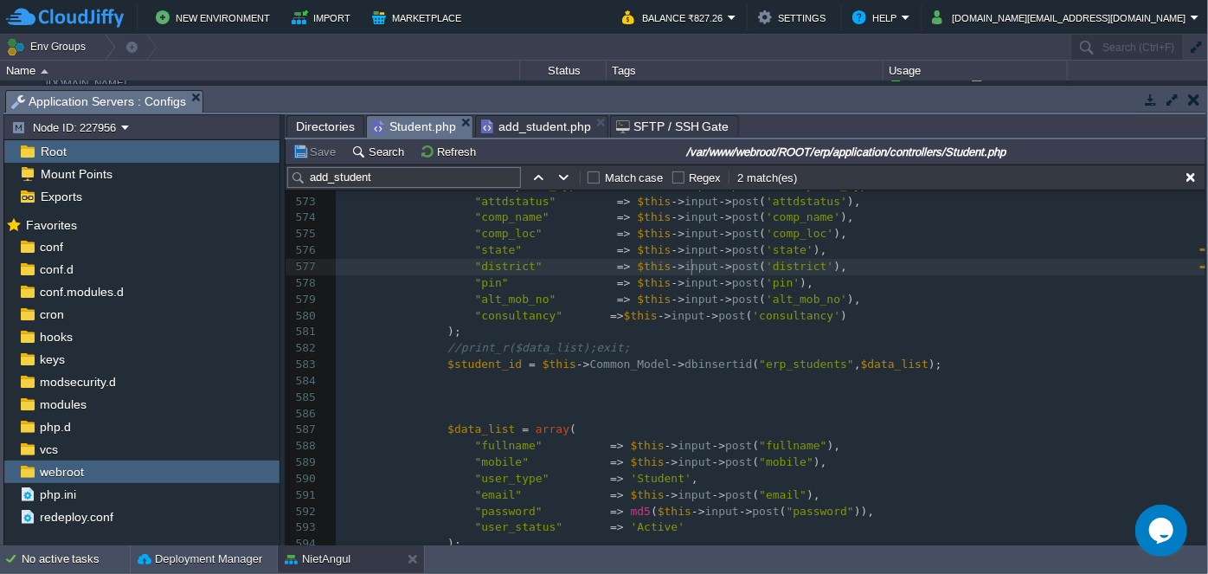
click at [691, 258] on div "xxxxxxxxxx $data [ 'session' ] = $this -> Common_Model -> FetchData ( "sessions…" at bounding box center [771, 332] width 870 height 734
click at [567, 119] on span "add_student.php" at bounding box center [536, 126] width 110 height 21
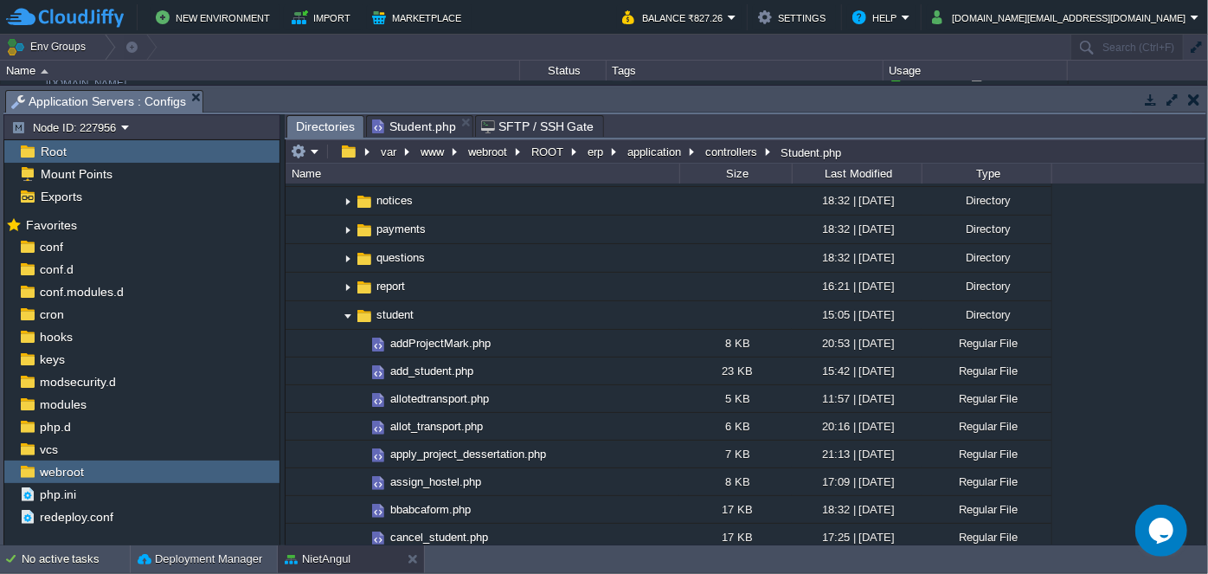
click at [442, 126] on span "Student.php" at bounding box center [414, 126] width 84 height 21
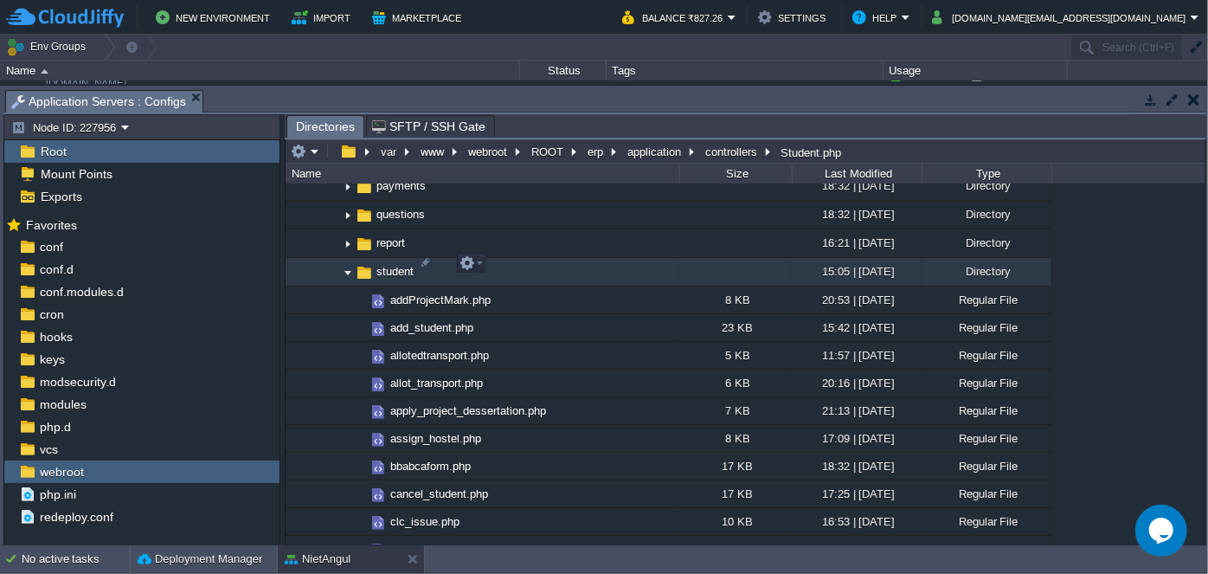
scroll to position [2045, 0]
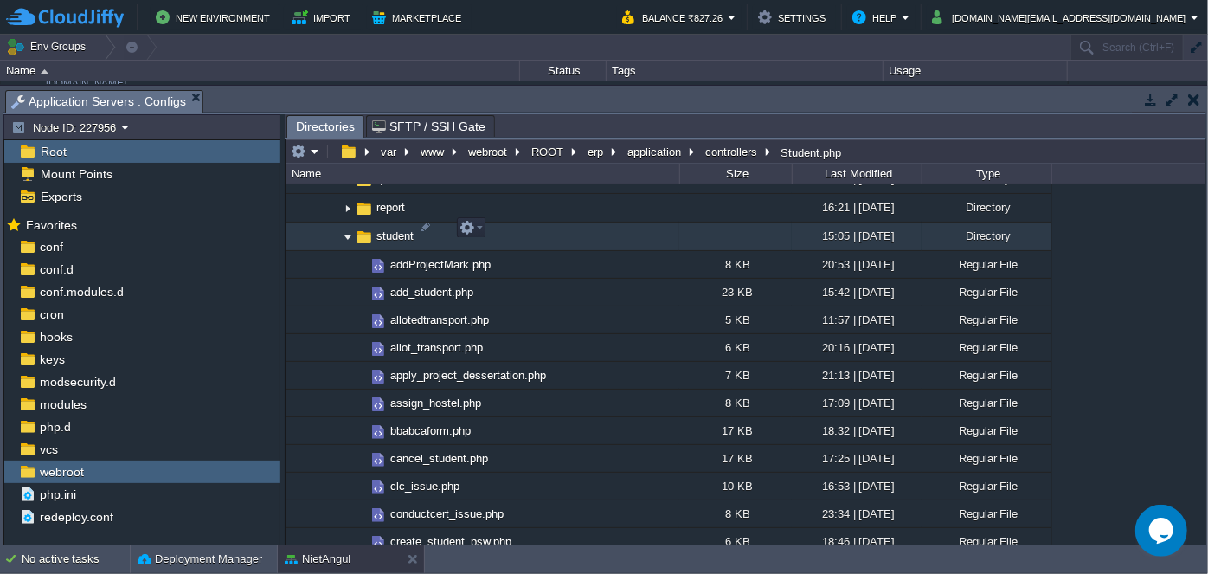
click at [347, 227] on img at bounding box center [348, 236] width 14 height 27
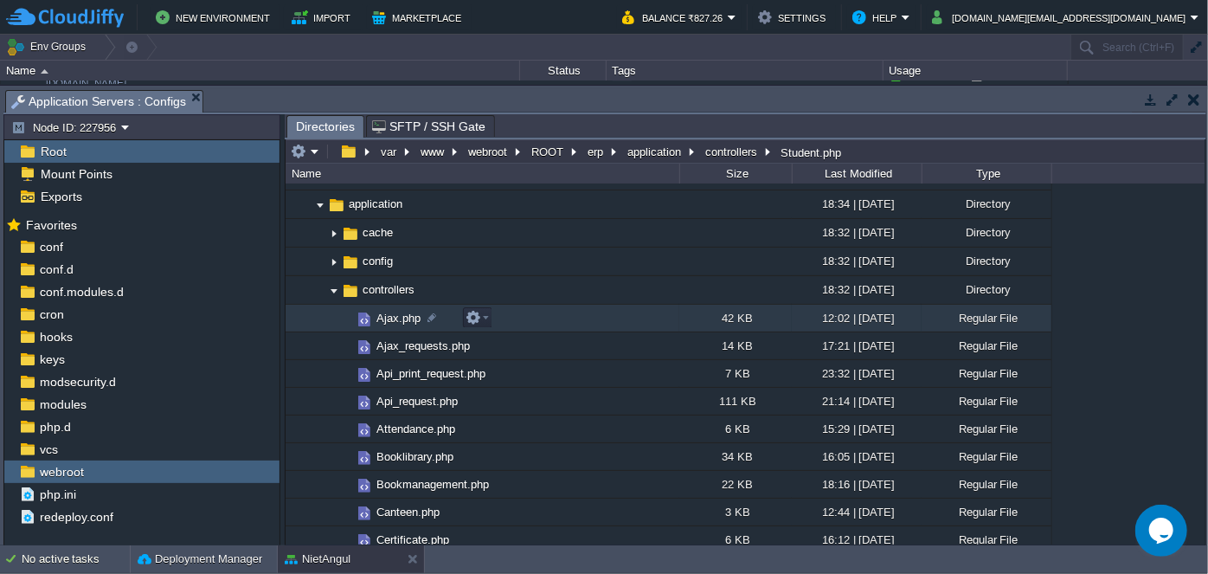
scroll to position [0, 0]
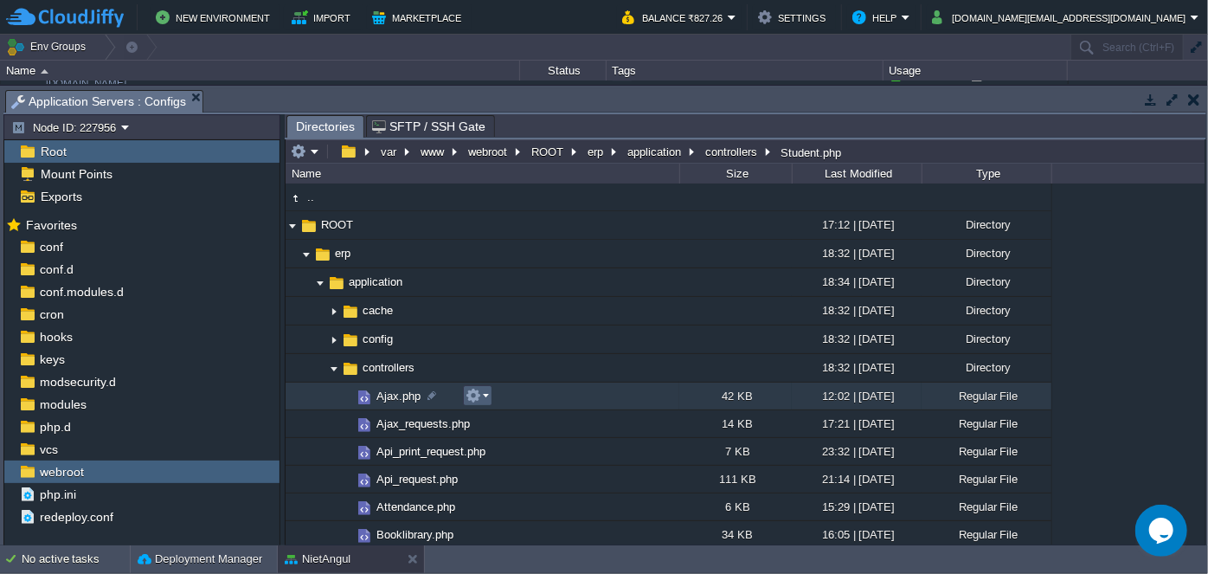
click at [484, 393] on em at bounding box center [477, 396] width 23 height 16
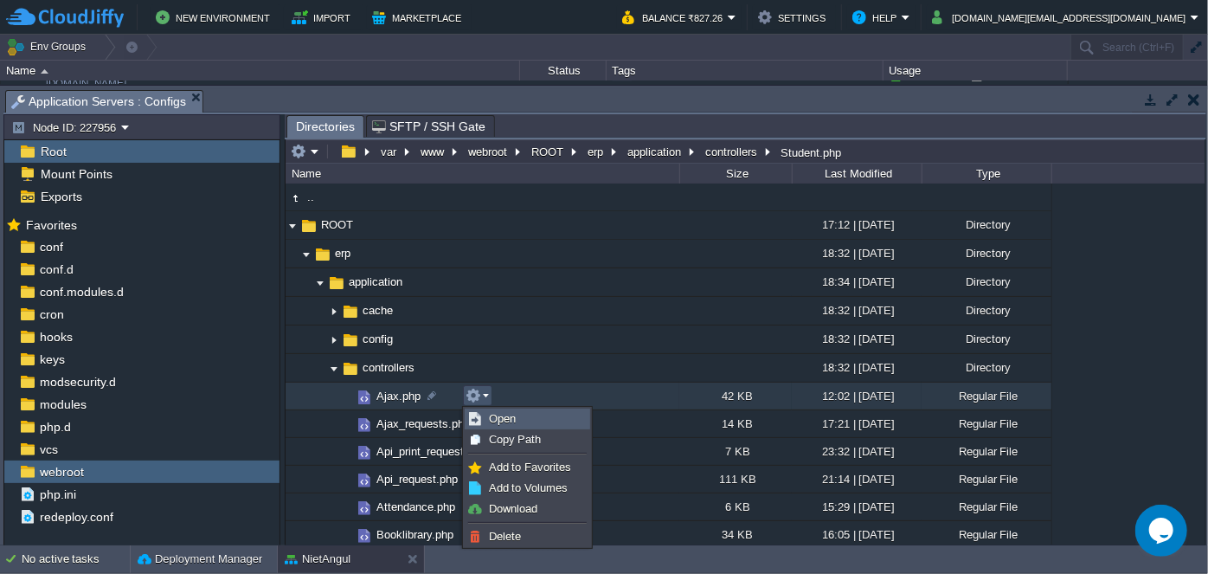
click at [505, 415] on span "Open" at bounding box center [502, 418] width 27 height 13
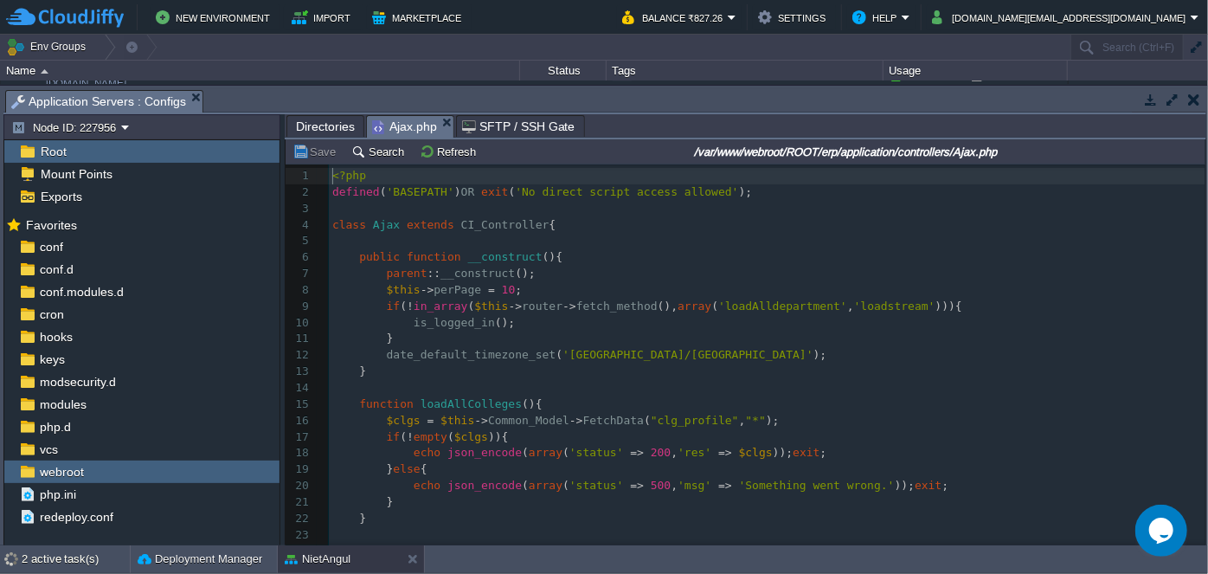
scroll to position [5, 0]
click at [336, 129] on span "Directories" at bounding box center [325, 126] width 59 height 21
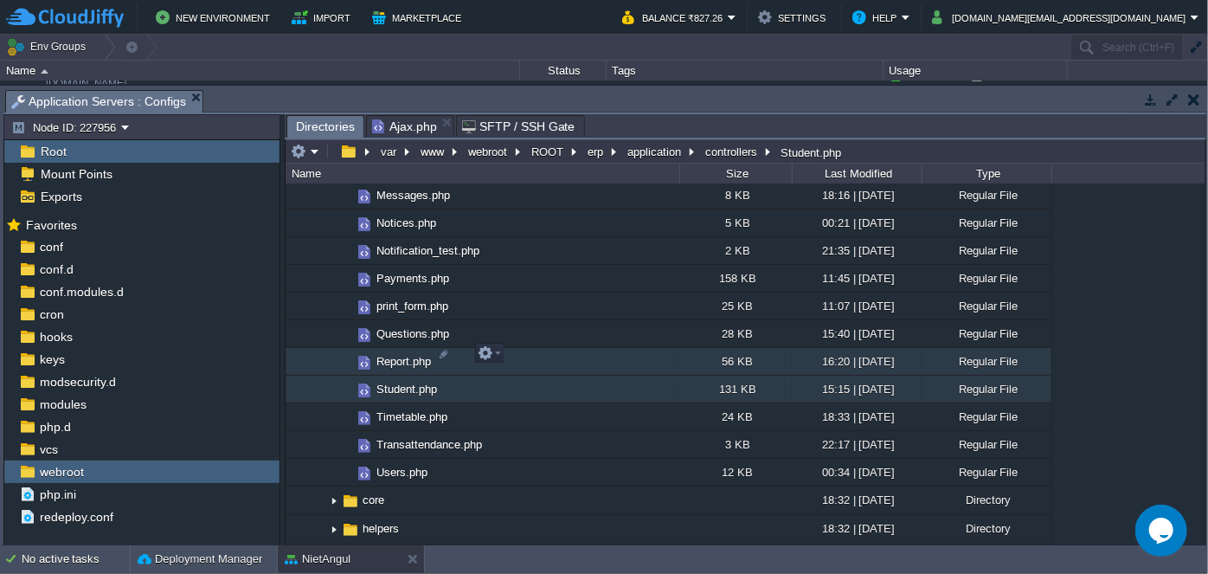
scroll to position [787, 0]
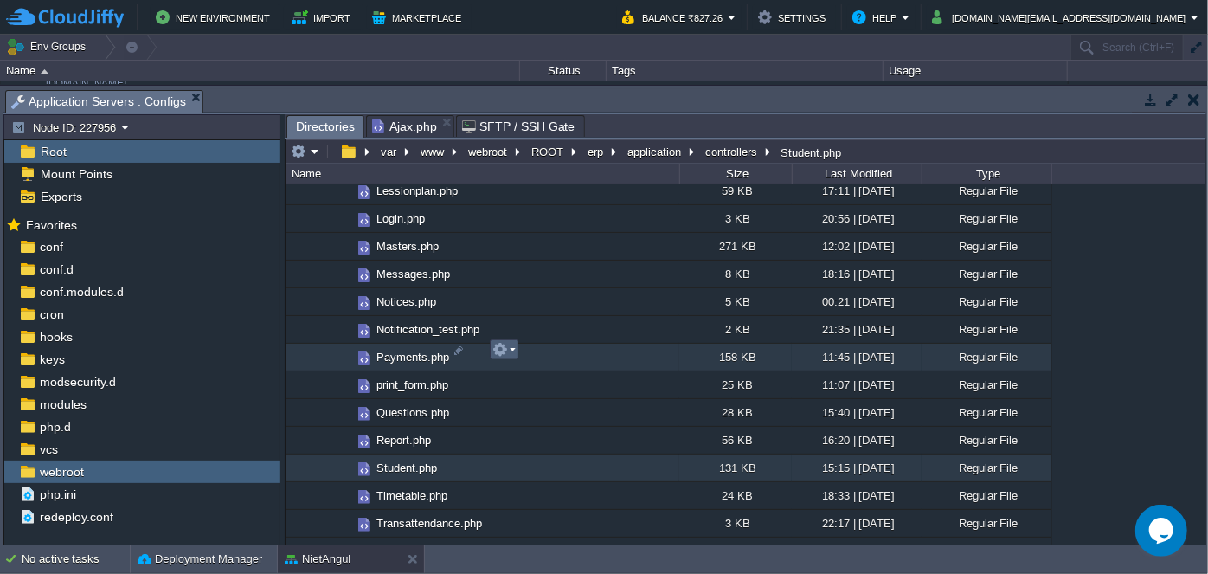
click at [517, 353] on td at bounding box center [504, 349] width 29 height 21
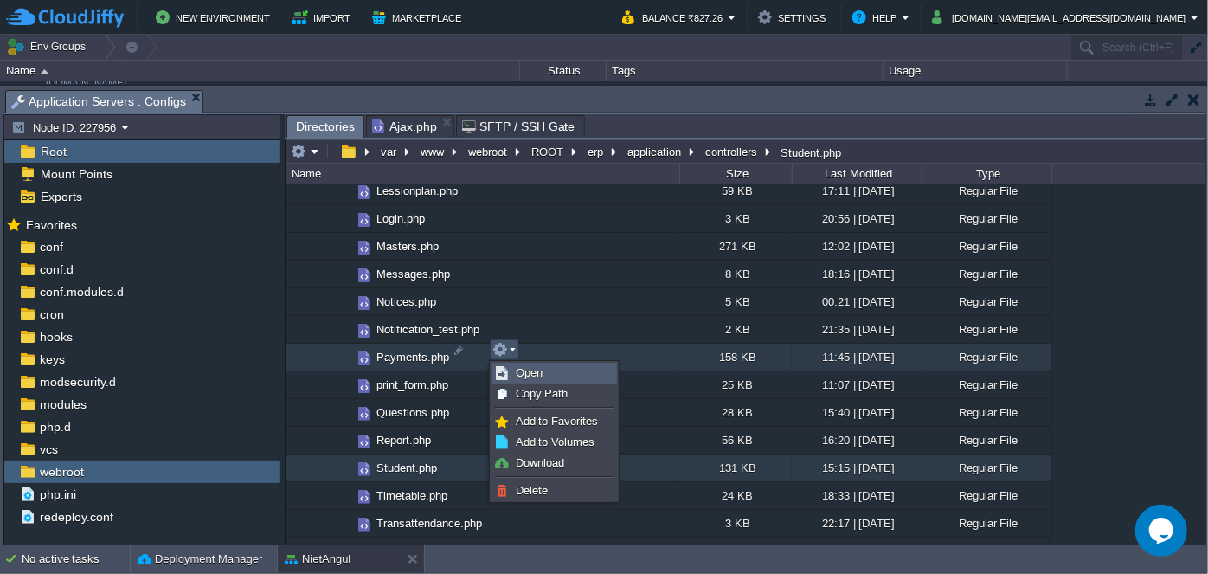
click at [523, 369] on span "Open" at bounding box center [529, 372] width 27 height 13
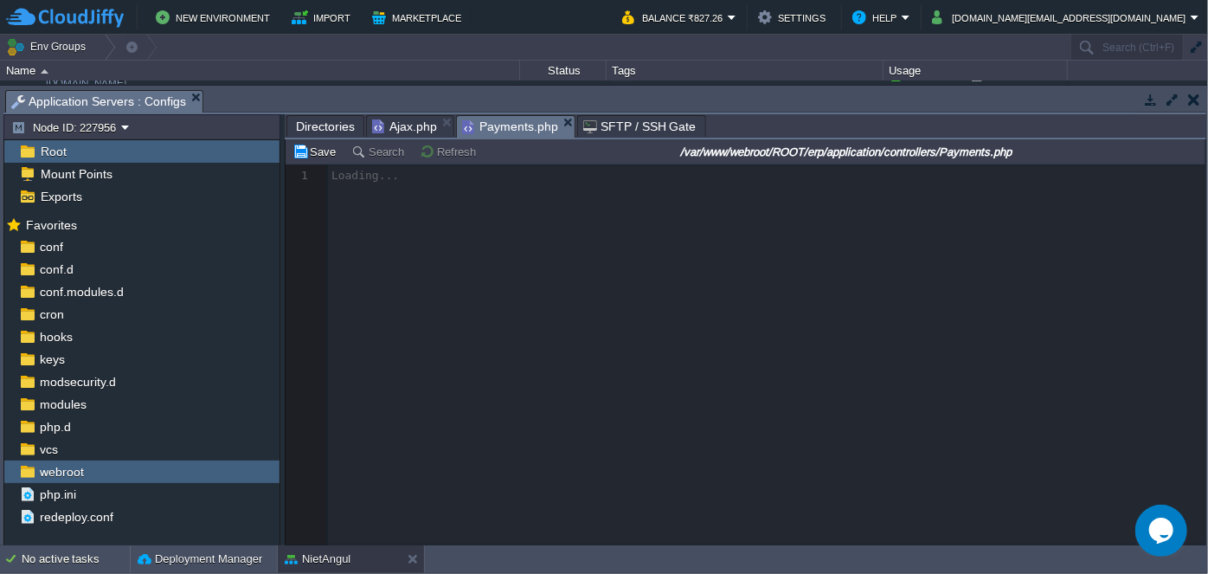
scroll to position [5, 0]
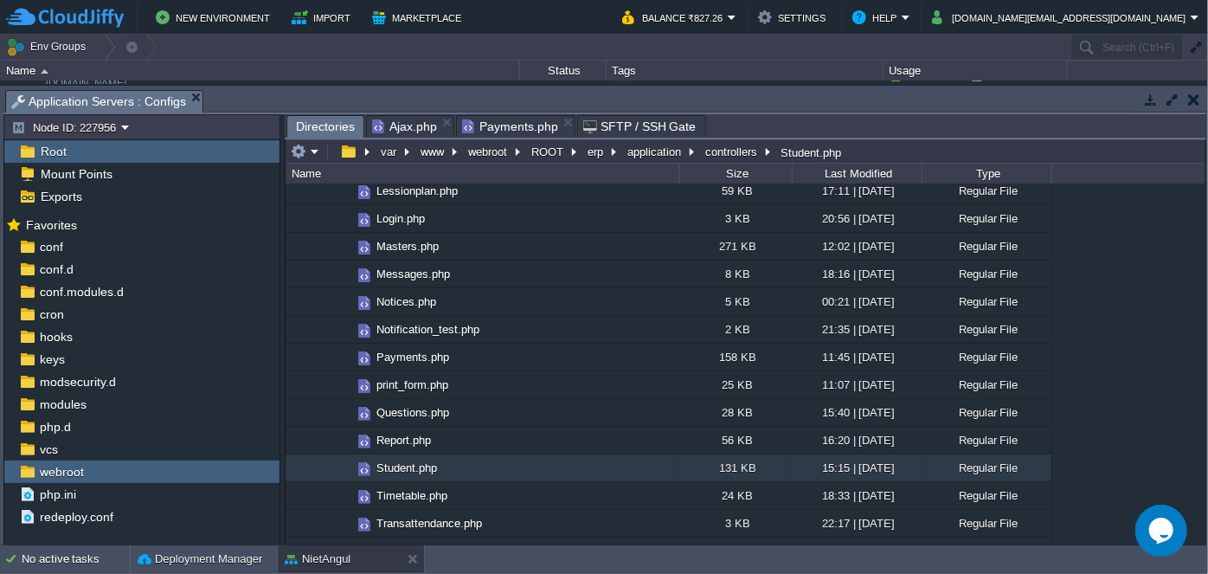
click at [318, 130] on span "Directories" at bounding box center [325, 127] width 59 height 22
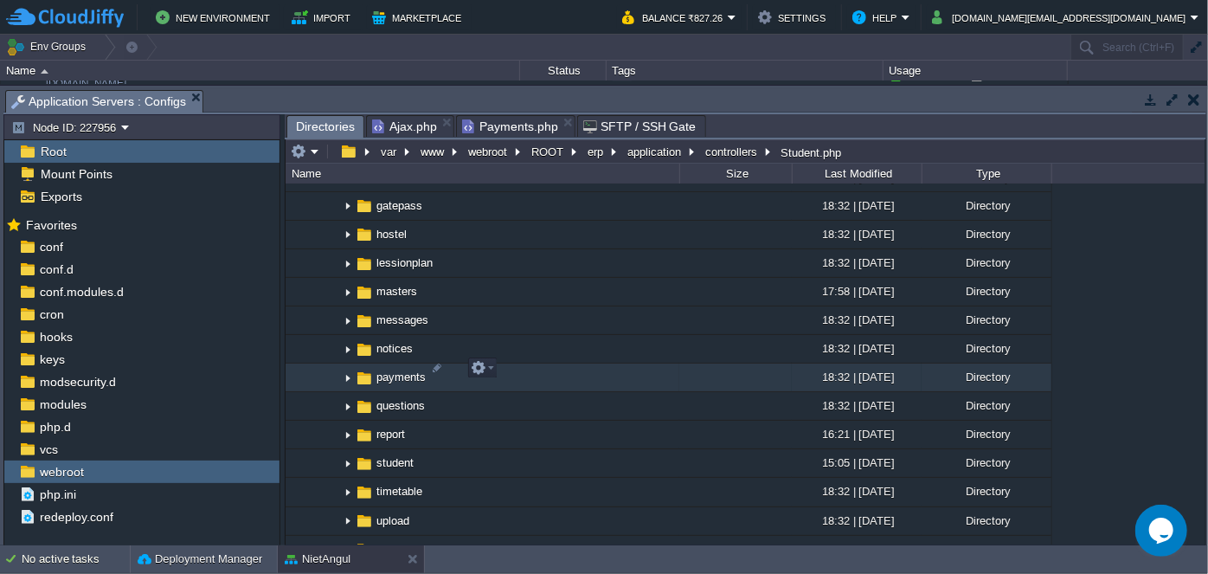
scroll to position [1790, 0]
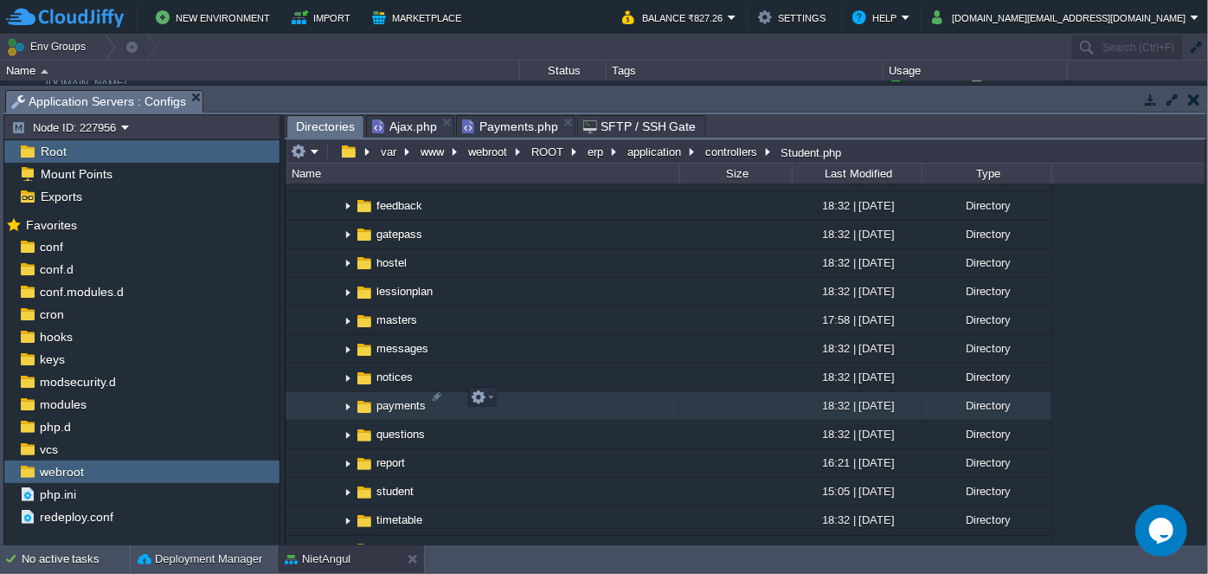
click at [348, 402] on img at bounding box center [348, 406] width 14 height 27
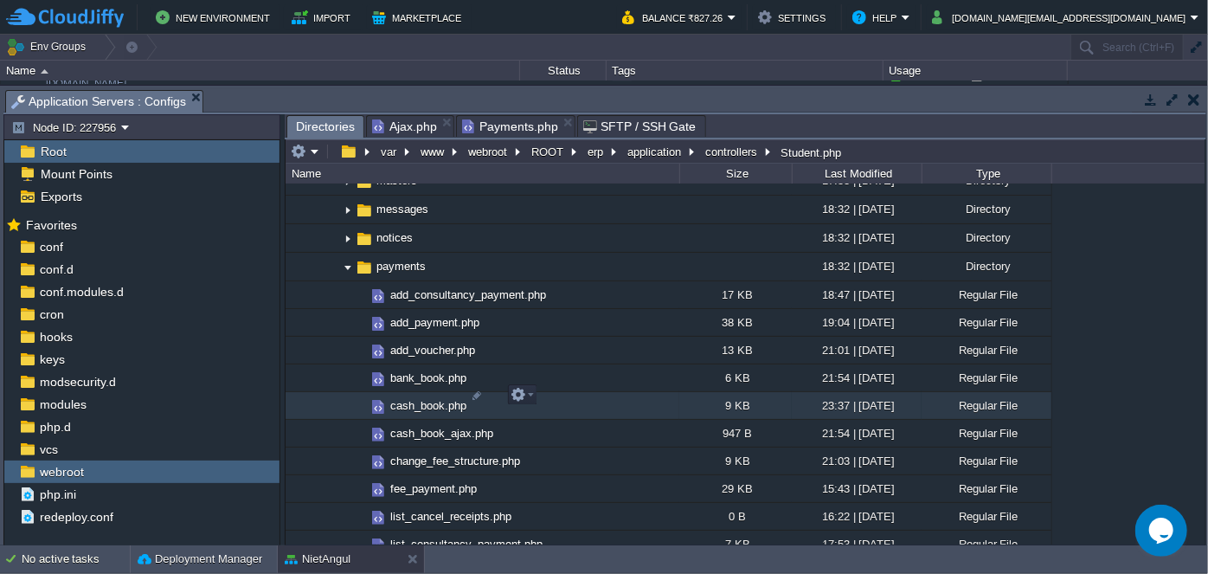
scroll to position [1947, 0]
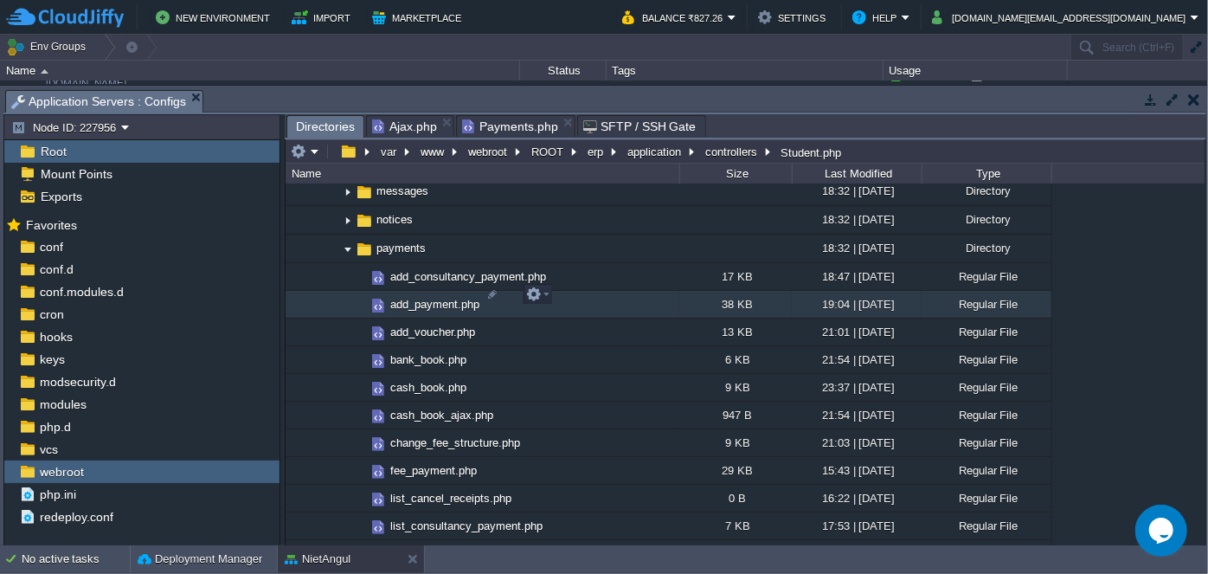
click at [376, 296] on img at bounding box center [378, 305] width 19 height 19
click at [545, 291] on em at bounding box center [537, 294] width 23 height 16
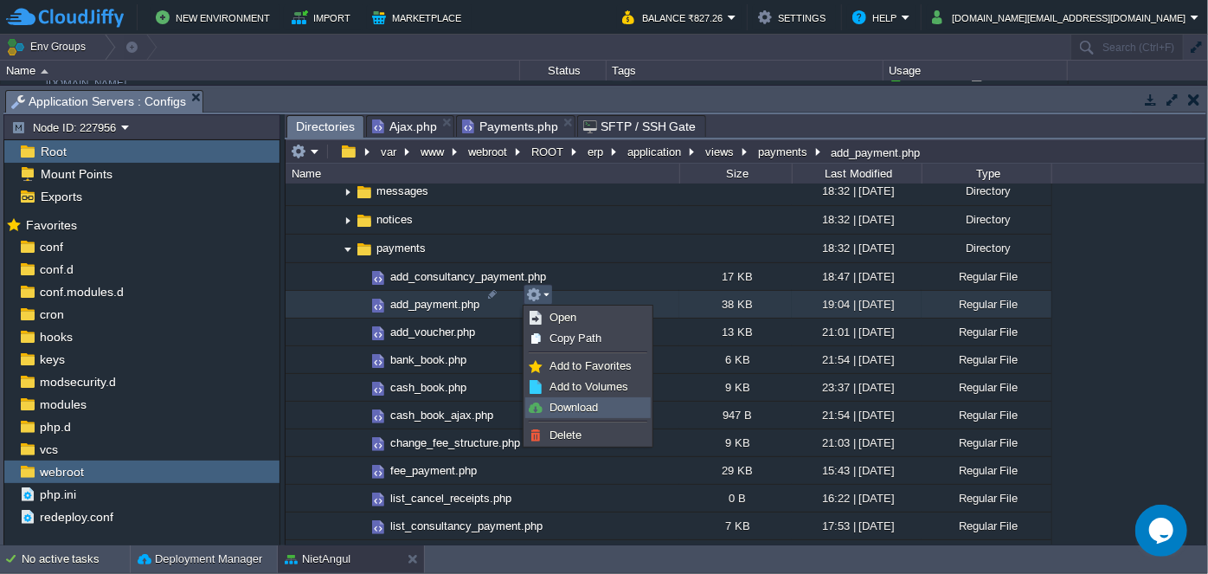
click at [562, 414] on link "Download" at bounding box center [588, 407] width 124 height 19
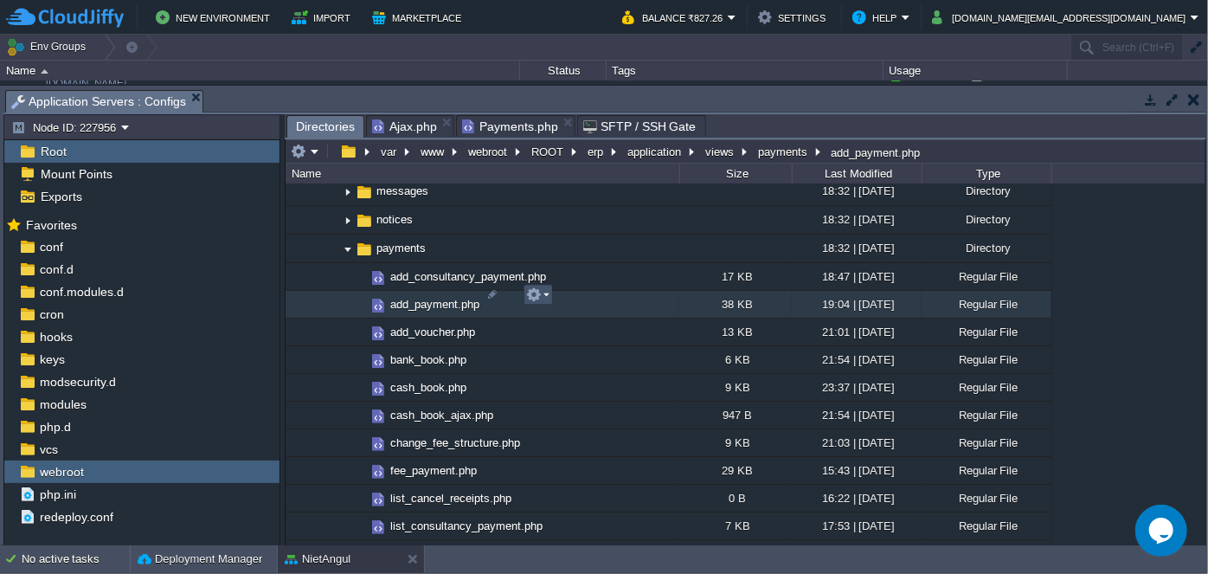
click at [540, 294] on button "button" at bounding box center [534, 294] width 16 height 16
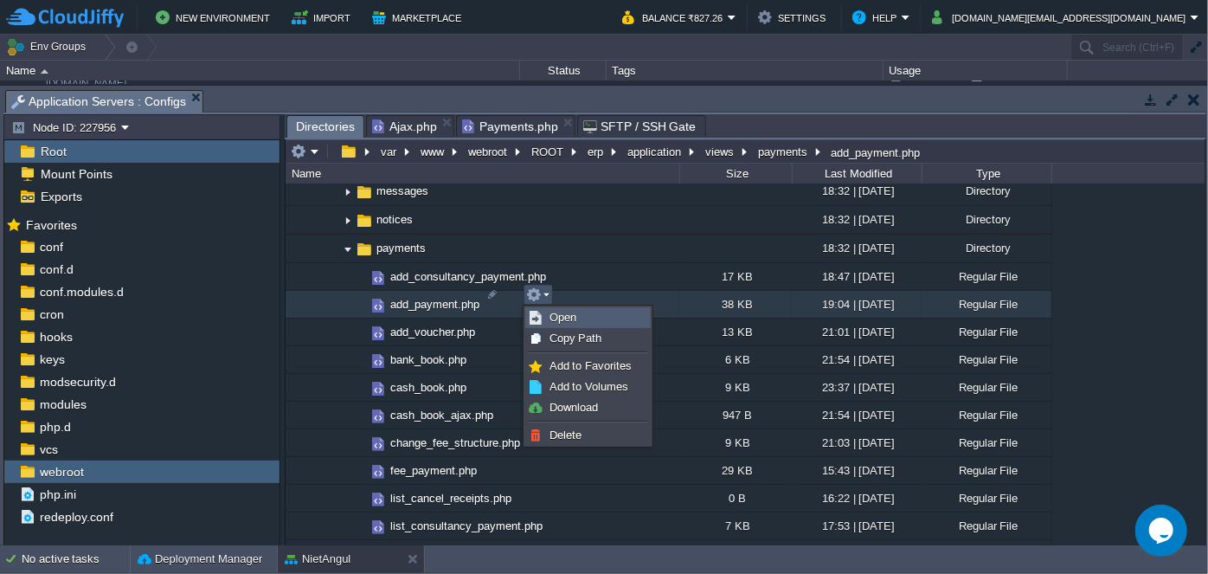
click at [557, 313] on span "Open" at bounding box center [563, 317] width 27 height 13
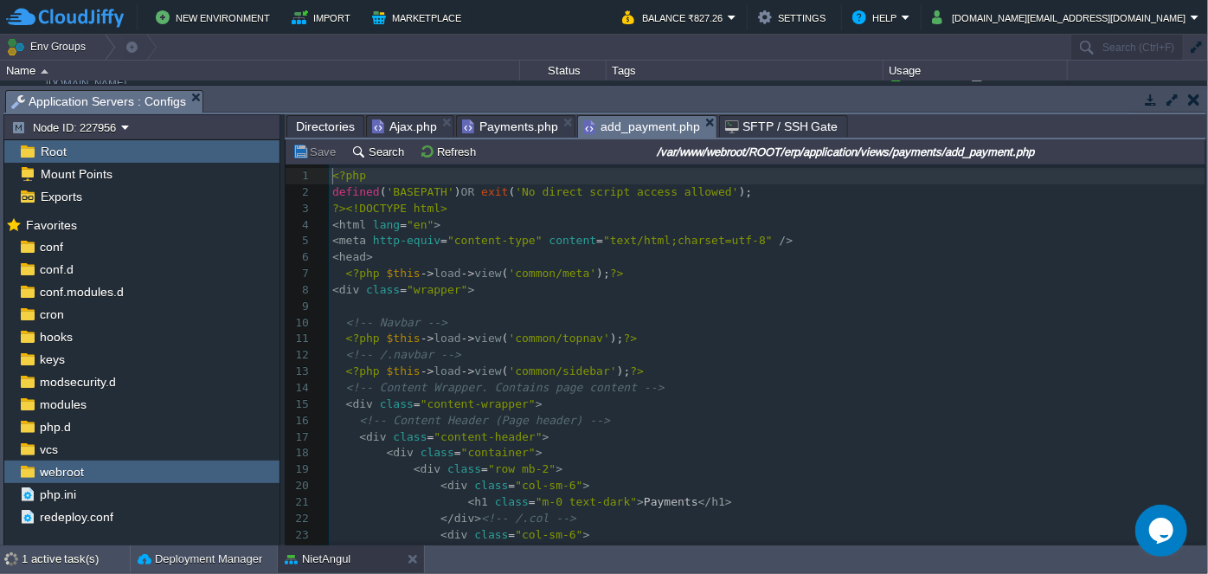
scroll to position [5, 0]
click at [797, 408] on pre "< div class = "content-wrapper" >" at bounding box center [767, 404] width 877 height 16
type textarea "-"
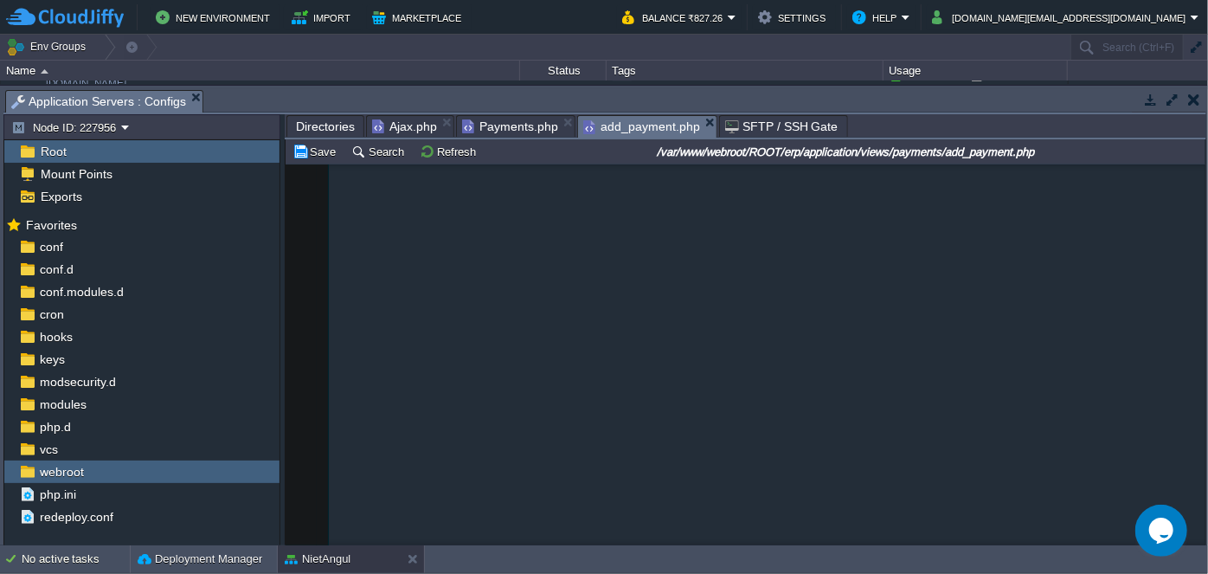
scroll to position [12796, 0]
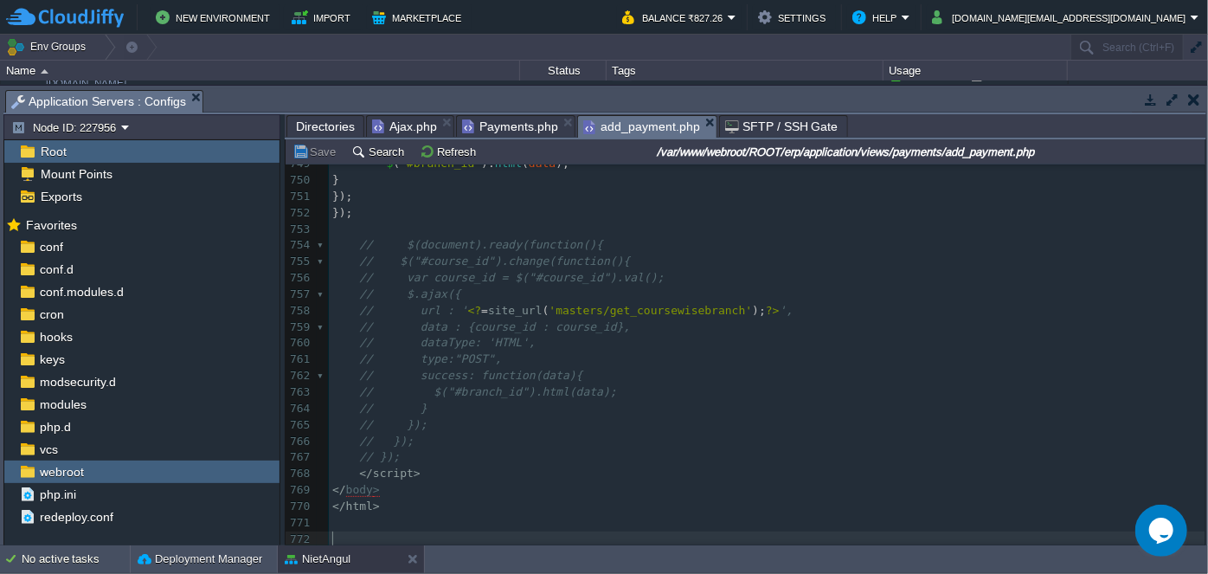
click at [507, 125] on span "Payments.php" at bounding box center [510, 126] width 96 height 21
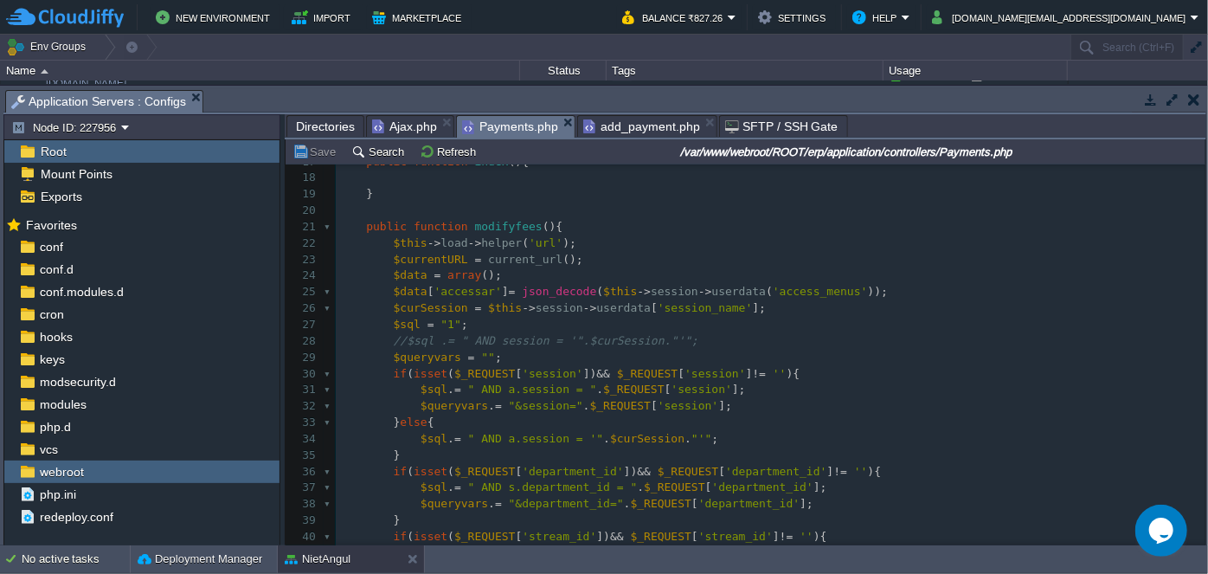
scroll to position [236, 0]
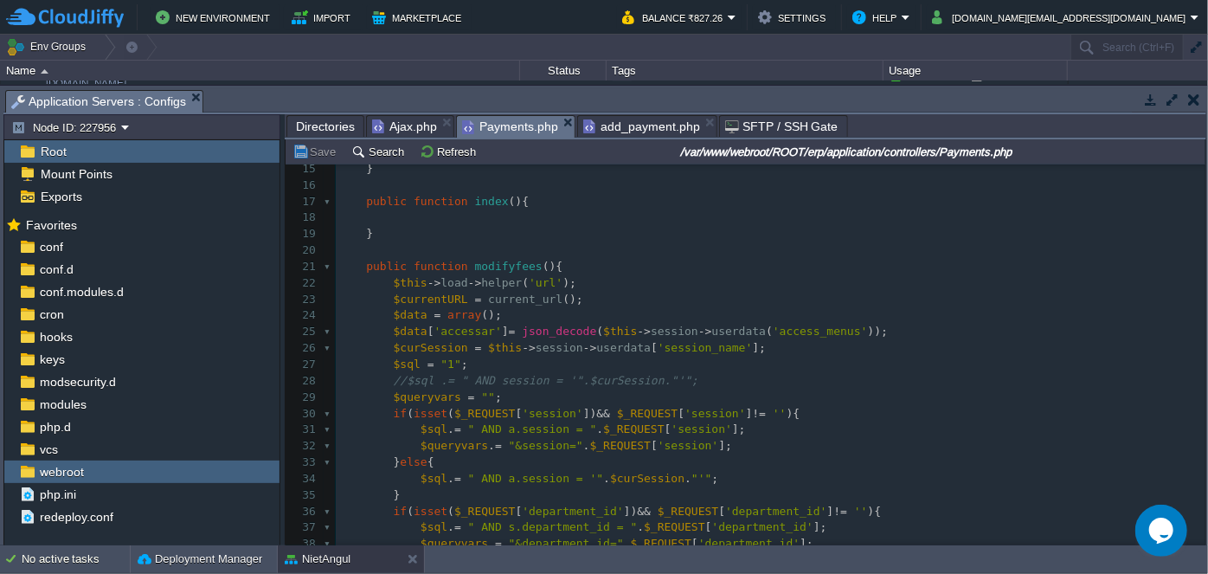
click at [415, 119] on span "Ajax.php" at bounding box center [404, 126] width 65 height 21
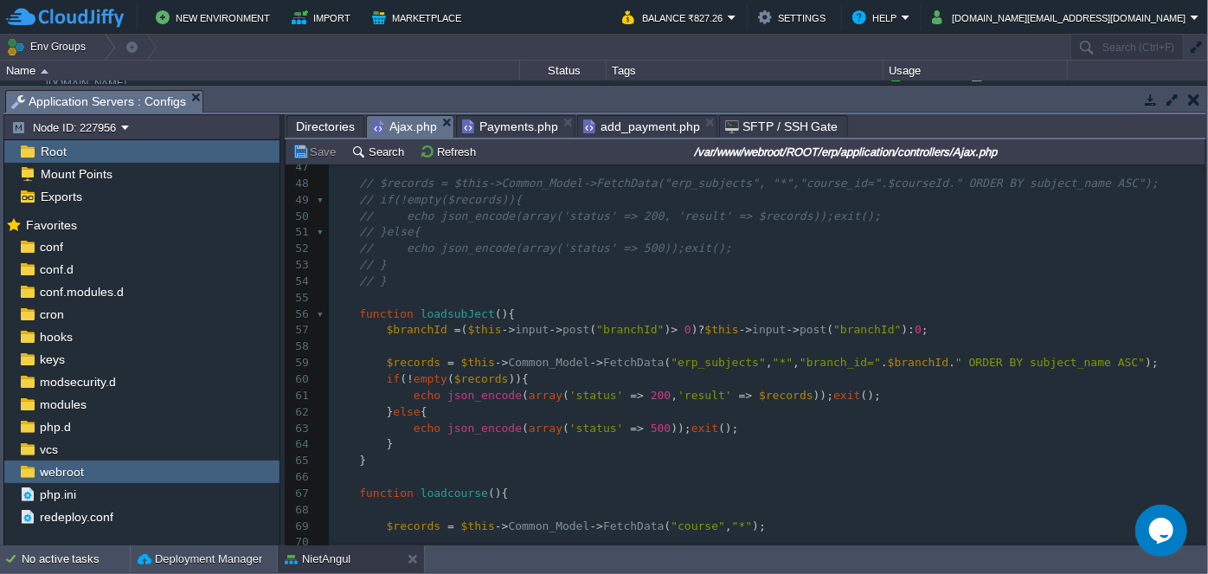
scroll to position [786, 0]
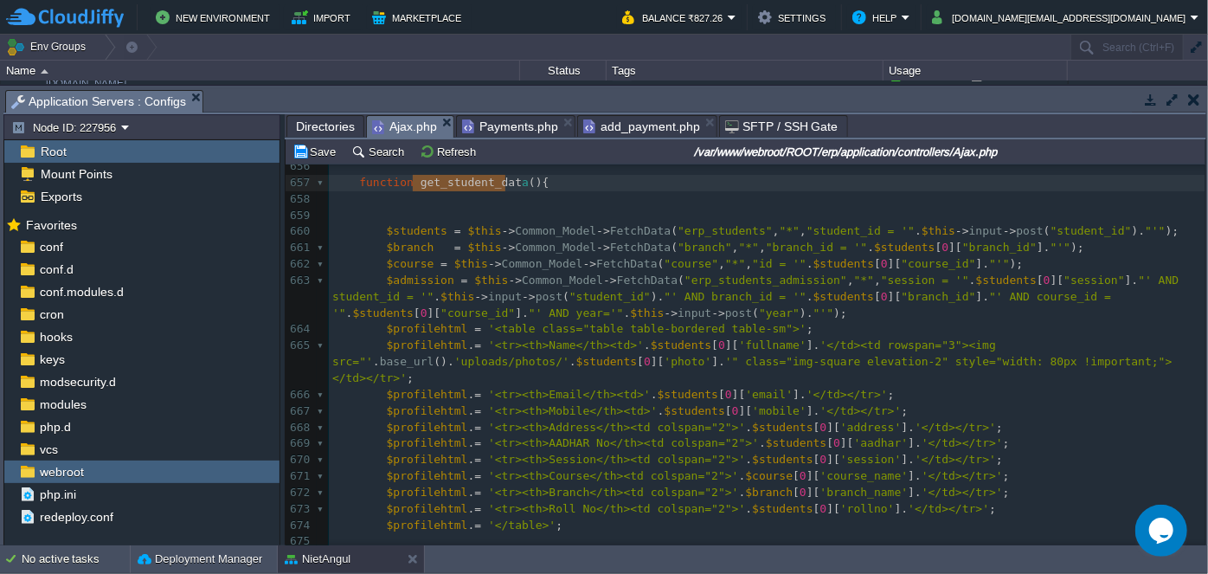
type textarea "get_student_data"
drag, startPoint x: 412, startPoint y: 180, endPoint x: 510, endPoint y: 183, distance: 97.8
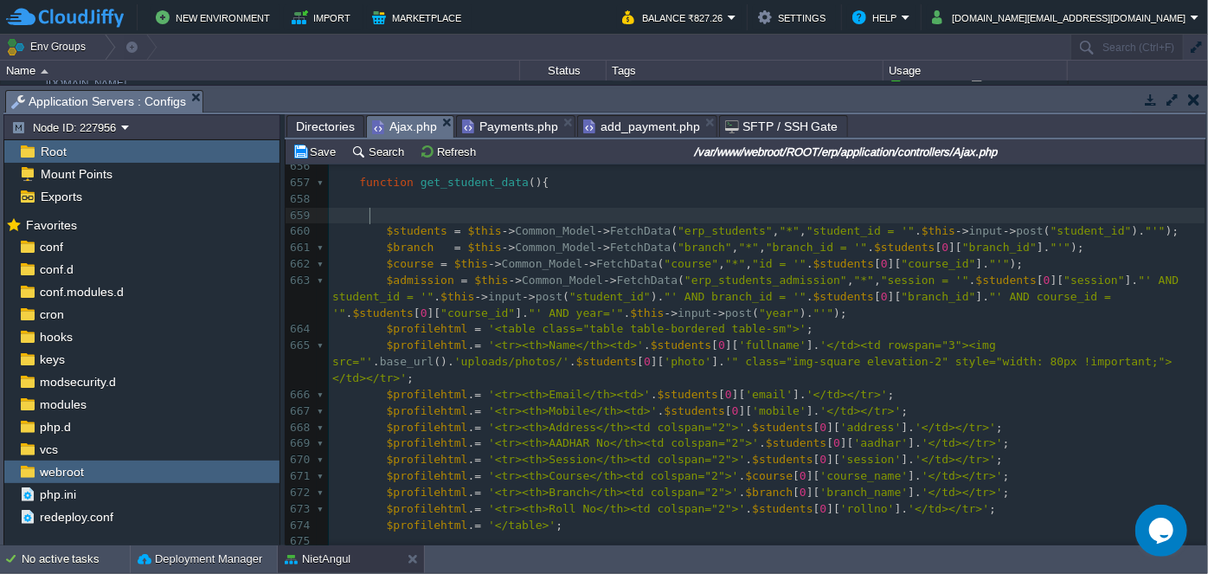
click at [569, 209] on pre at bounding box center [767, 216] width 877 height 16
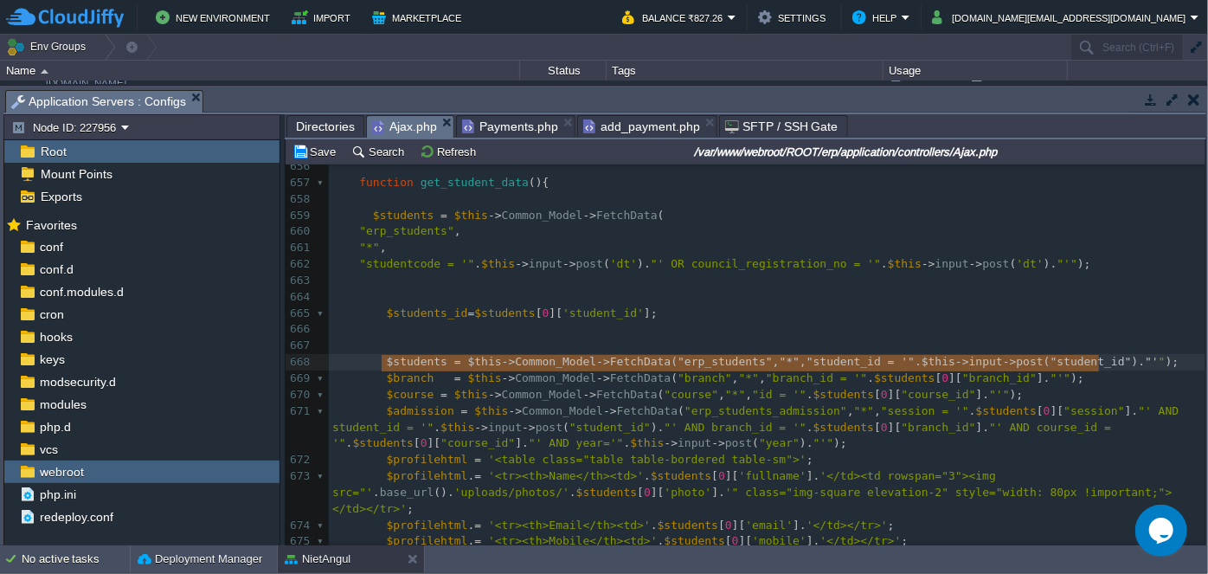
type textarea "$students = $this->Common_Model->FetchData("erp_students", "*", "student_id = '…"
drag, startPoint x: 380, startPoint y: 355, endPoint x: 1103, endPoint y: 363, distance: 723.5
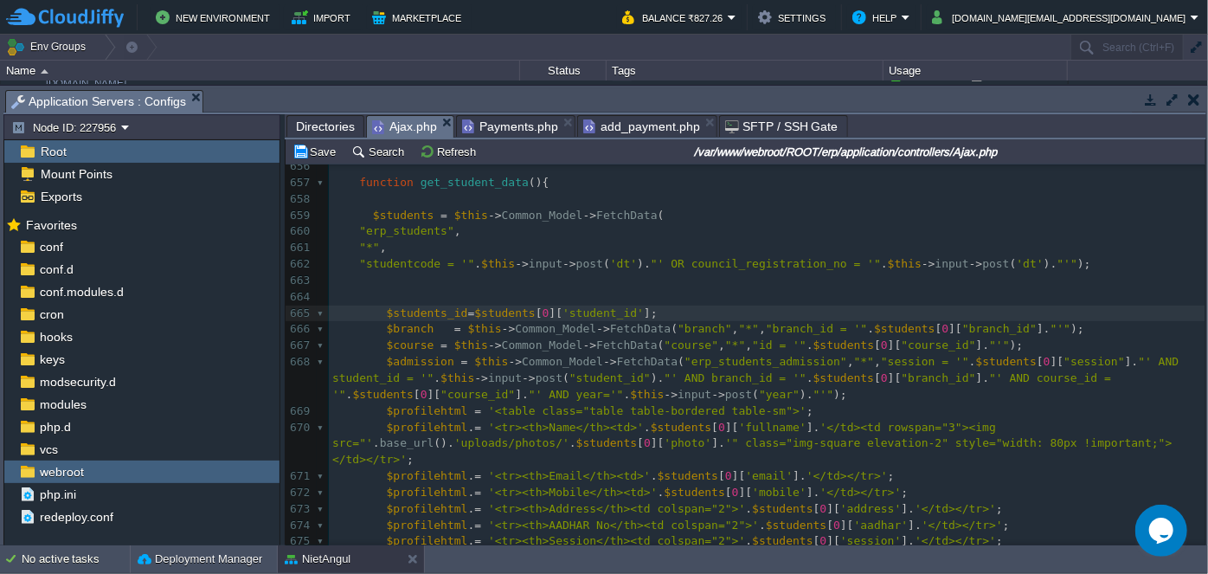
click at [369, 213] on div "x <?php 642 <?php 643 exit ; 644 } 645 ​ 646 function getstudentoptionByClgCour…" at bounding box center [767, 476] width 877 height 1191
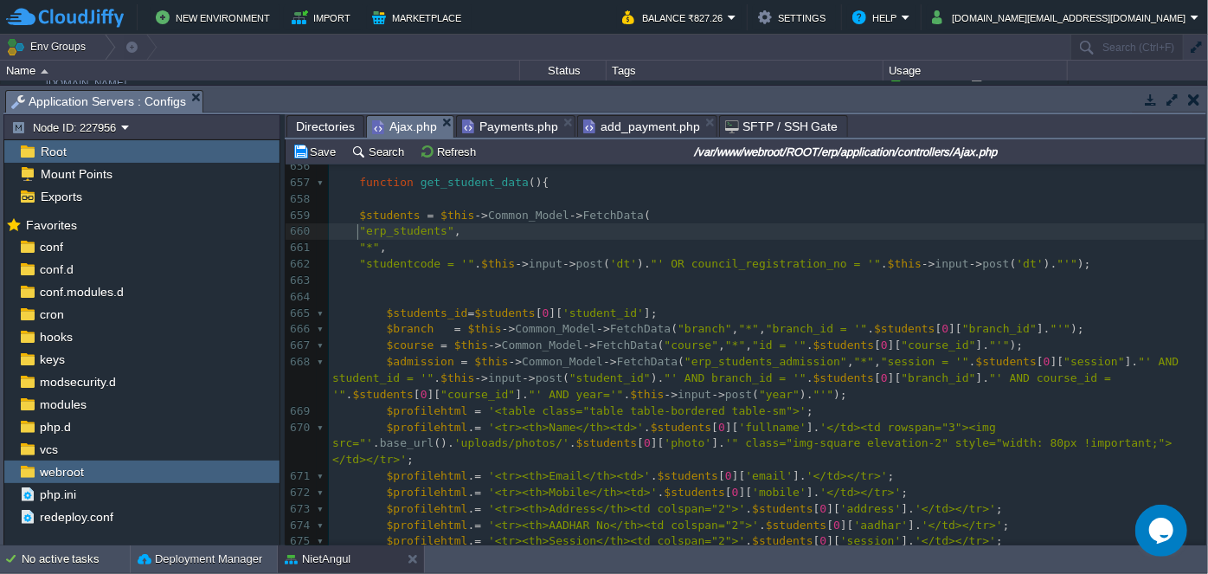
click at [357, 228] on div "x <?php 642 <?php 643 exit ; 644 } 645 ​ 646 function getstudentoptionByClgCour…" at bounding box center [767, 476] width 877 height 1191
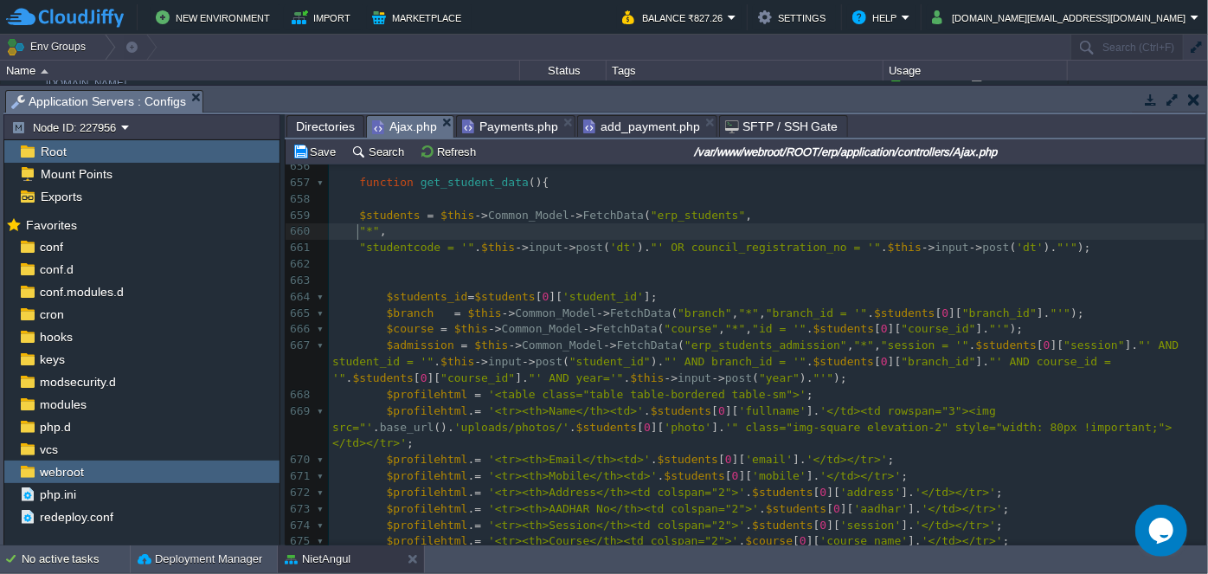
click at [355, 228] on span at bounding box center [345, 230] width 27 height 13
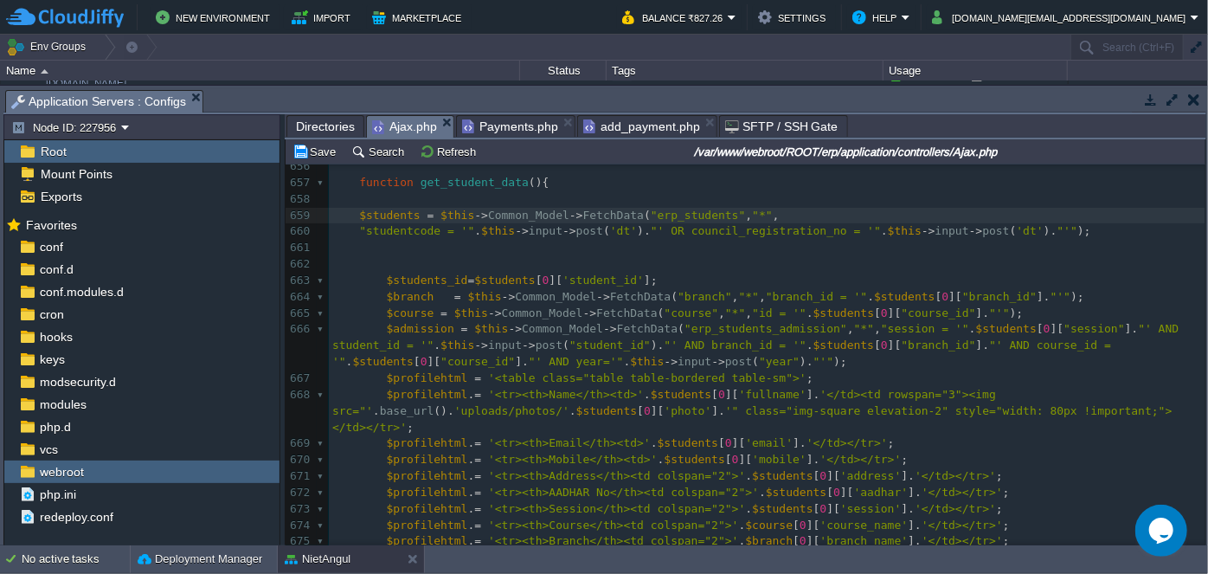
click at [358, 227] on div "x <?php 642 <?php 643 exit ; 644 } 645 ​ 646 function getstudentoptionByClgCour…" at bounding box center [767, 460] width 877 height 1158
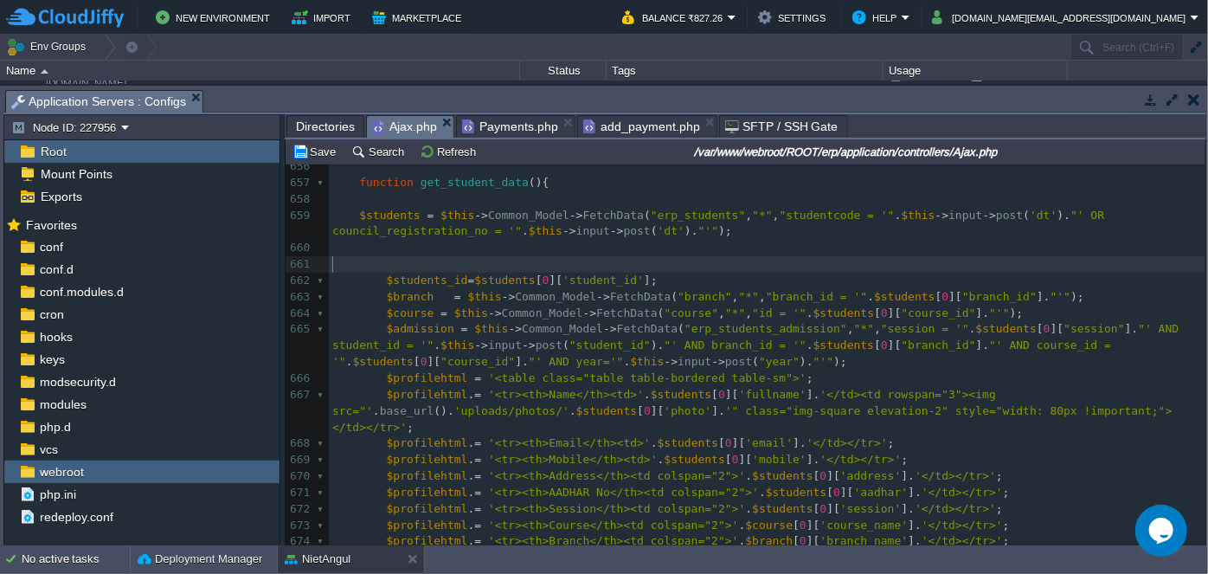
click at [481, 270] on pre "​" at bounding box center [767, 264] width 877 height 16
click at [413, 273] on div "x <?php 642 <?php 643 exit ; 644 } 645 ​ 646 function getstudentoptionByClgCour…" at bounding box center [767, 460] width 877 height 1158
click at [391, 259] on pre "​" at bounding box center [767, 264] width 877 height 16
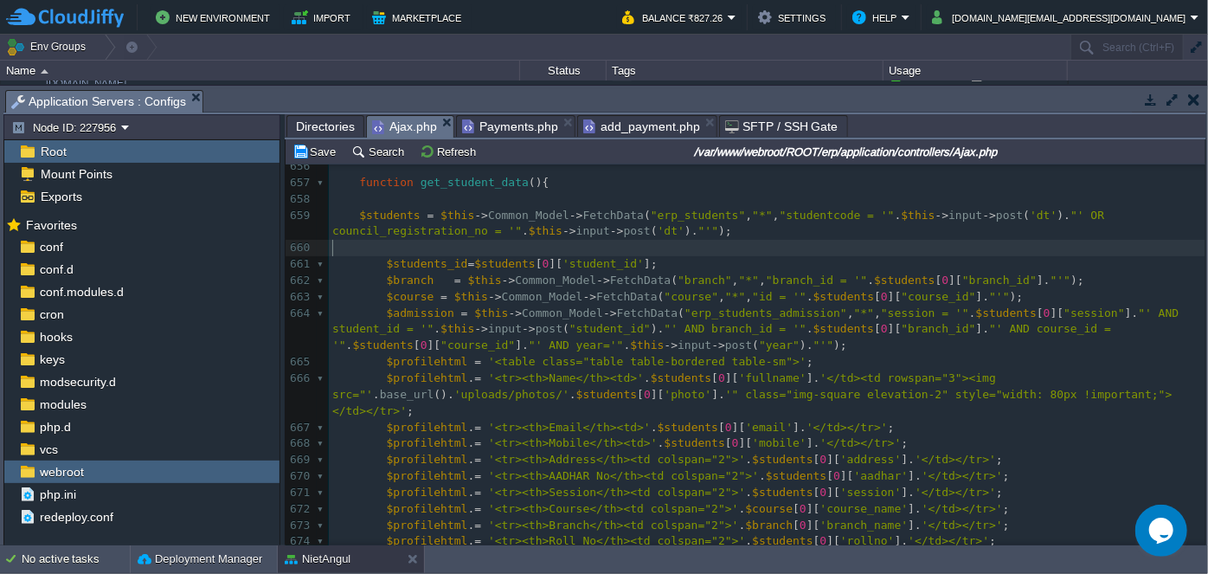
click at [665, 334] on span ""' AND branch_id = '"" at bounding box center [736, 328] width 142 height 13
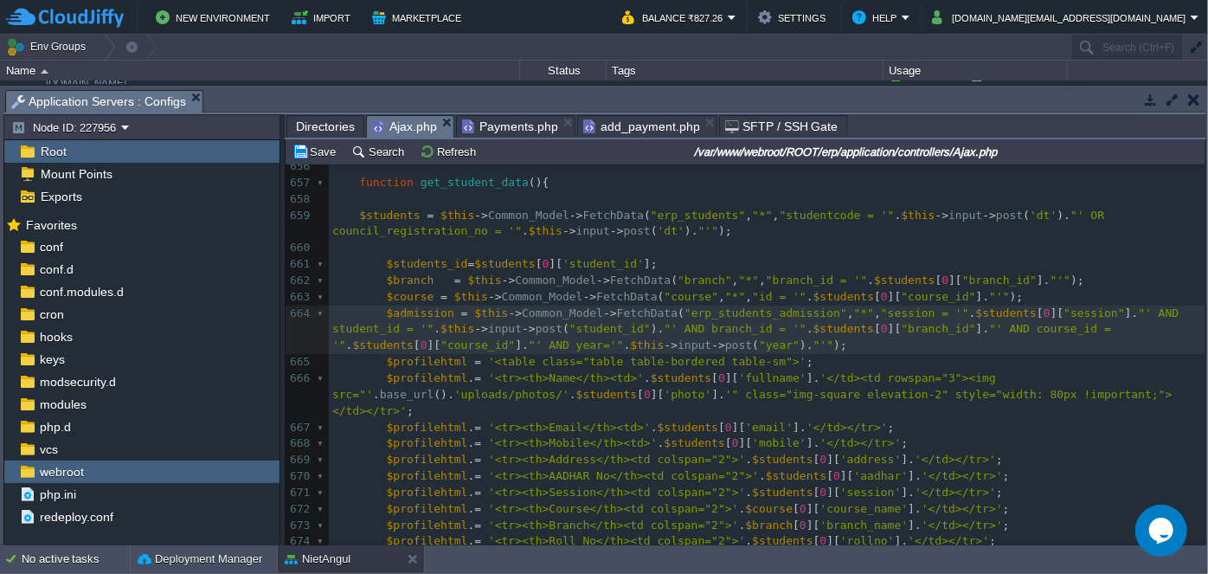
click at [550, 242] on pre "​" at bounding box center [767, 248] width 877 height 16
type textarea "$this->input->post("student_id")"
drag, startPoint x: 364, startPoint y: 325, endPoint x: 562, endPoint y: 328, distance: 198.2
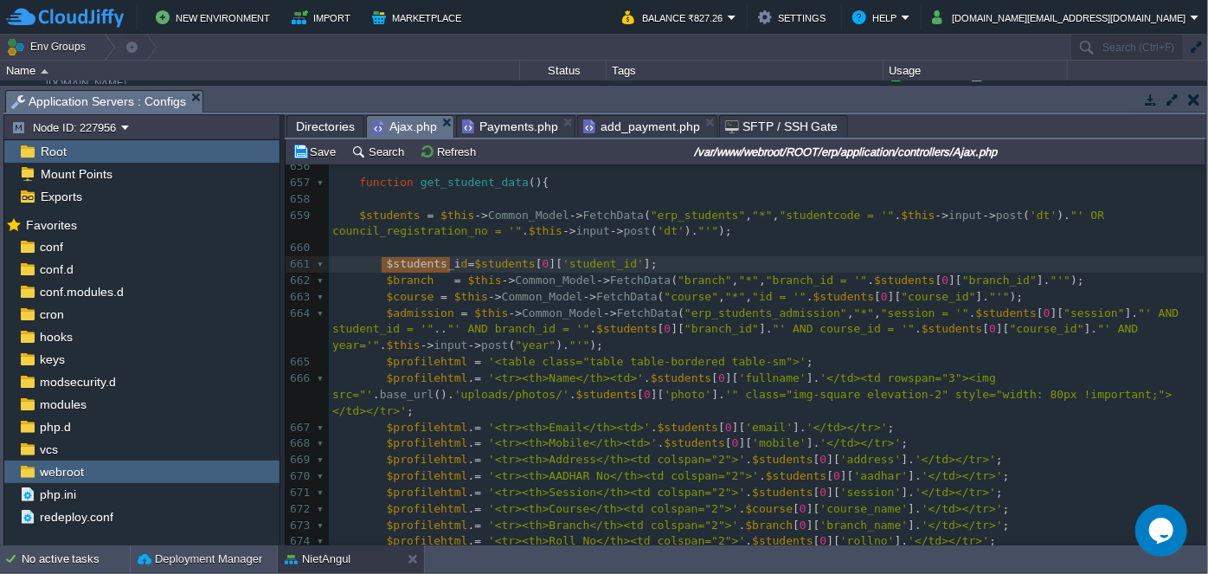
type textarea "$students_id"
drag, startPoint x: 381, startPoint y: 261, endPoint x: 456, endPoint y: 263, distance: 75.3
click at [362, 328] on div "x <?php 642 <?php 643 exit ; 644 } 645 ​ 646 function getstudentoptionByClgCour…" at bounding box center [767, 451] width 877 height 1141
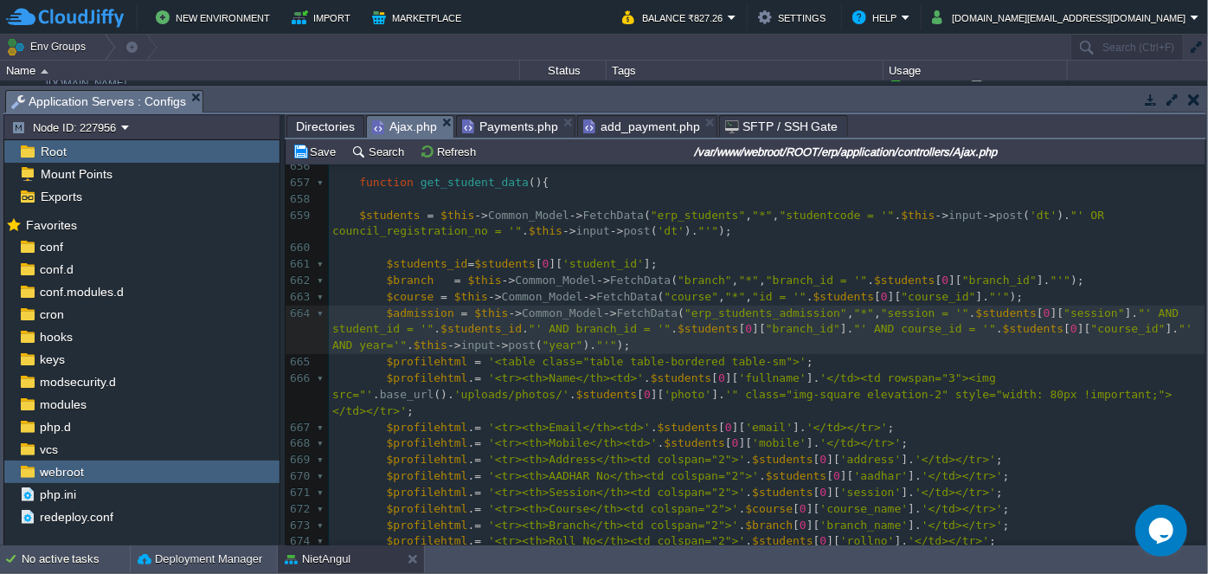
click at [524, 344] on pre "$admission = $this -> Common_Model -> FetchData ( "erp_students_admission" , "*…" at bounding box center [767, 329] width 877 height 49
click at [753, 337] on pre "$admission = $this -> Common_Model -> FetchData ( "erp_students_admission" , "*…" at bounding box center [767, 329] width 877 height 49
click at [408, 324] on div "x <?php 642 <?php 643 exit ; 644 } 645 ​ 646 function getstudentoptionByClgCour…" at bounding box center [767, 451] width 877 height 1141
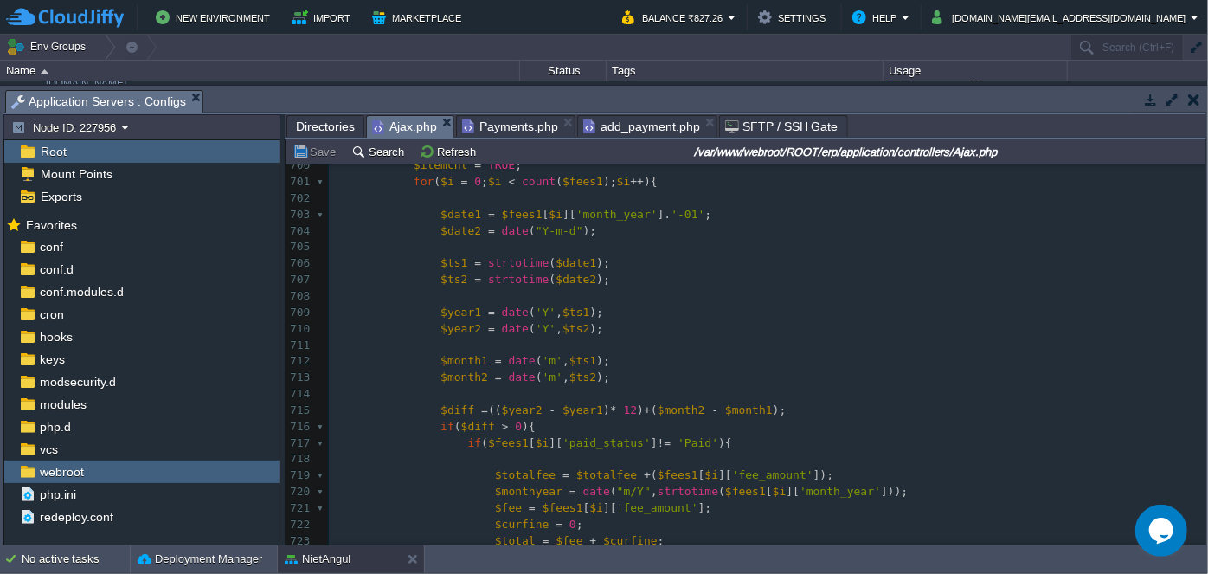
scroll to position [12193, 0]
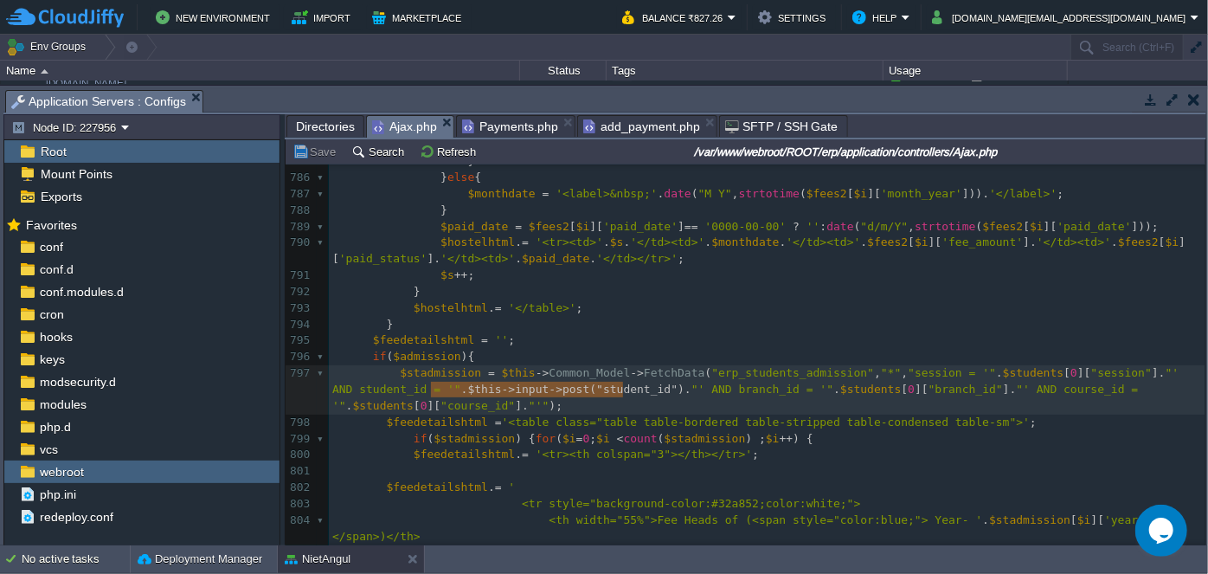
type textarea "$this->input->post("student_id")"
drag, startPoint x: 431, startPoint y: 385, endPoint x: 626, endPoint y: 390, distance: 194.8
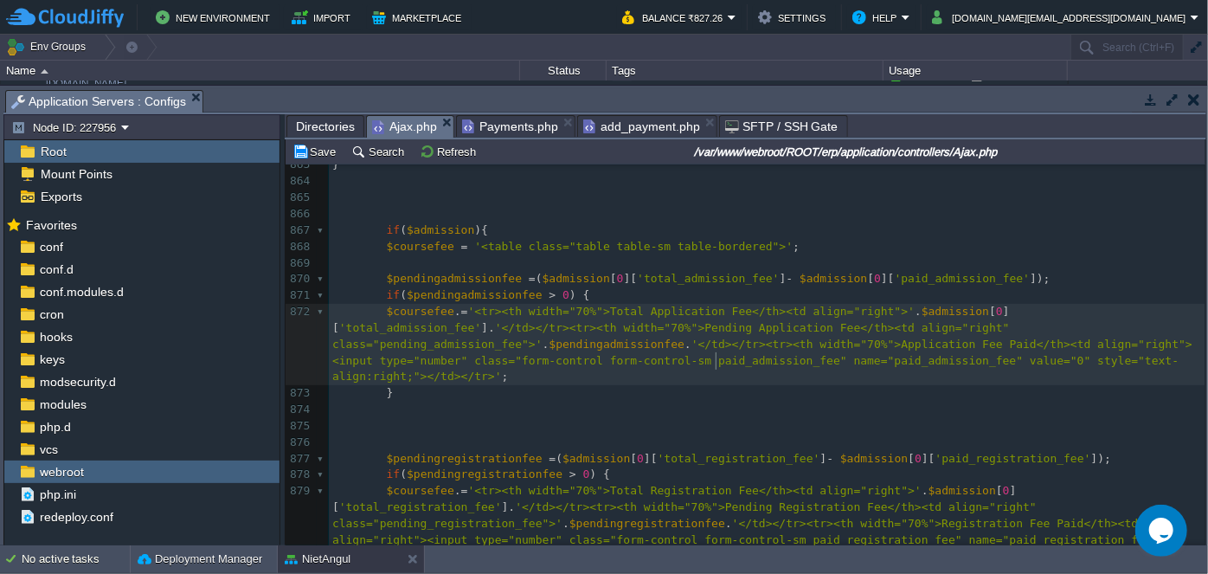
click at [717, 360] on div "x 848 <td width="15%" align="right" style="color:red;">' .( $stadmission [ $i ]…" at bounding box center [767, 434] width 877 height 1109
click at [690, 402] on pre "​" at bounding box center [767, 410] width 877 height 16
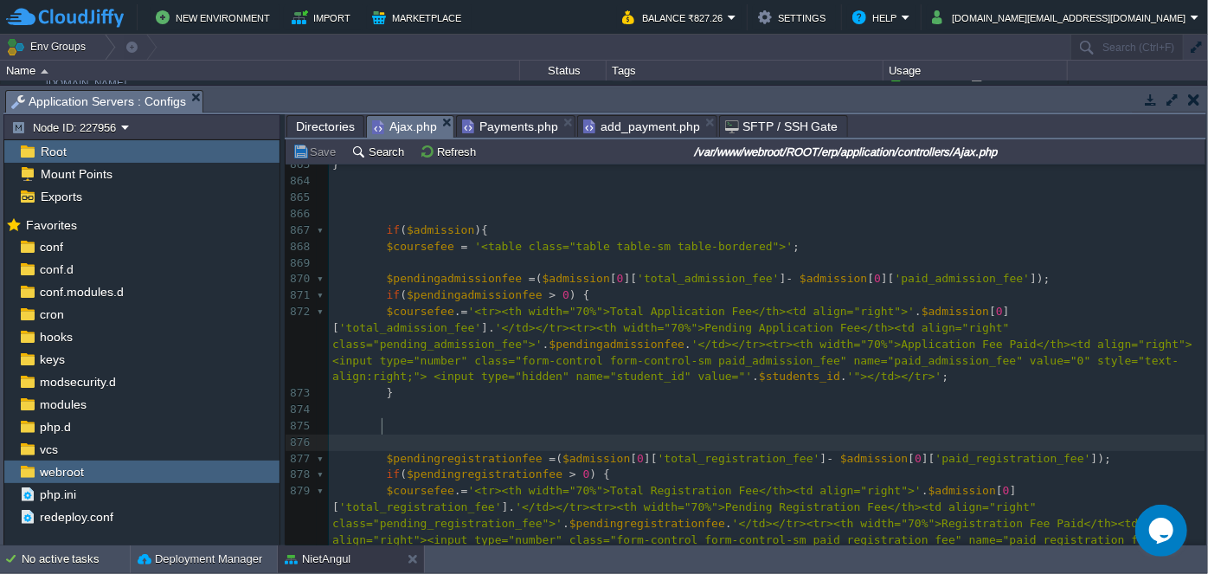
click at [411, 434] on pre at bounding box center [767, 442] width 877 height 16
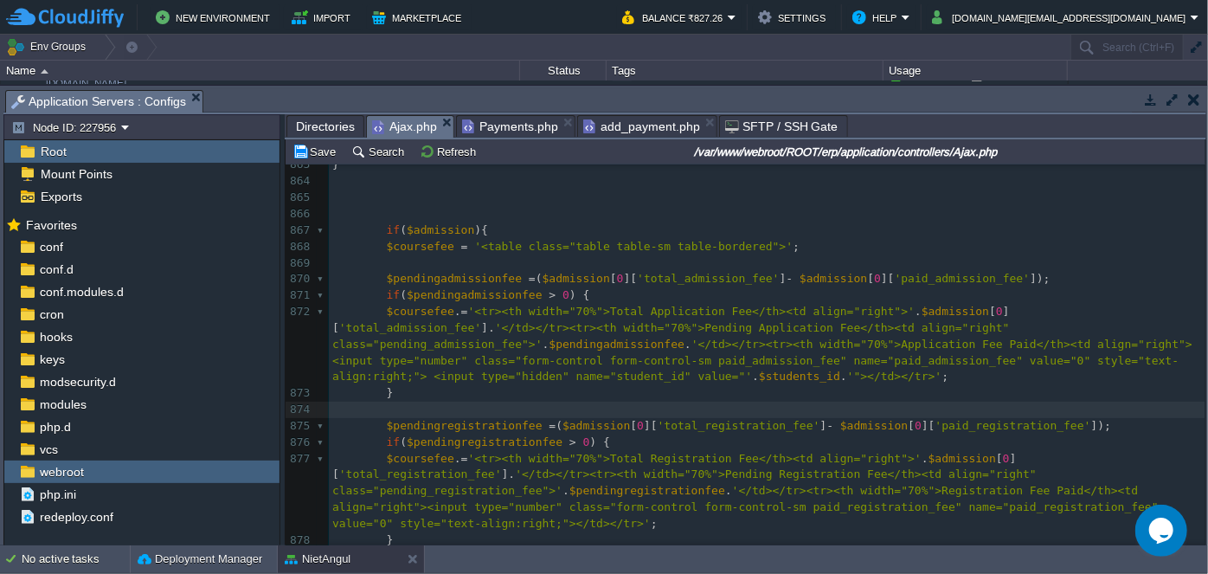
click at [902, 253] on pre "$coursefee = '<table class="table table-sm table-bordered">' ;" at bounding box center [767, 247] width 877 height 16
click at [646, 125] on span "add_payment.php" at bounding box center [641, 126] width 117 height 21
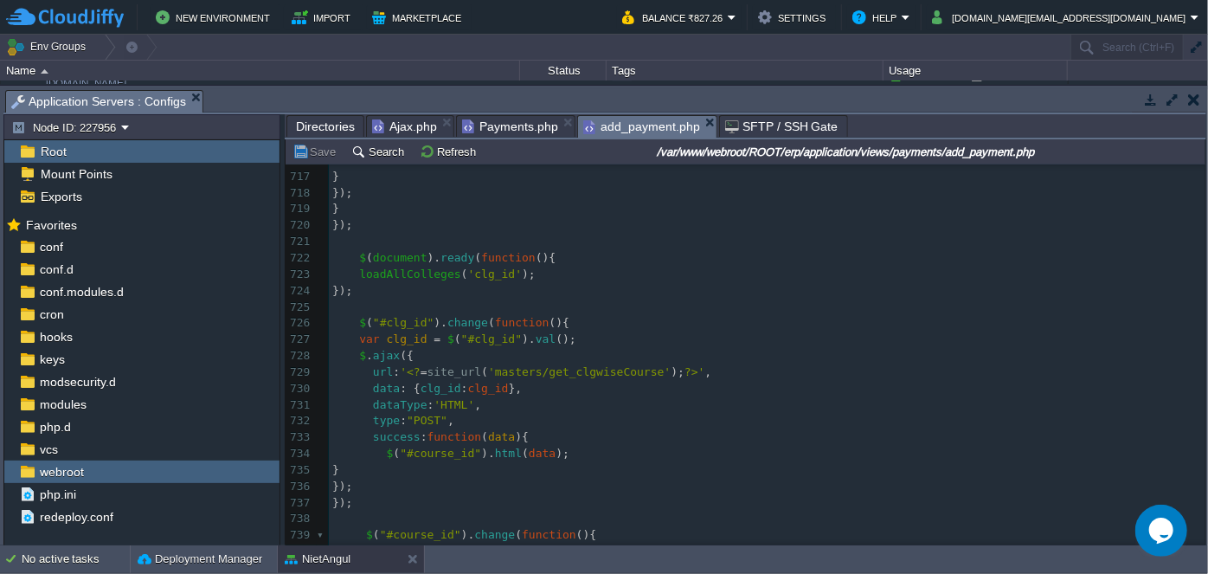
scroll to position [12246, 0]
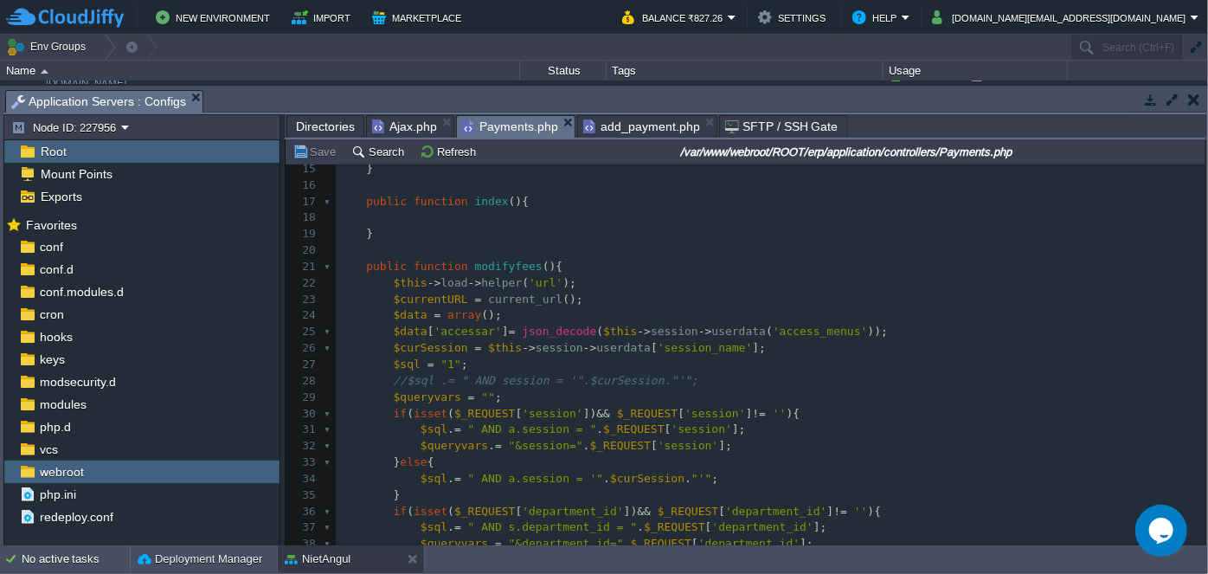
click at [497, 117] on span "Payments.php" at bounding box center [510, 127] width 96 height 22
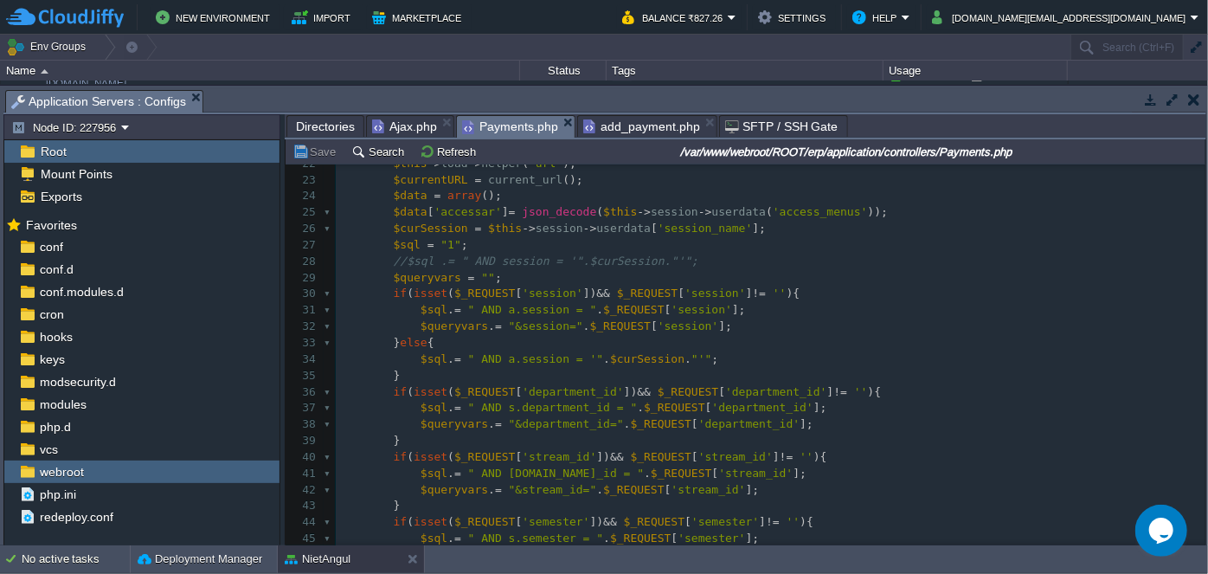
scroll to position [471, 0]
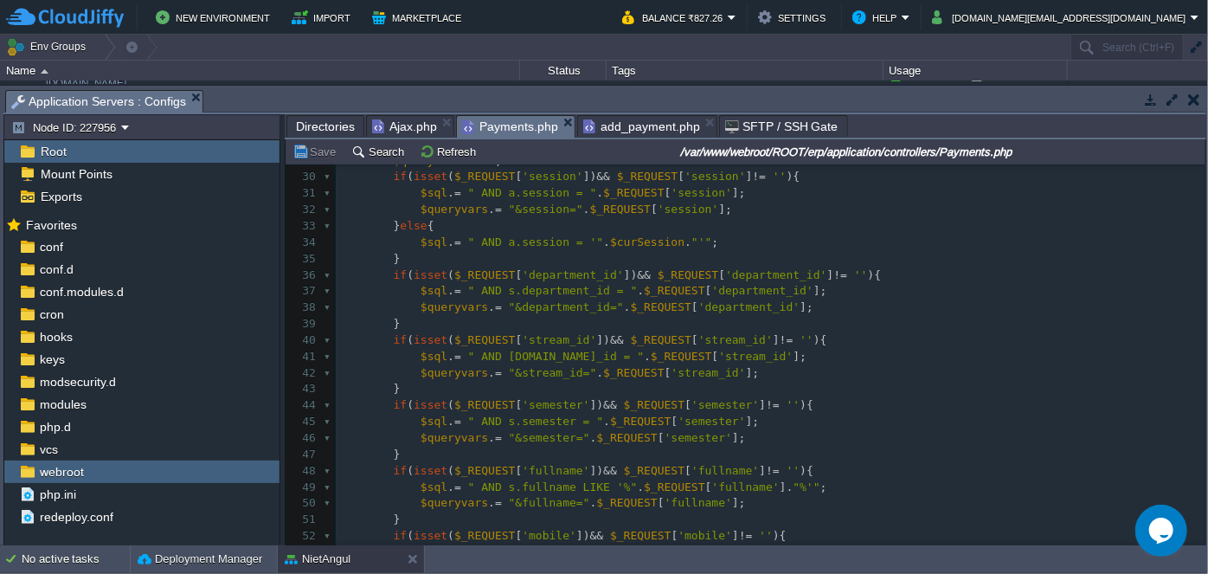
click at [953, 420] on pre "$sql . = " AND s.semester = " . $_REQUEST [ 'semester' ];" at bounding box center [771, 422] width 870 height 16
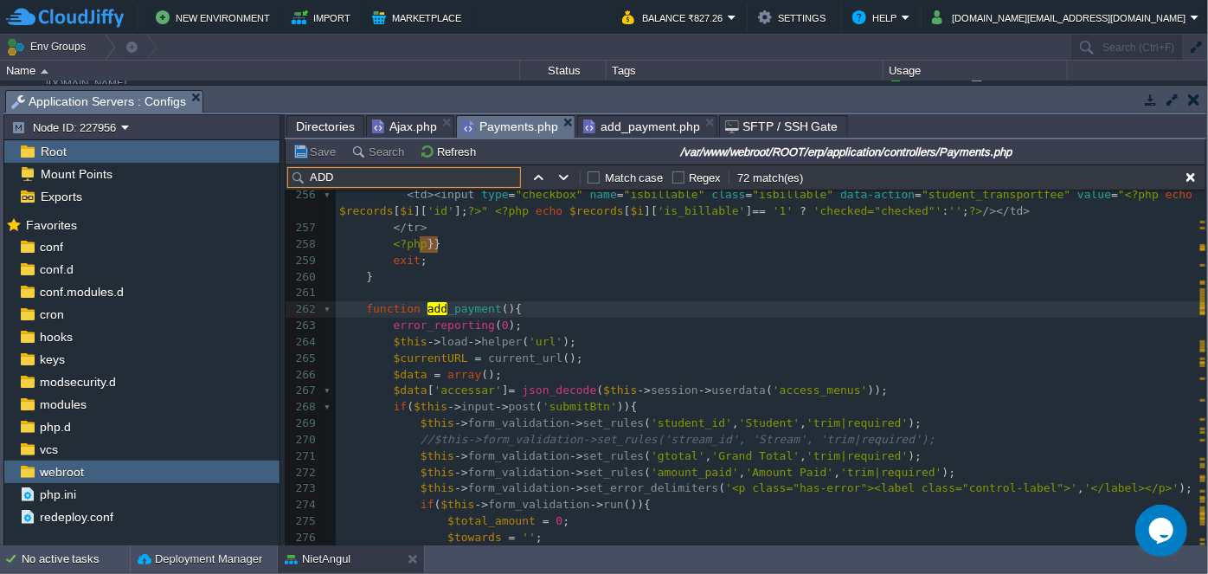
scroll to position [4662, 0]
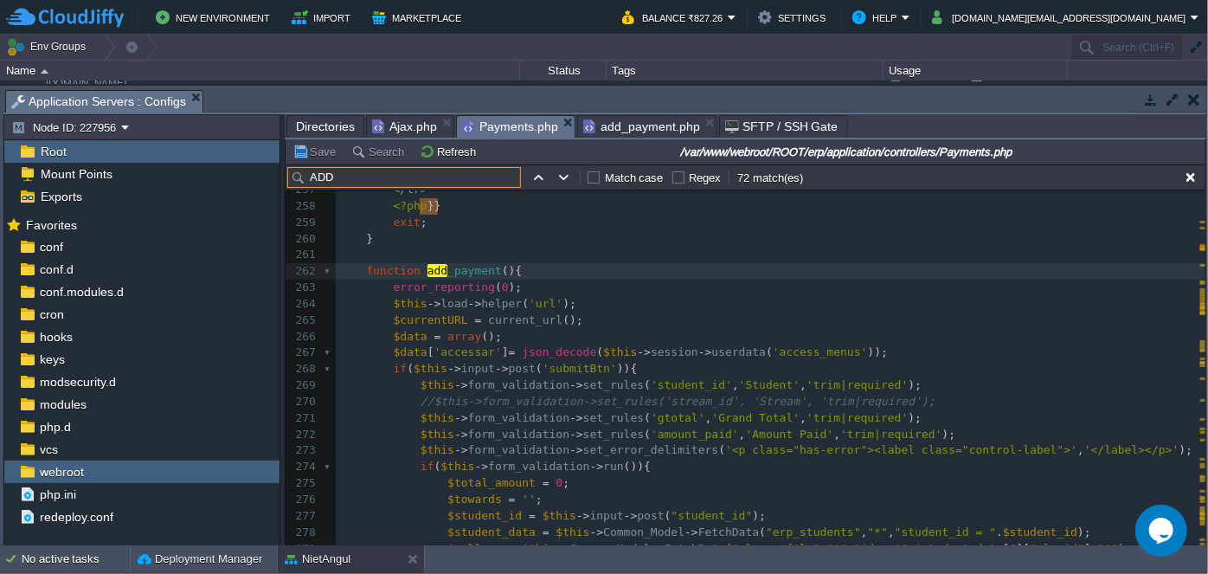
type input "ADD"
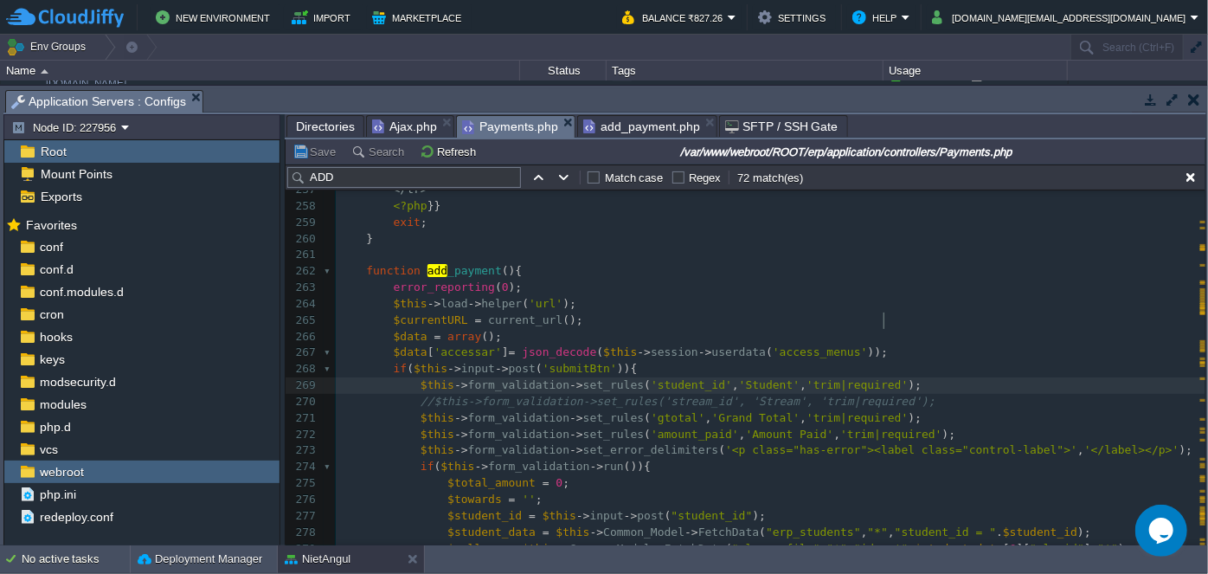
click at [890, 377] on pre "$this -> form_validation -> set_rules ( 'student_id' , 'Student' , 'trim|requir…" at bounding box center [771, 385] width 870 height 16
click at [942, 344] on pre "$data [ 'accessar' ] = json_decode ( $this -> session -> userdata ( 'access_men…" at bounding box center [771, 352] width 870 height 16
click at [898, 377] on pre "$this -> form_validation -> set_rules ( 'student_id' , 'Student' , 'trim|requir…" at bounding box center [771, 385] width 870 height 16
click at [921, 377] on pre "$this -> form_validation -> set_rules ( 'student_id' , 'Student' , 'trim|requir…" at bounding box center [771, 385] width 870 height 16
click at [412, 377] on span at bounding box center [407, 385] width 27 height 16
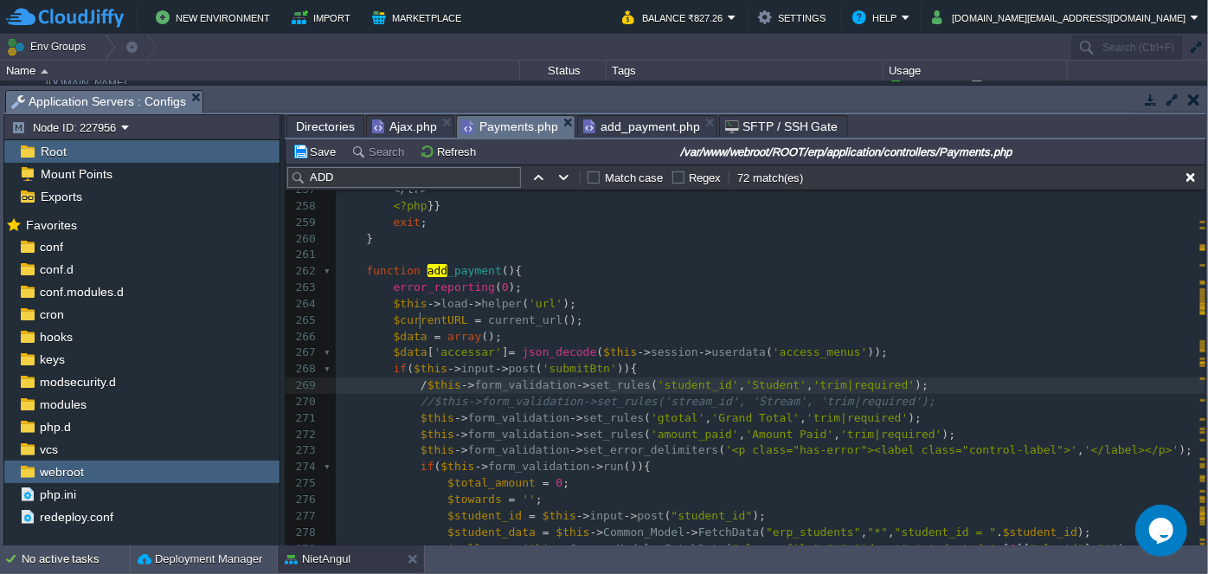
type textarea "//"
click at [867, 329] on pre "$data = array ();" at bounding box center [771, 337] width 870 height 16
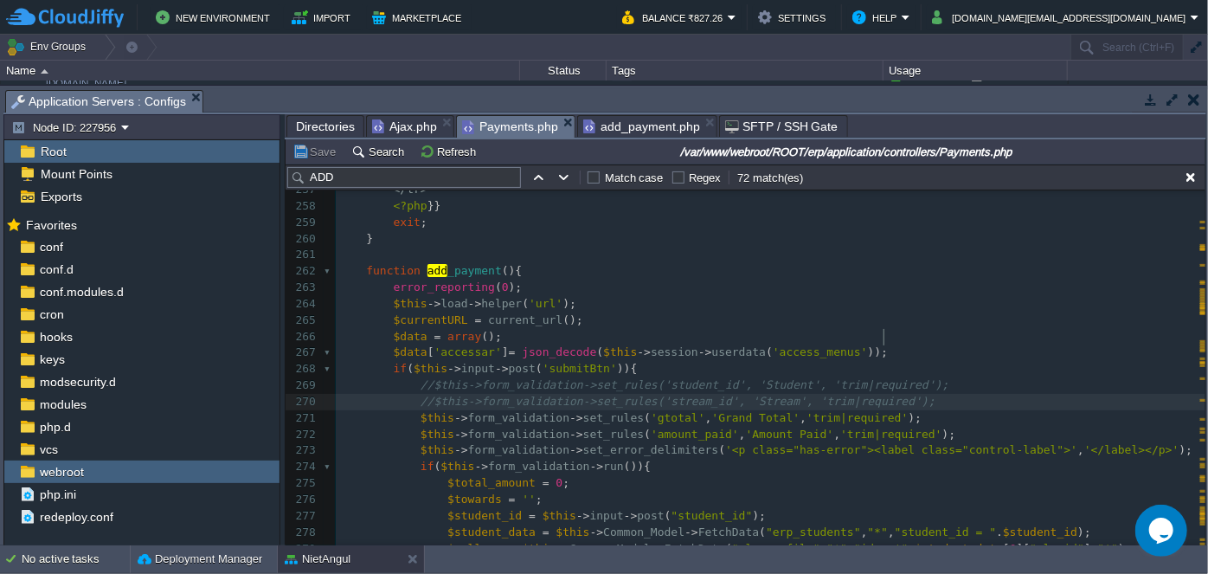
click at [983, 394] on pre "//$this->form_validation->set_rules('stream_id', 'Stream', 'trim|required');" at bounding box center [771, 402] width 870 height 16
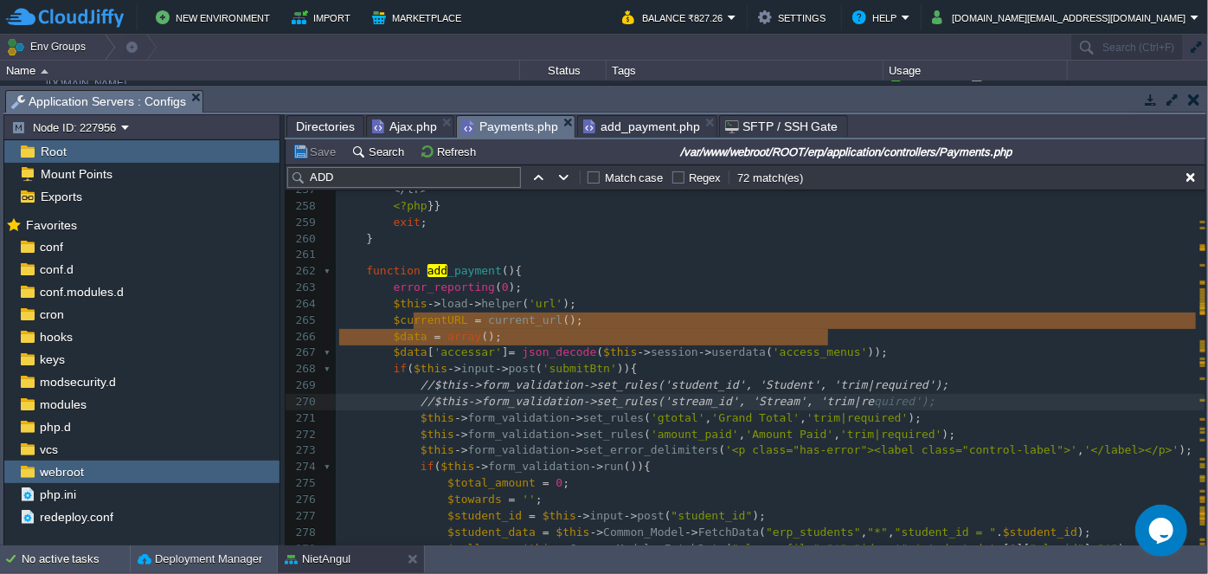
type textarea "//$this->form_validation->set_rules('student_id', 'Student', 'trim|required'); …"
drag, startPoint x: 409, startPoint y: 321, endPoint x: 925, endPoint y: 338, distance: 516.0
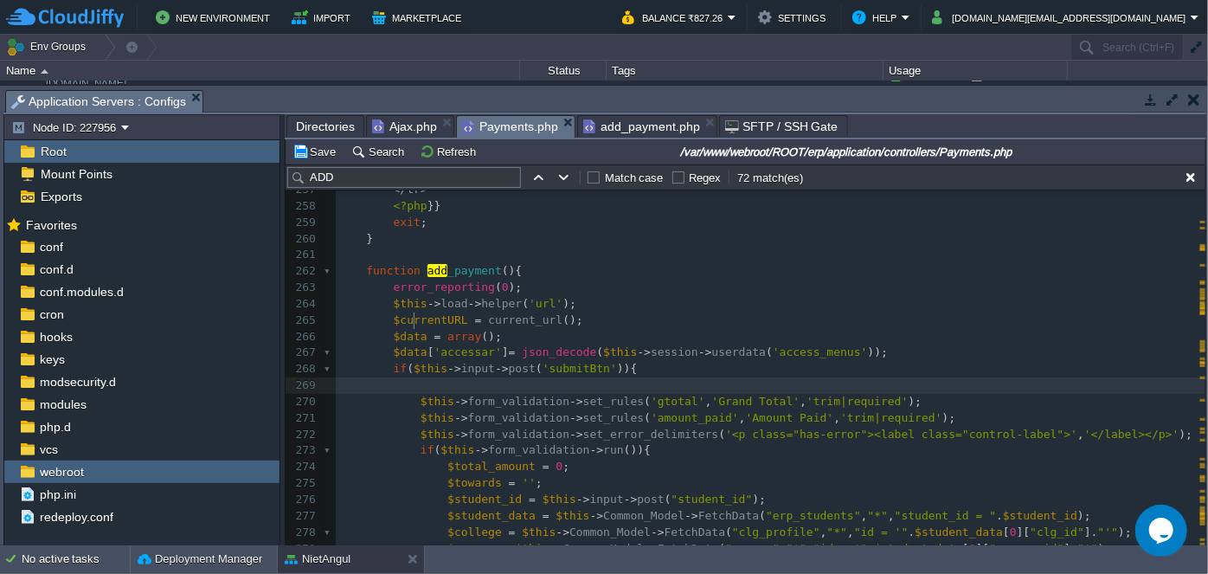
click at [773, 475] on pre "$towards = '' ;" at bounding box center [771, 483] width 870 height 16
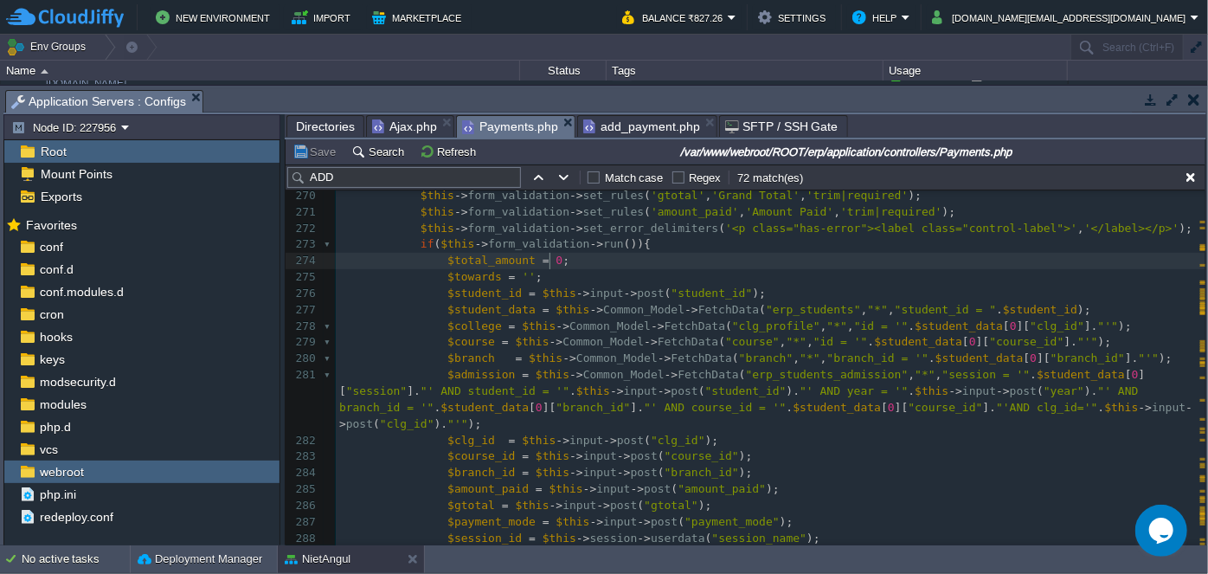
scroll to position [4896, 0]
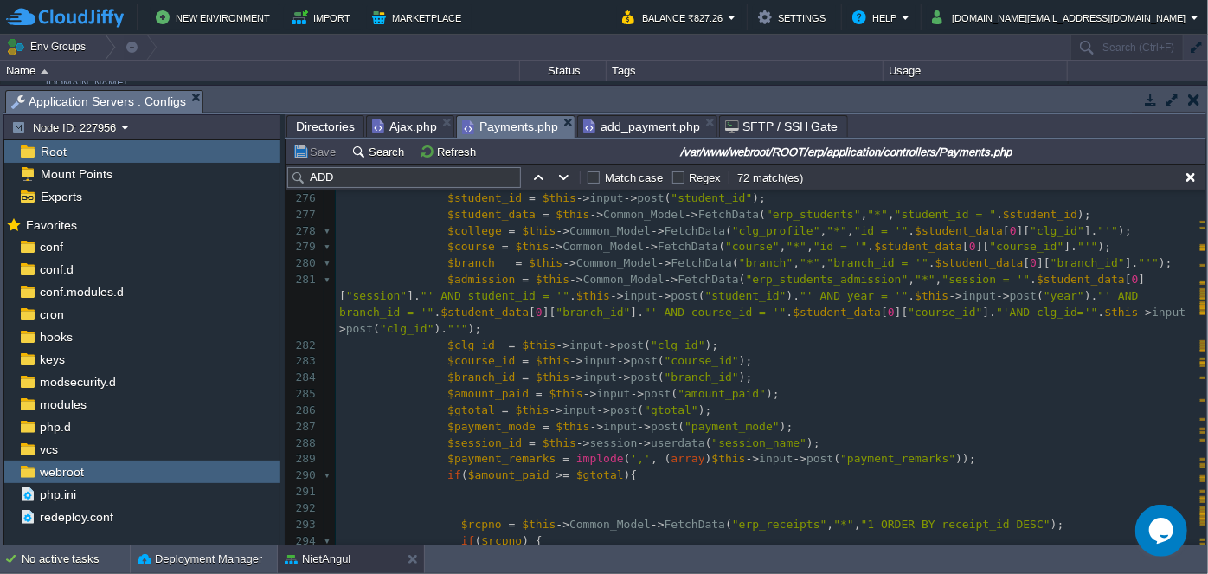
click at [730, 370] on pre "$branch_id = $this -> input -> post ( "branch_id" );" at bounding box center [771, 378] width 870 height 16
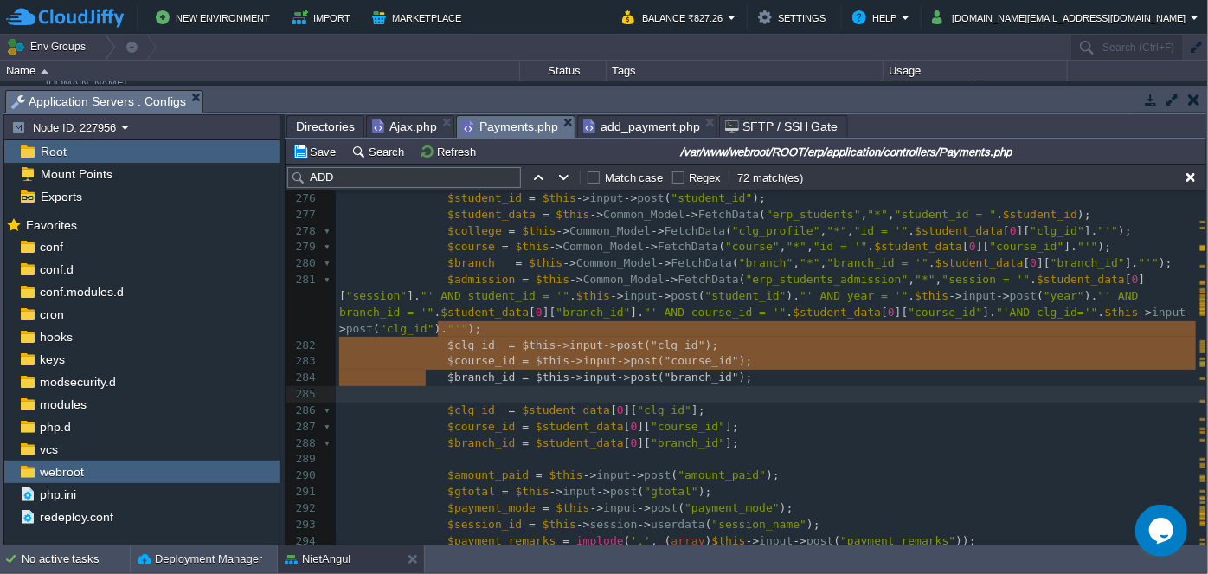
type textarea "$clg_id = $this->input->post("clg_id"); $course_id = $this->input->post("course…"
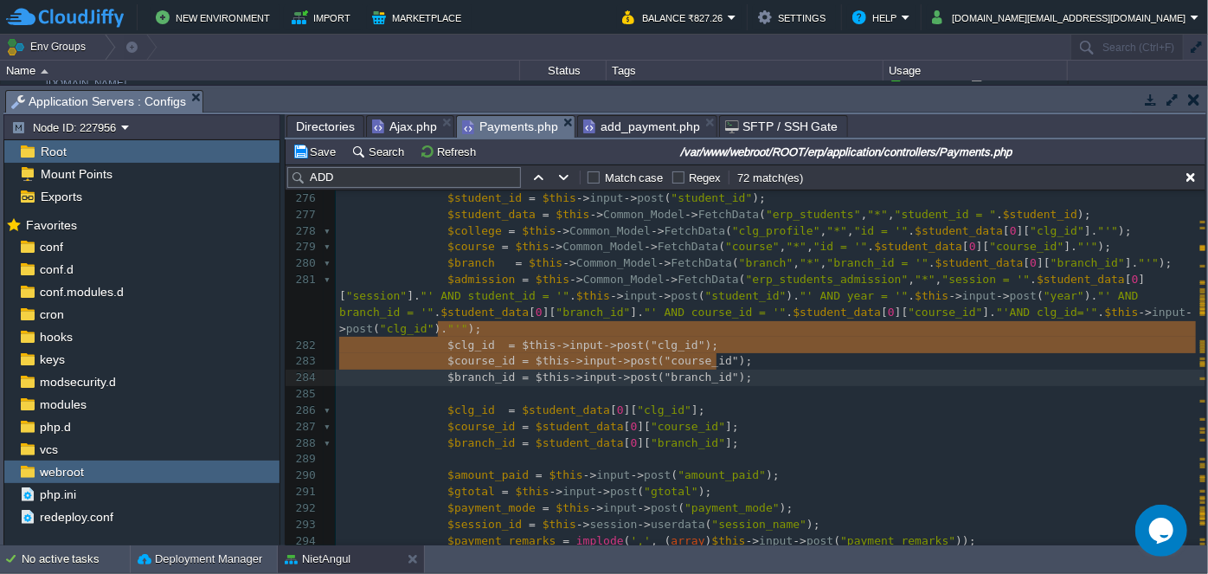
drag, startPoint x: 431, startPoint y: 328, endPoint x: 731, endPoint y: 363, distance: 302.3
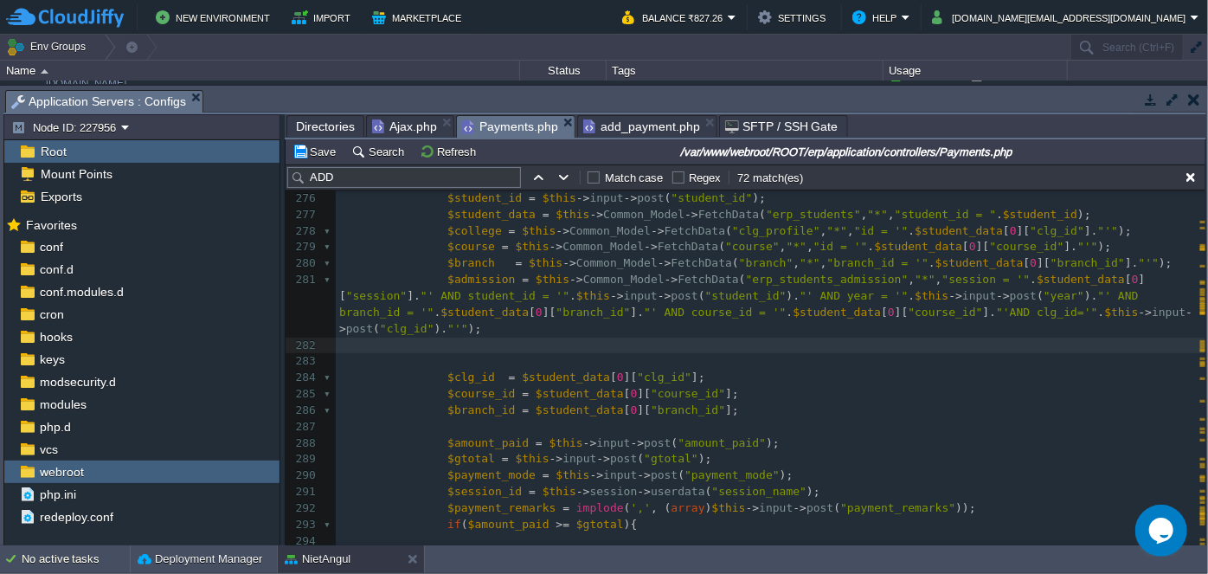
click at [861, 370] on pre "$clg_id = $student_data [ 0 ][ "clg_id" ];" at bounding box center [771, 378] width 870 height 16
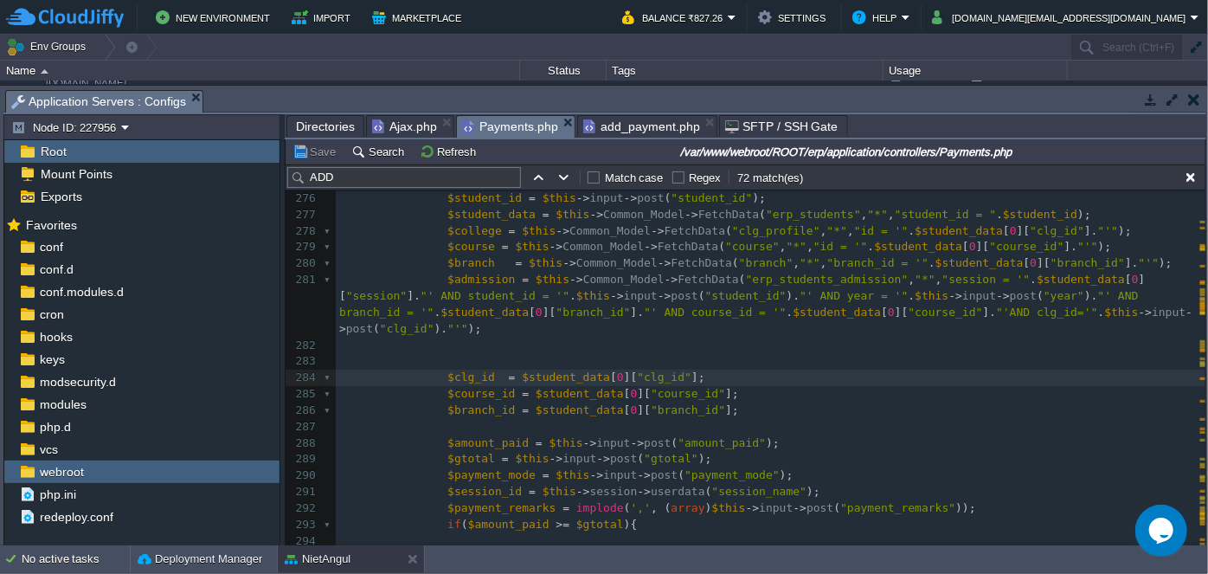
click at [840, 337] on pre at bounding box center [771, 345] width 870 height 16
type textarea "$student"
click at [644, 353] on pre at bounding box center [771, 361] width 870 height 16
type textarea "$student_data[0]["clg_id"]"
drag, startPoint x: 504, startPoint y: 360, endPoint x: 652, endPoint y: 354, distance: 149.0
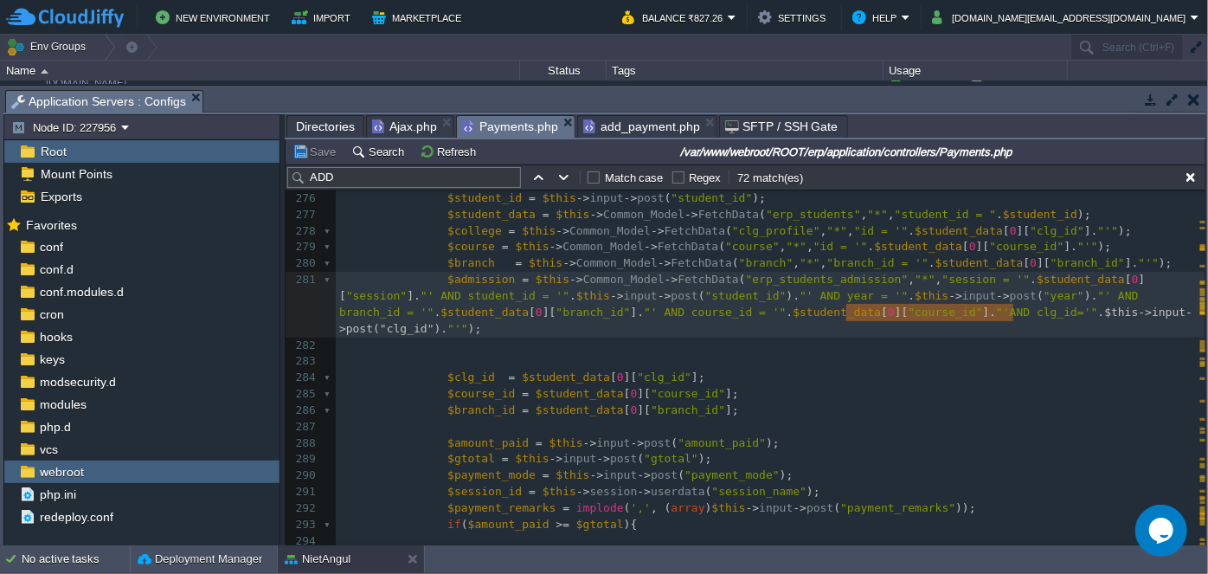
type textarea "$this->input->post("clg_id")"
drag, startPoint x: 845, startPoint y: 310, endPoint x: 1017, endPoint y: 305, distance: 171.4
paste textarea
click at [959, 386] on pre "$course_id = $student_data [ 0 ][ "course_id" ];" at bounding box center [771, 394] width 870 height 16
click at [822, 289] on div "xxxxxxxxxx $payments = $this -> Common_Model -> FetchData ( "erp_consultancy_pa…" at bounding box center [771, 434] width 870 height 979
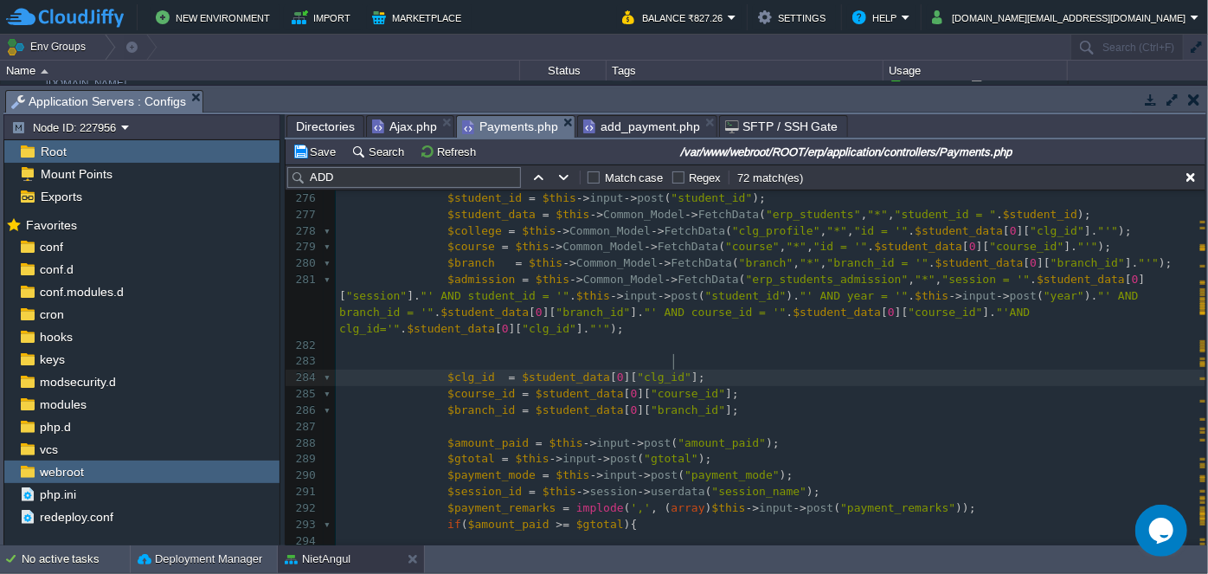
click at [859, 370] on pre "$clg_id = $student_data [ 0 ][ "clg_id" ];" at bounding box center [771, 378] width 870 height 16
click at [856, 402] on pre "$branch_id = $student_data [ 0 ][ "branch_id" ];" at bounding box center [771, 410] width 870 height 16
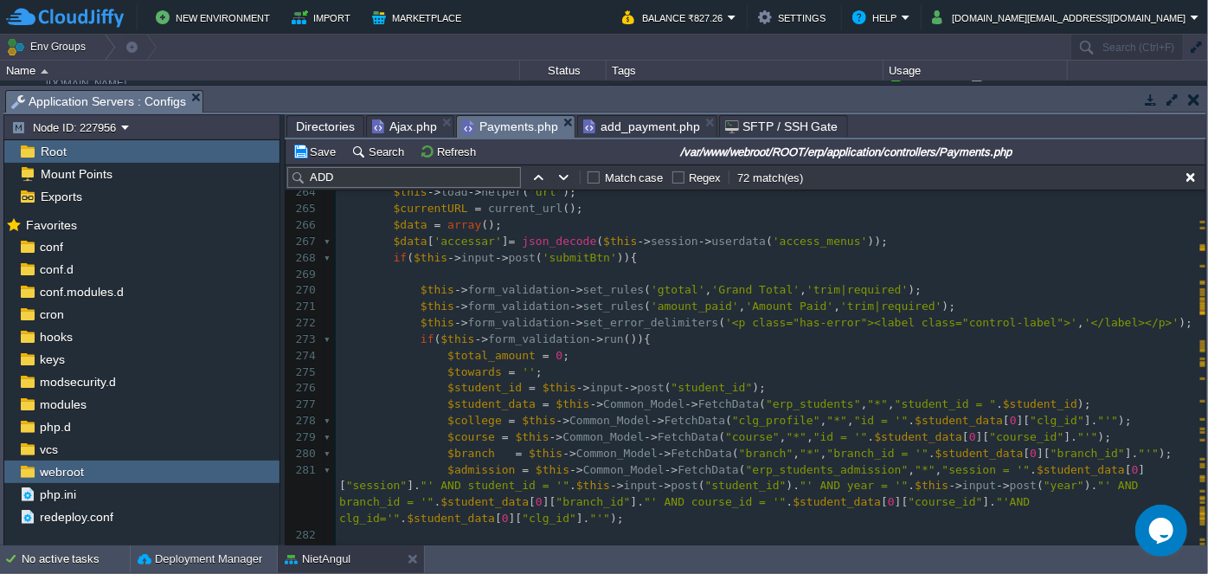
scroll to position [4685, 0]
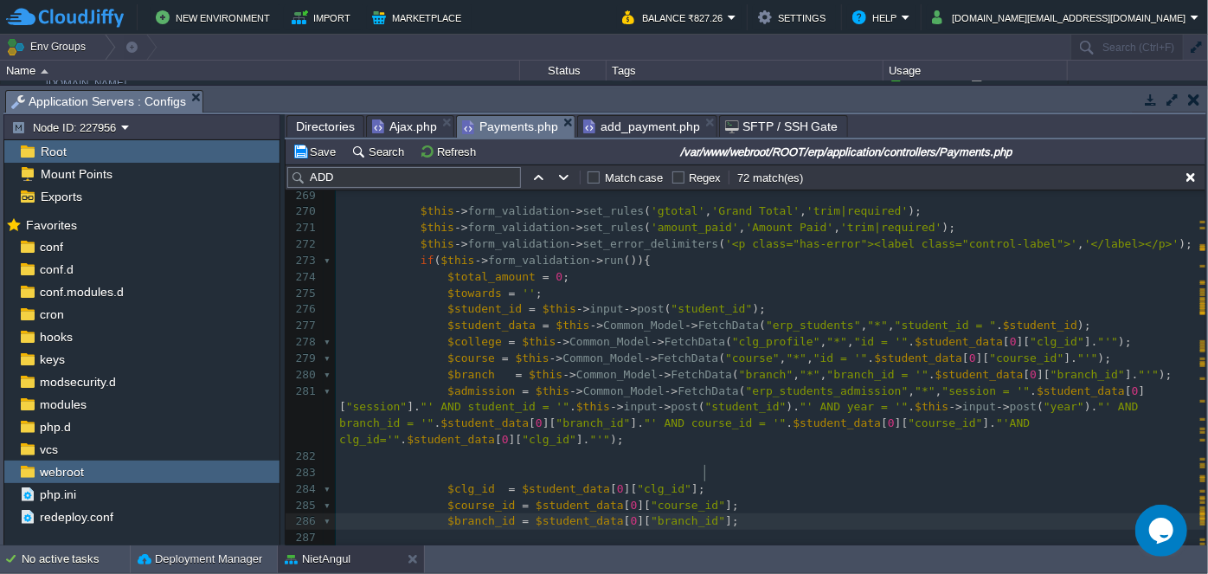
click at [514, 448] on pre at bounding box center [771, 456] width 870 height 16
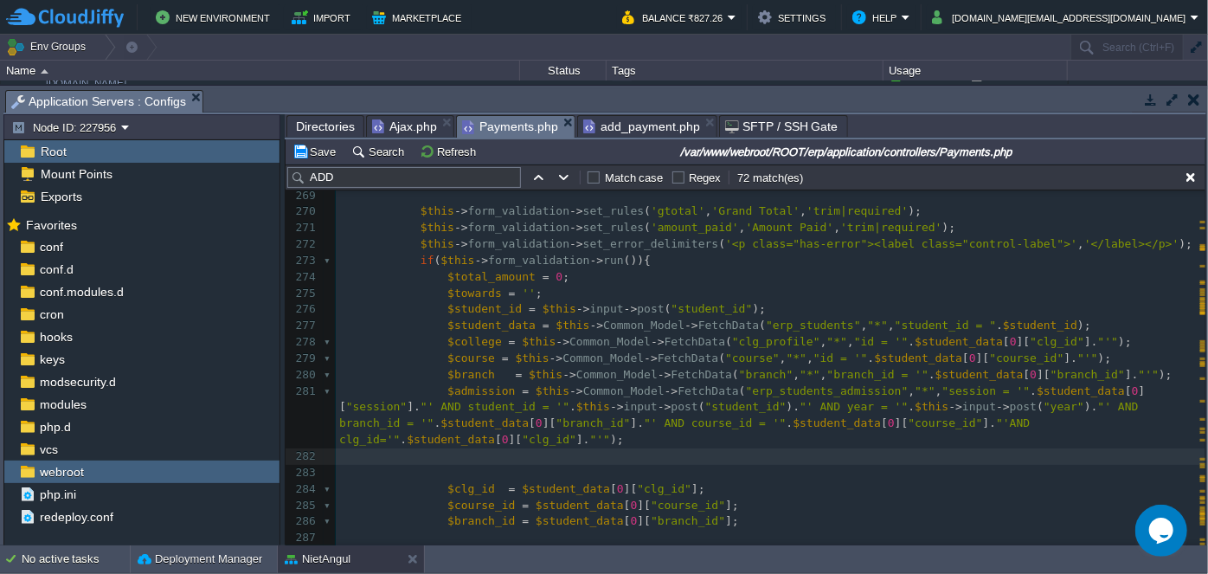
click at [337, 383] on pre "$admission = $this -> Common_Model -> FetchData ( "erp_students_admission" , "*…" at bounding box center [771, 415] width 870 height 65
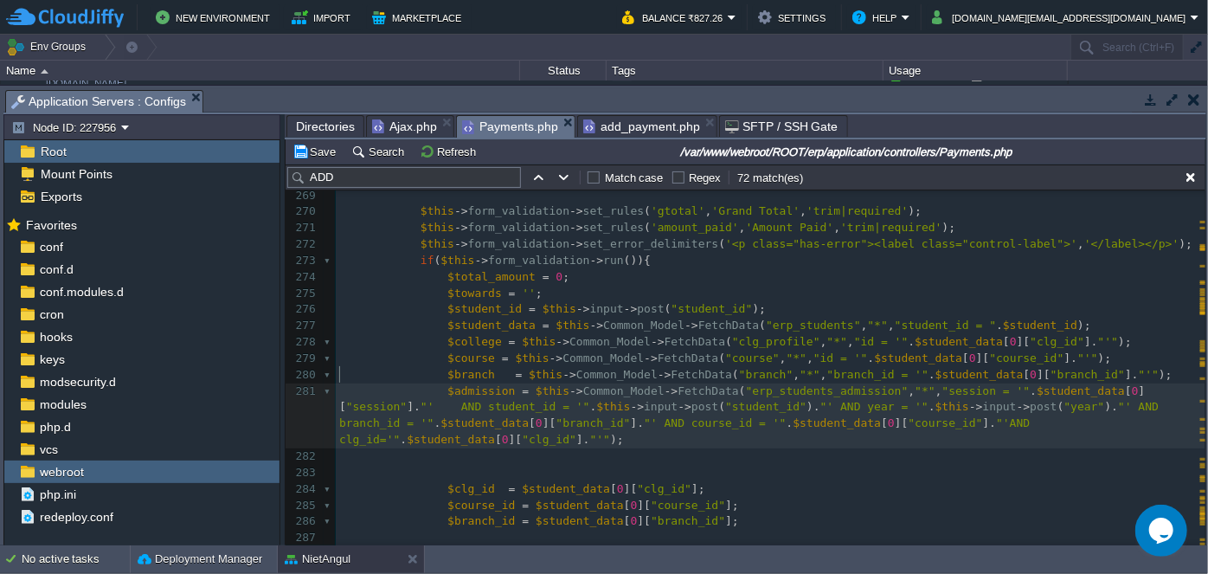
scroll to position [5, 18]
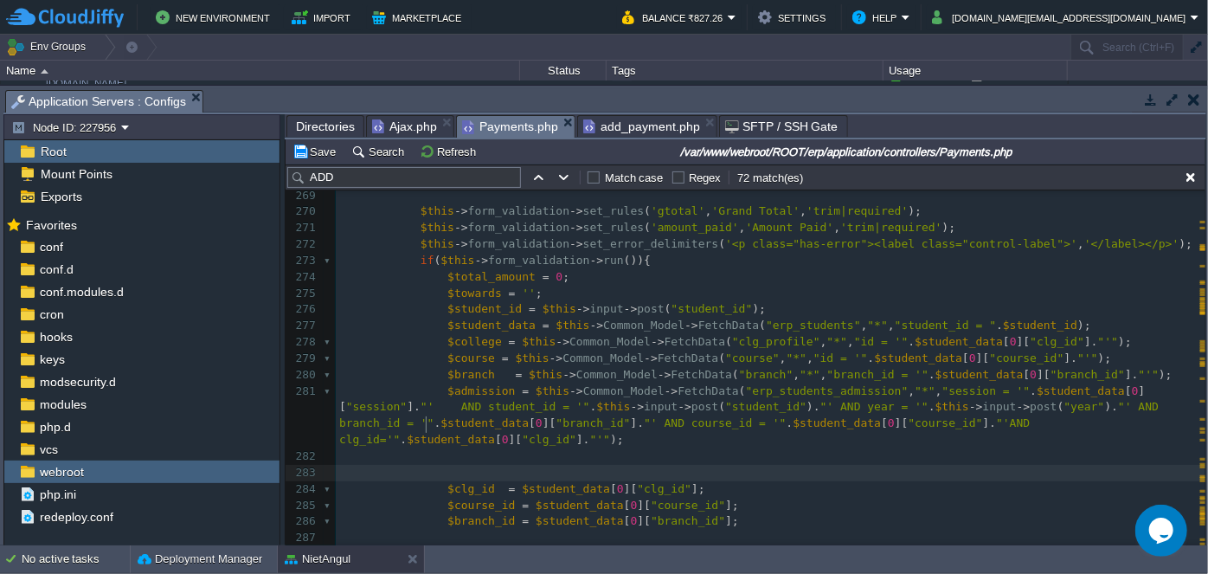
click at [481, 465] on pre at bounding box center [771, 473] width 870 height 16
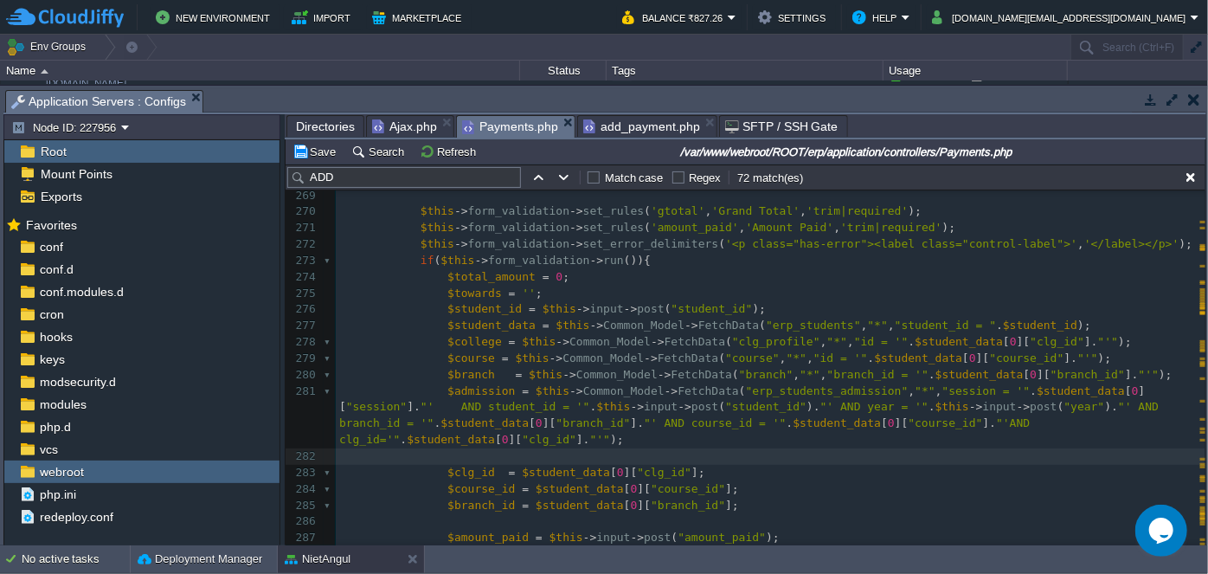
click at [816, 498] on pre "$branch_id = $student_data [ 0 ][ "branch_id" ];" at bounding box center [771, 506] width 870 height 16
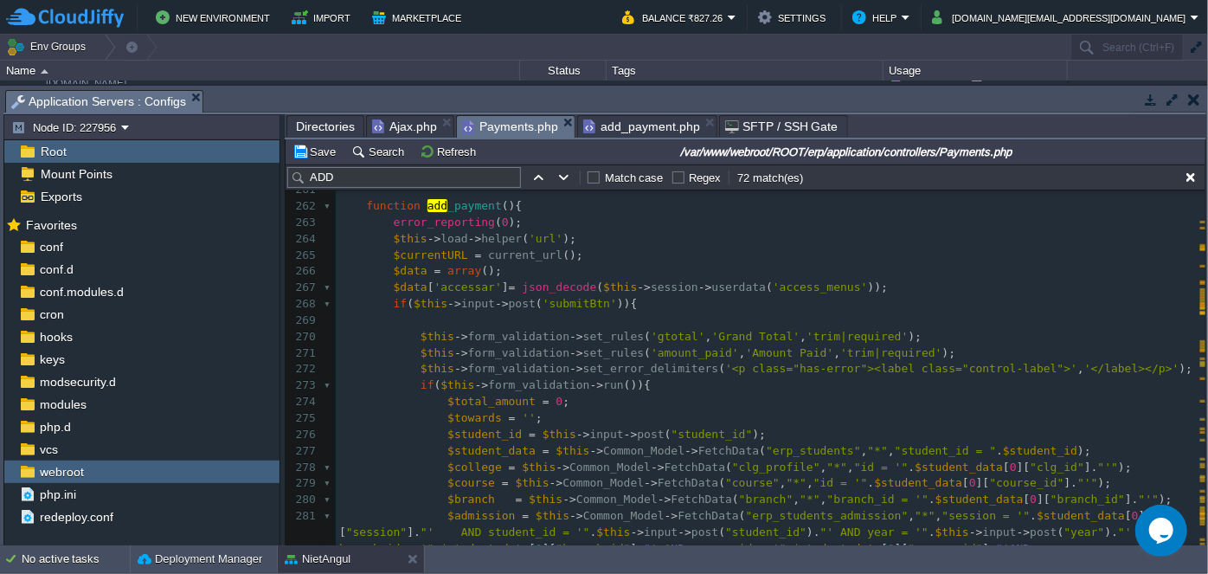
scroll to position [4585, 0]
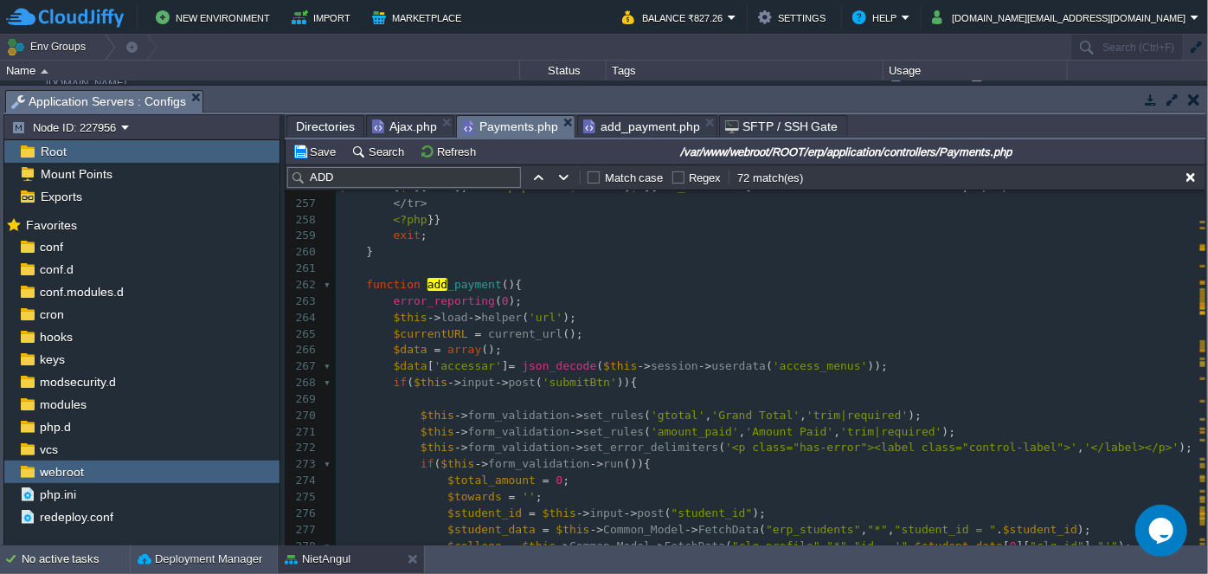
click at [736, 300] on pre "error_reporting ( 0 );" at bounding box center [771, 301] width 870 height 16
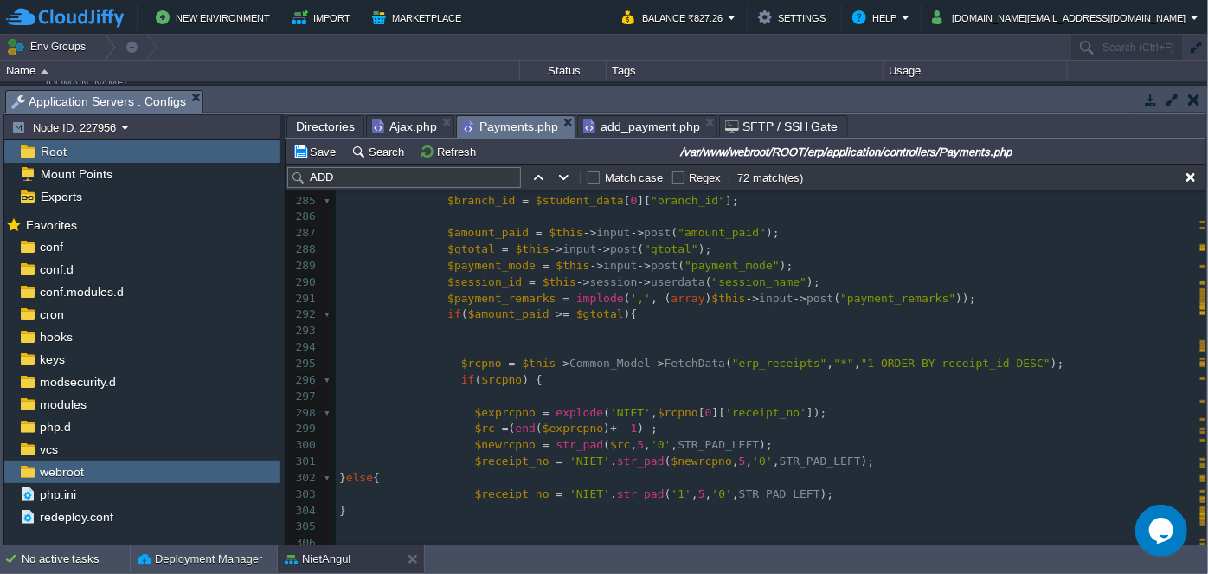
scroll to position [5134, 0]
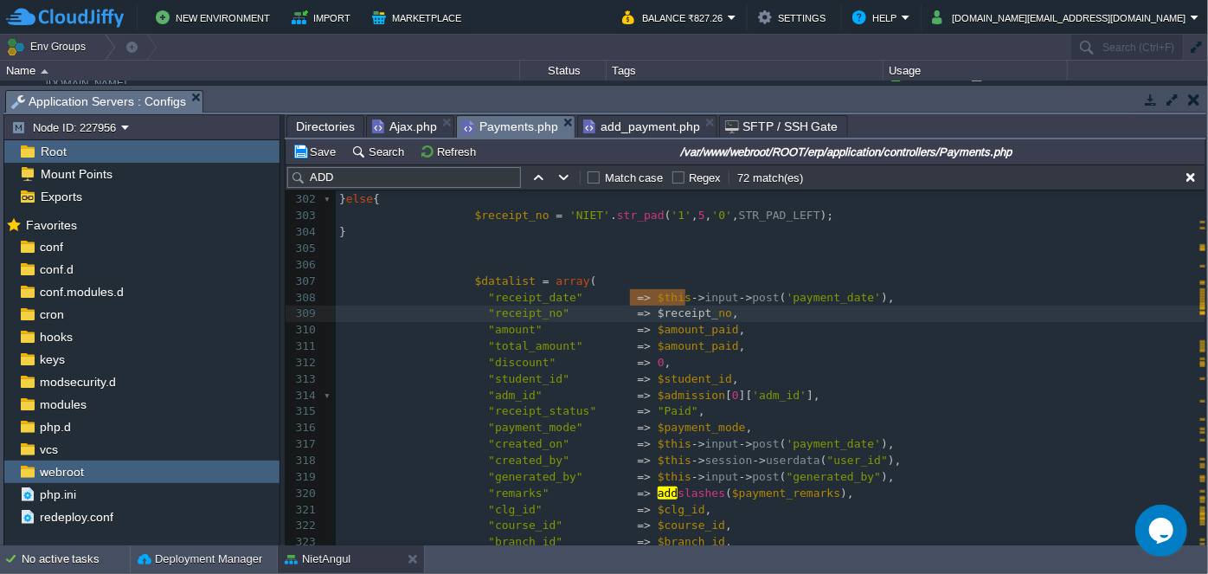
type textarea "$receipt_no"
drag, startPoint x: 627, startPoint y: 296, endPoint x: 699, endPoint y: 299, distance: 71.9
paste textarea
click at [863, 338] on pre ""total_amount" => $amount_paid ," at bounding box center [771, 346] width 870 height 16
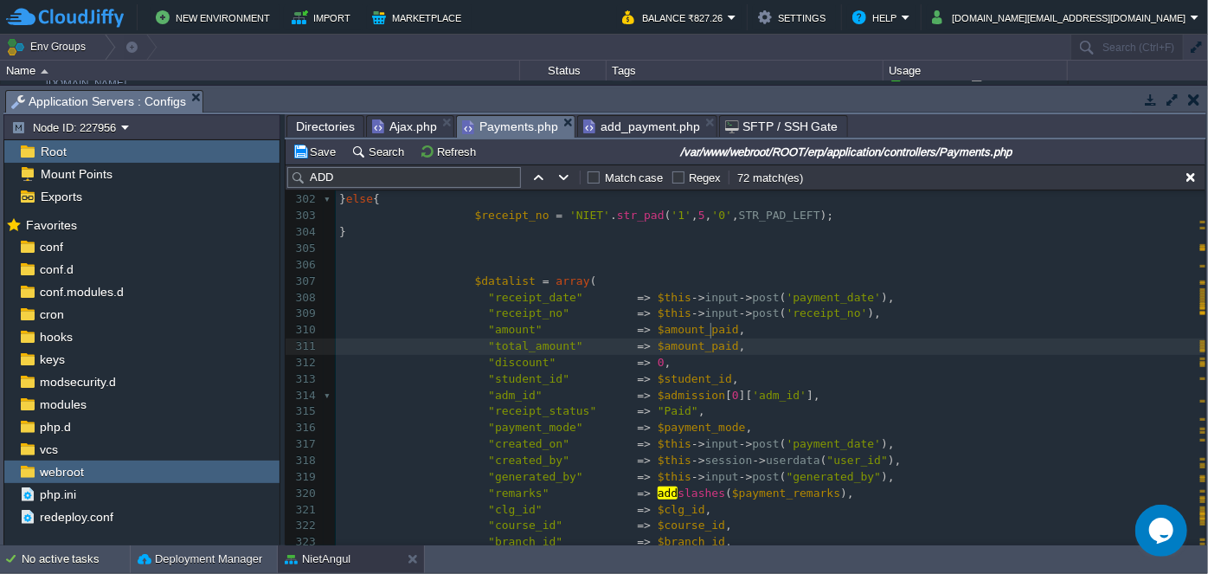
click at [870, 388] on pre ""adm_id" => $admission [ 0 ][ 'adm_id' ]," at bounding box center [771, 396] width 870 height 16
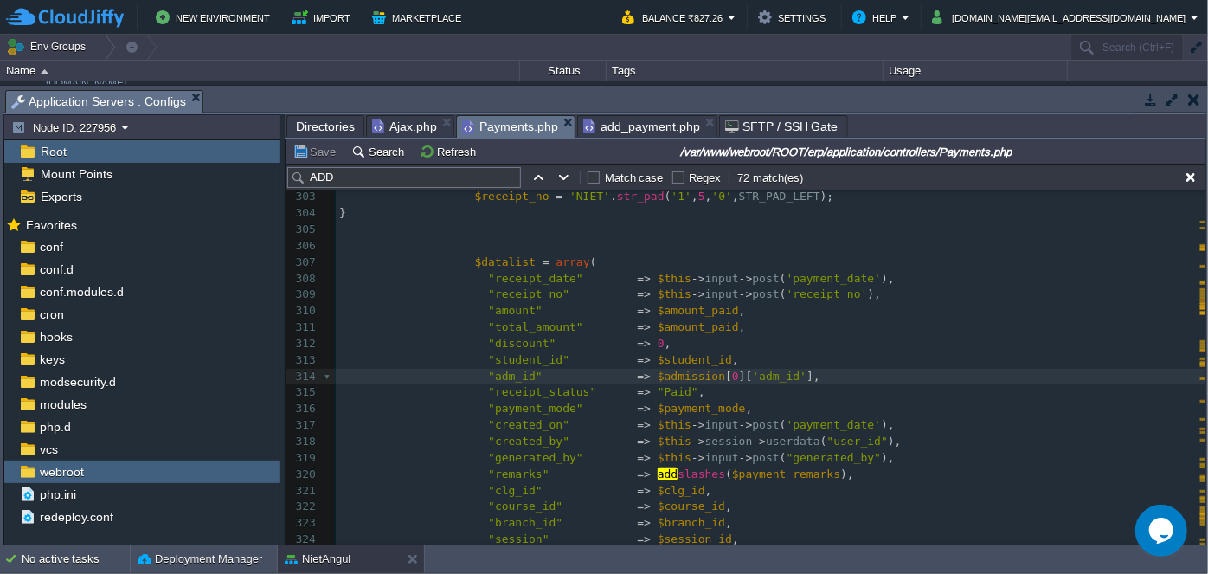
scroll to position [5448, 0]
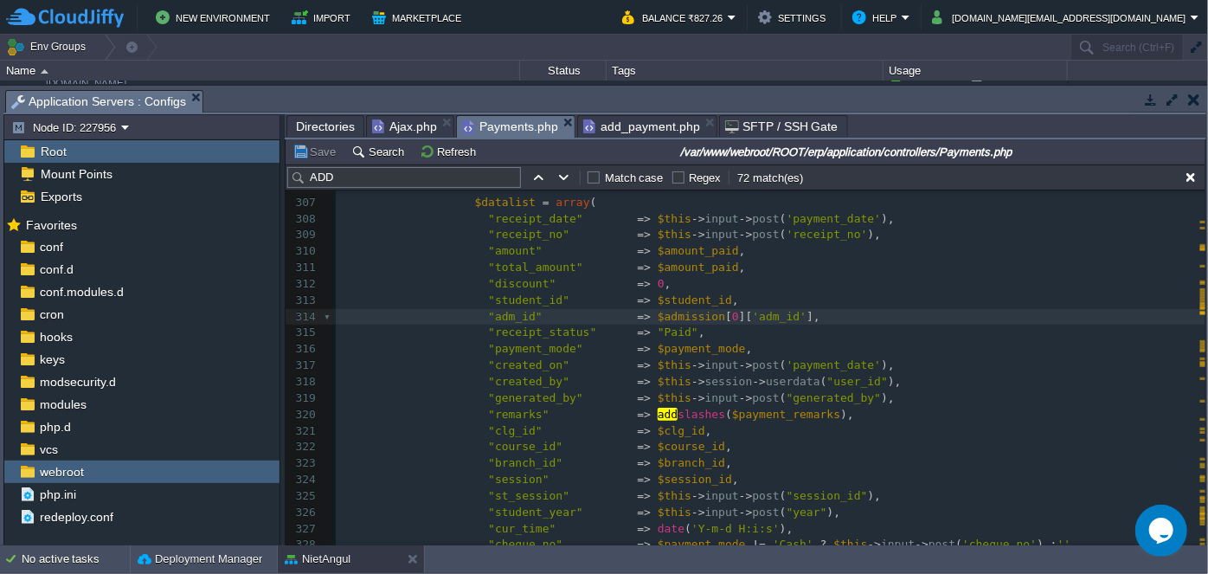
click at [688, 325] on pre ""receipt_status" => "Paid" ," at bounding box center [771, 333] width 870 height 16
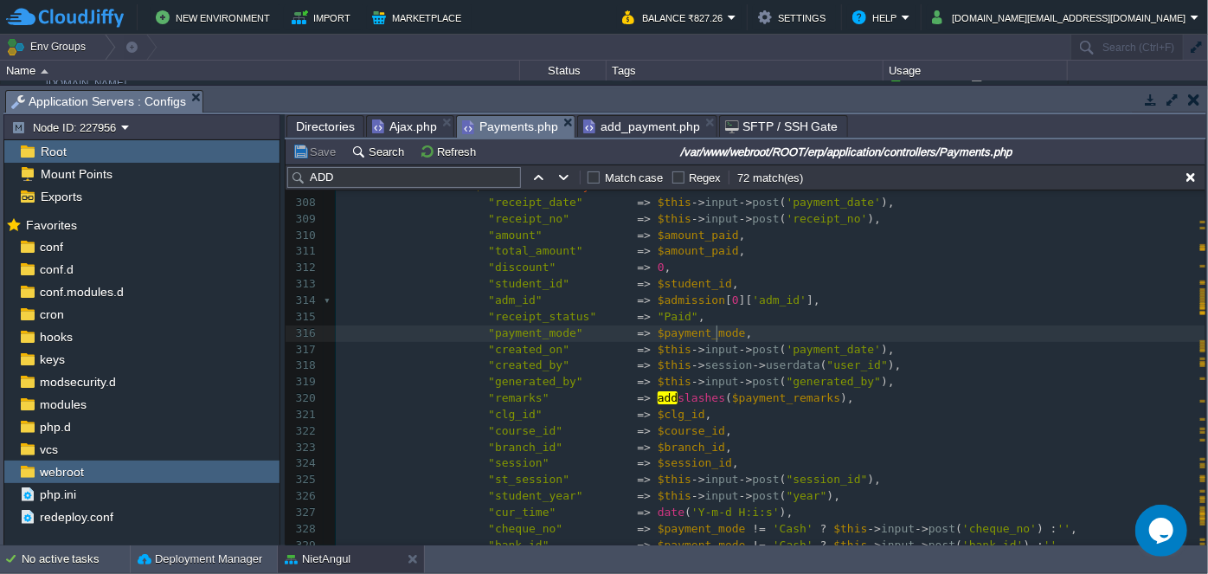
click at [734, 328] on pre ""payment_mode" => $payment_mode ," at bounding box center [771, 333] width 870 height 16
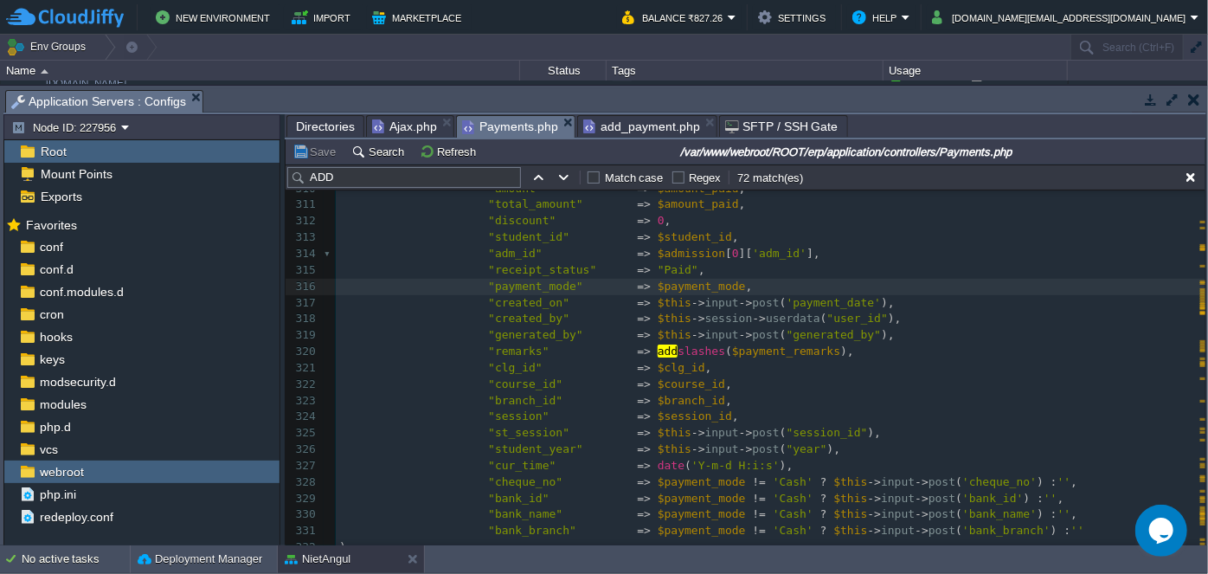
scroll to position [5527, 0]
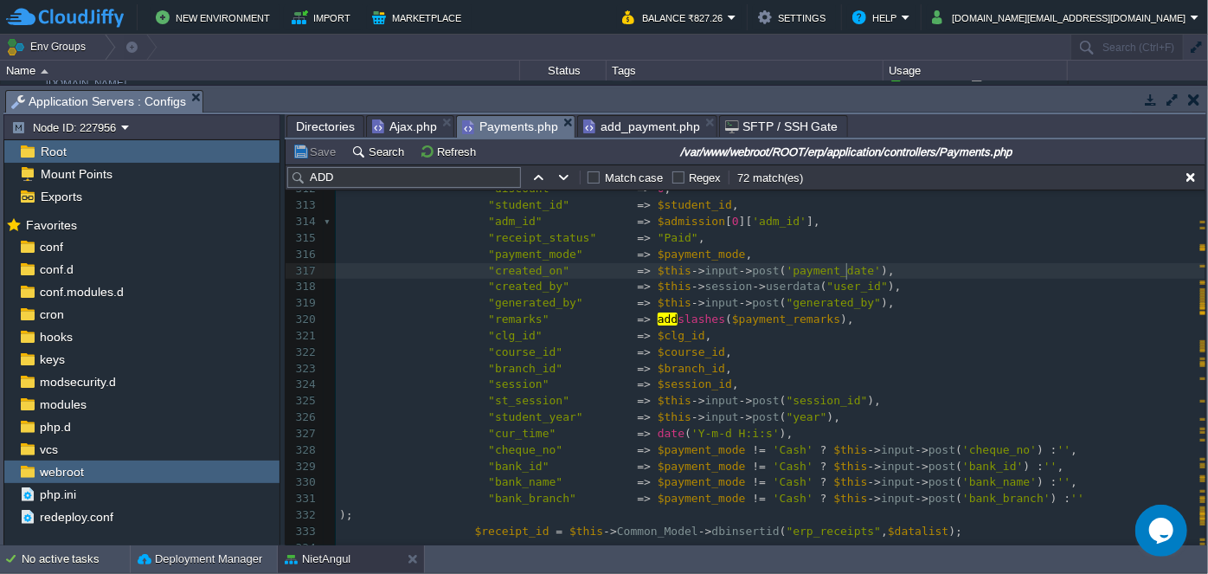
click at [860, 276] on pre ""created_on" => $this -> input -> post ( 'payment_date' )," at bounding box center [771, 271] width 870 height 16
click at [876, 293] on pre ""created_by" => $this -> session -> userdata ( "user_id" )," at bounding box center [771, 287] width 870 height 16
click at [864, 312] on pre ""remarks" => add slashes ( $payment_remarks )," at bounding box center [771, 320] width 870 height 16
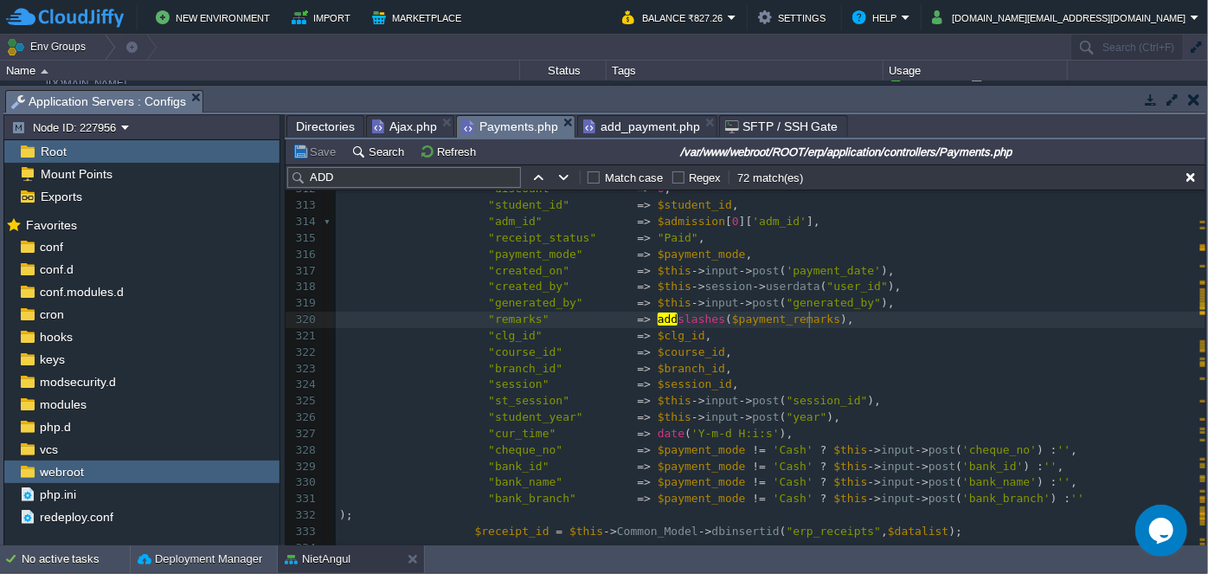
click at [710, 330] on pre ""clg_id" => $clg_id ," at bounding box center [771, 336] width 870 height 16
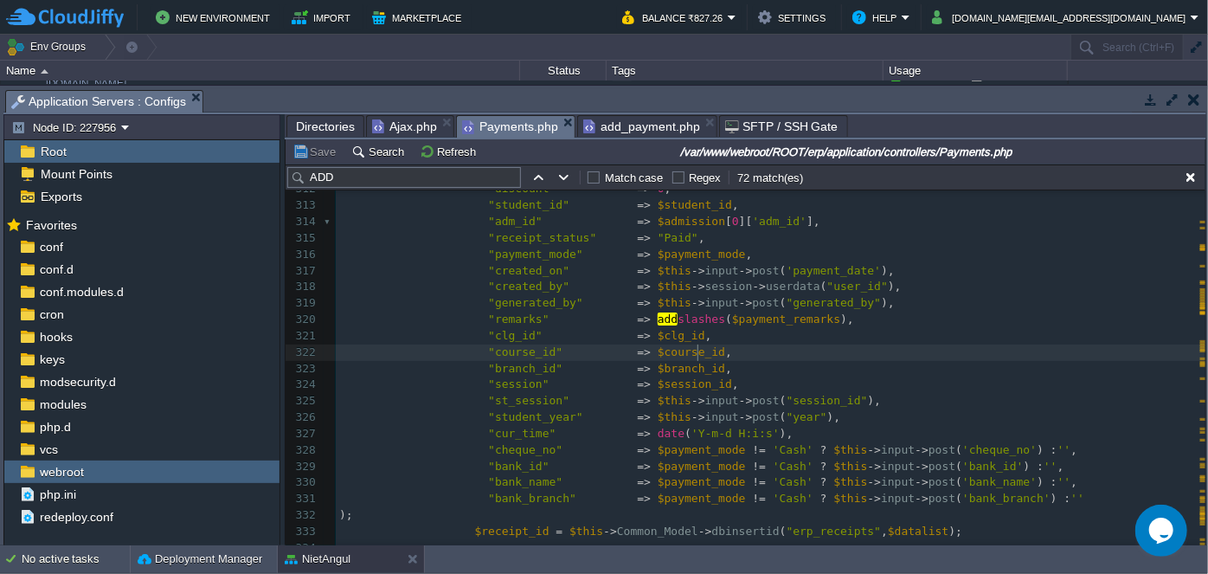
click at [744, 349] on pre ""course_id" => $course_id ," at bounding box center [771, 352] width 870 height 16
click at [718, 372] on pre ""branch_id" => $branch_id ," at bounding box center [771, 369] width 870 height 16
click at [736, 386] on pre ""session" => $session_id ," at bounding box center [771, 384] width 870 height 16
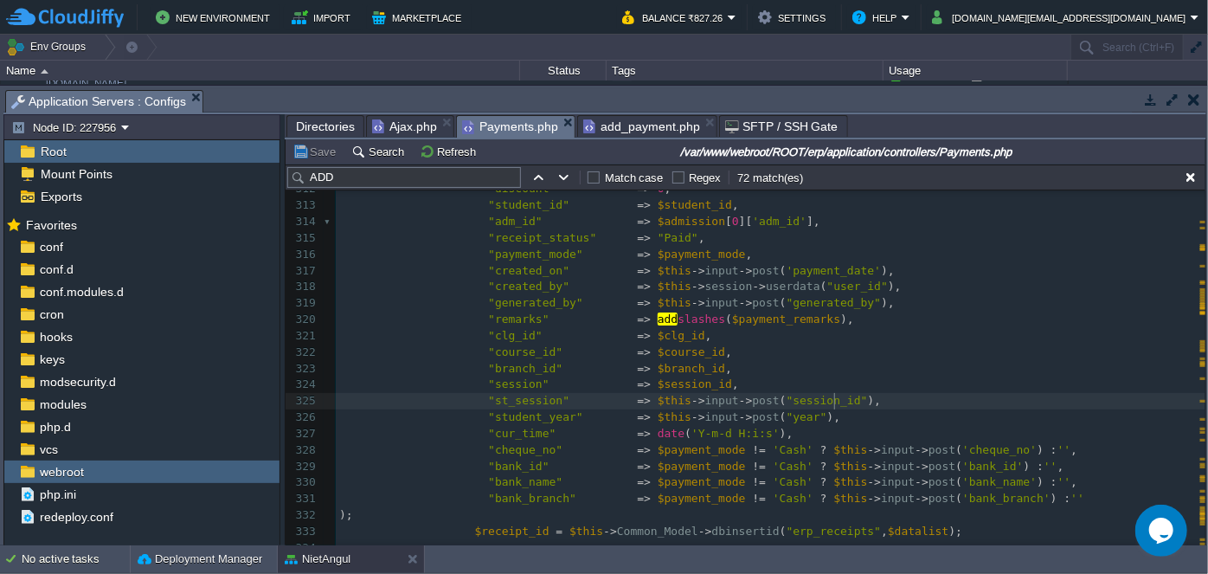
click at [857, 400] on pre ""st_session" => $this -> input -> post ( "session_id" )," at bounding box center [771, 401] width 870 height 16
click at [816, 418] on pre ""student_year" => $this -> input -> post ( "year" )," at bounding box center [771, 417] width 870 height 16
click at [768, 442] on div "xxxxxxxxxx $payments = $this -> Common_Model -> FetchData ( "erp_consultancy_pa…" at bounding box center [771, 320] width 870 height 767
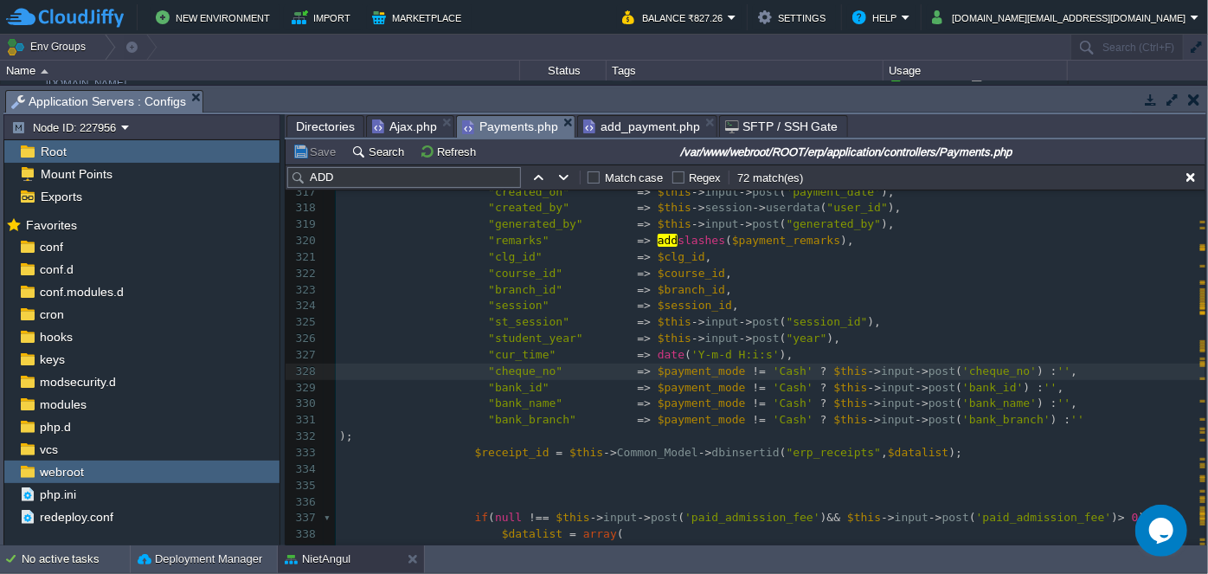
scroll to position [5684, 0]
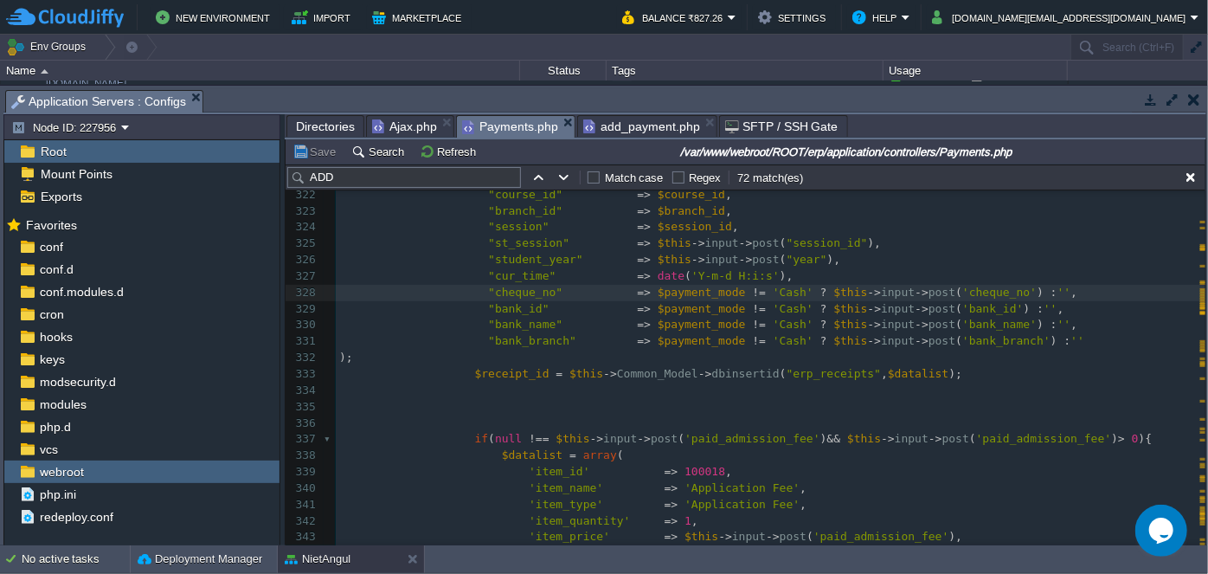
click at [486, 353] on pre ");" at bounding box center [771, 358] width 870 height 16
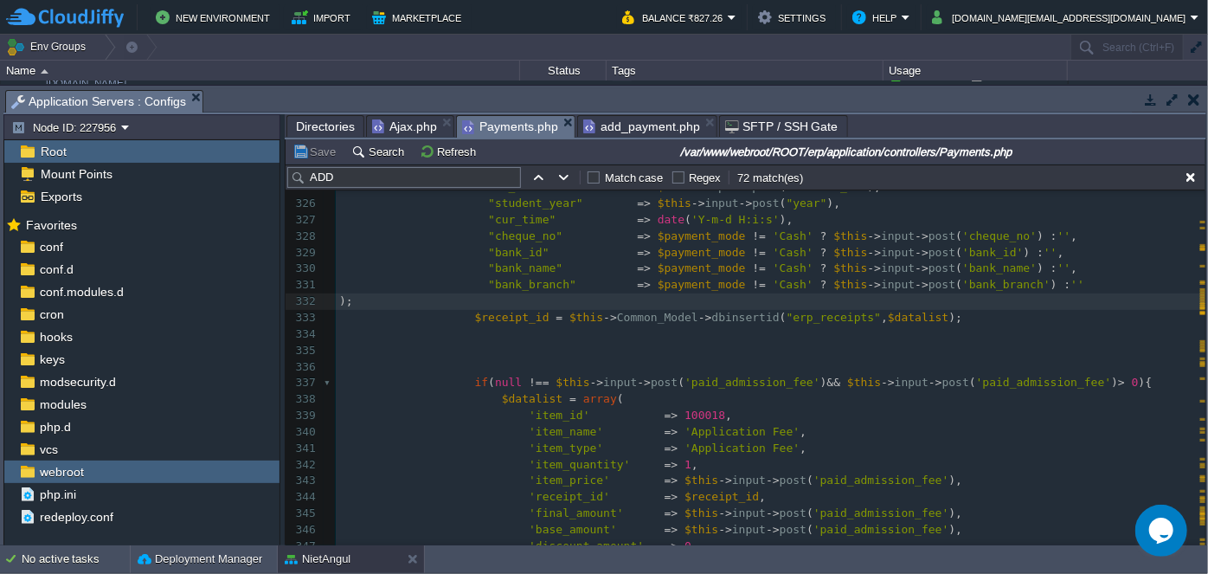
scroll to position [5762, 0]
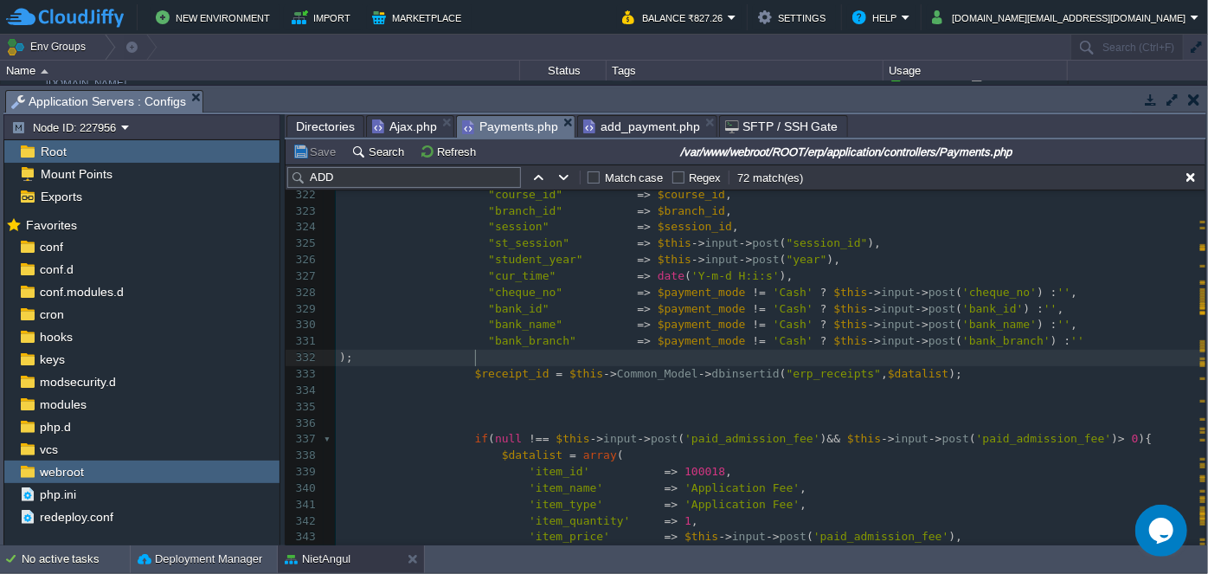
click at [905, 249] on pre ""st_session" => $this -> input -> post ( "session_id" )," at bounding box center [771, 243] width 870 height 16
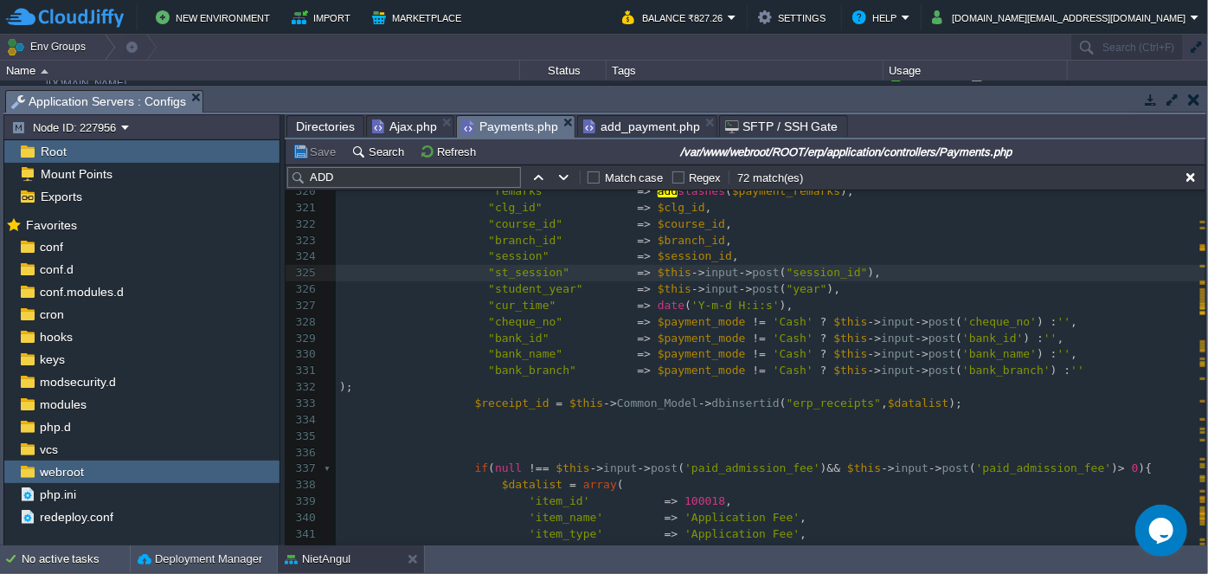
scroll to position [5528, 0]
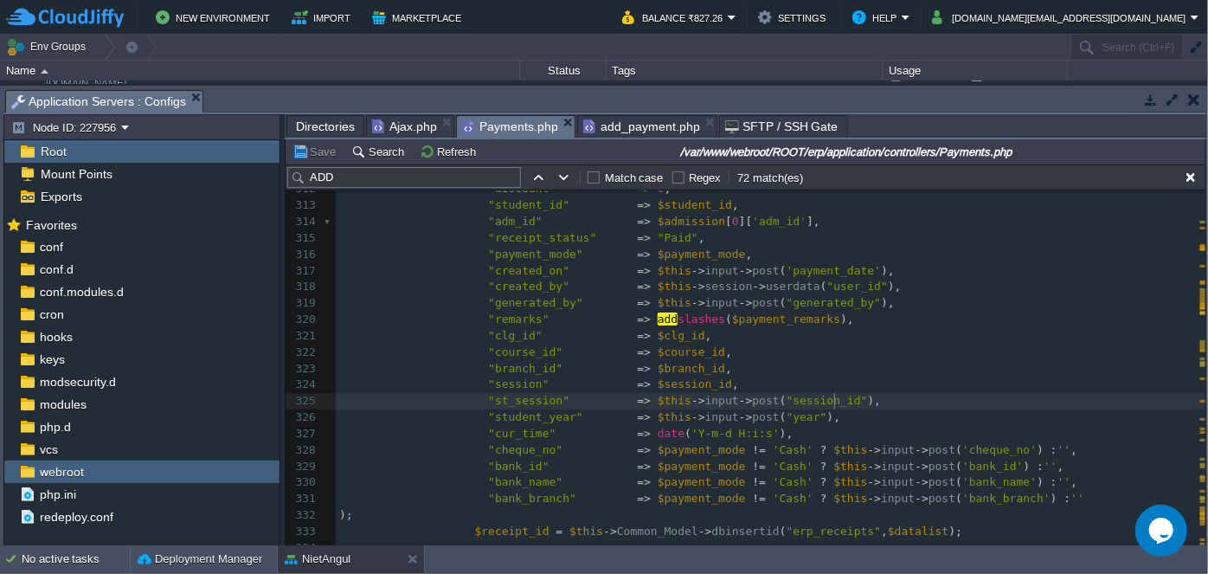
click at [1019, 395] on pre ""st_session" => $this -> input -> post ( "session_id" )," at bounding box center [771, 401] width 870 height 16
click at [444, 311] on div "xxxxxxxxxx $payments = $this -> Common_Model -> FetchData ( "erp_consultancy_pa…" at bounding box center [771, 426] width 870 height 979
